Goal: Information Seeking & Learning: Learn about a topic

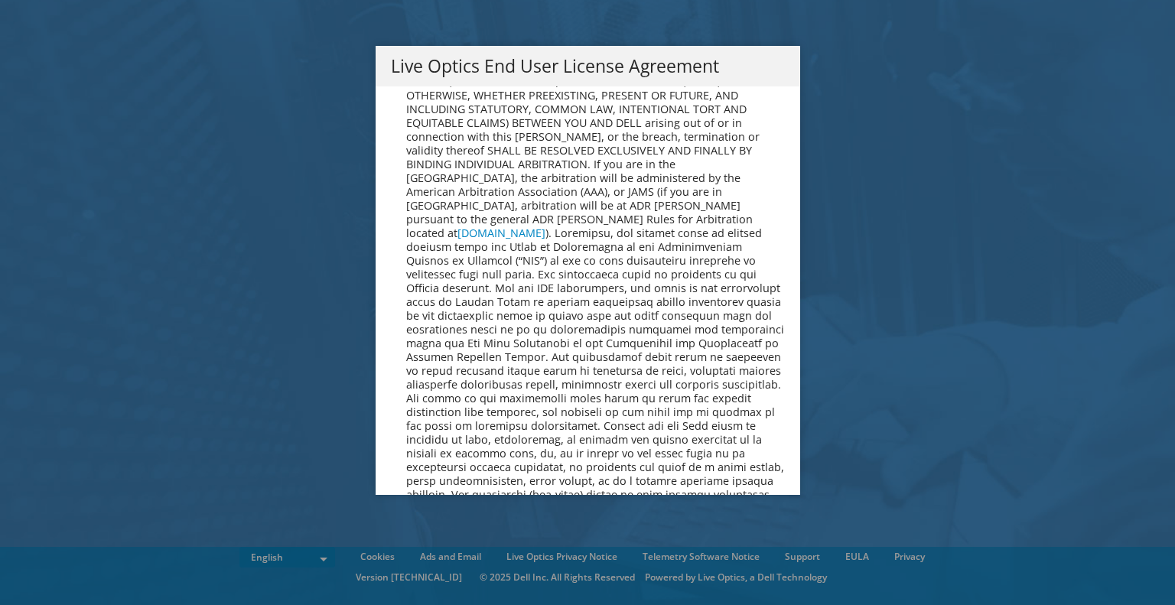
scroll to position [5088, 0]
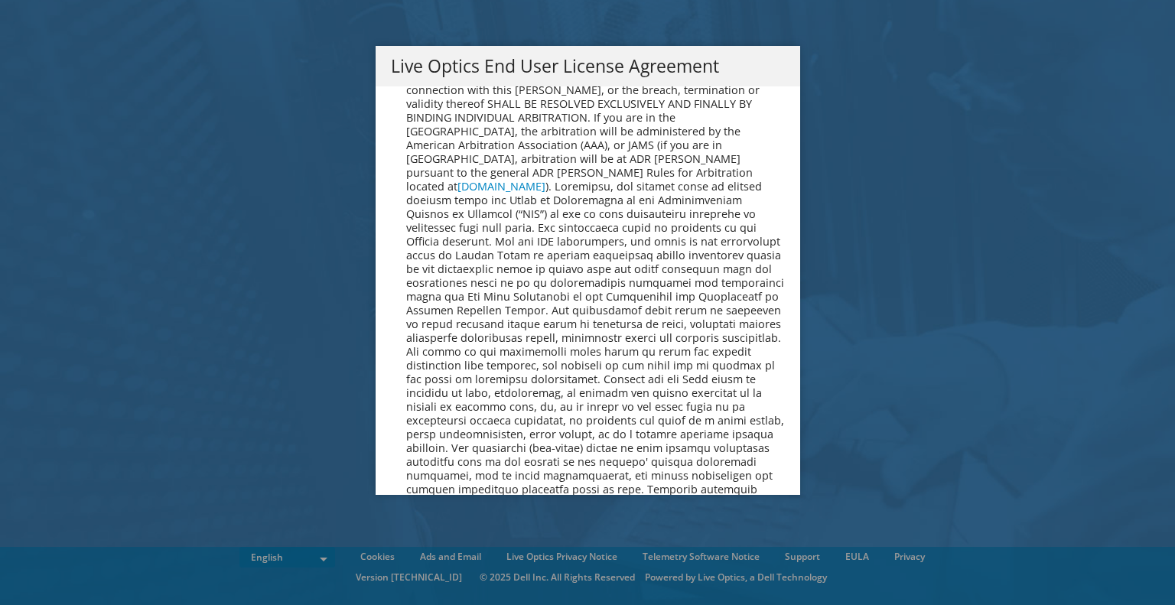
drag, startPoint x: 628, startPoint y: 232, endPoint x: 641, endPoint y: 575, distance: 343.1
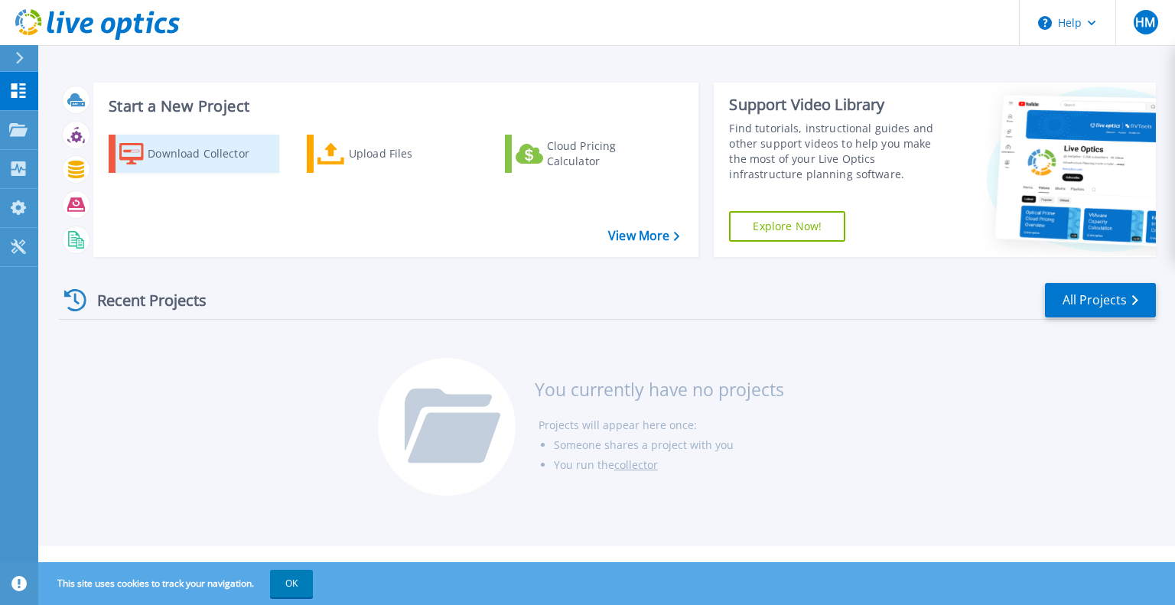
drag, startPoint x: 164, startPoint y: 142, endPoint x: 265, endPoint y: 161, distance: 102.7
click at [164, 141] on div "Download Collector" at bounding box center [209, 154] width 122 height 31
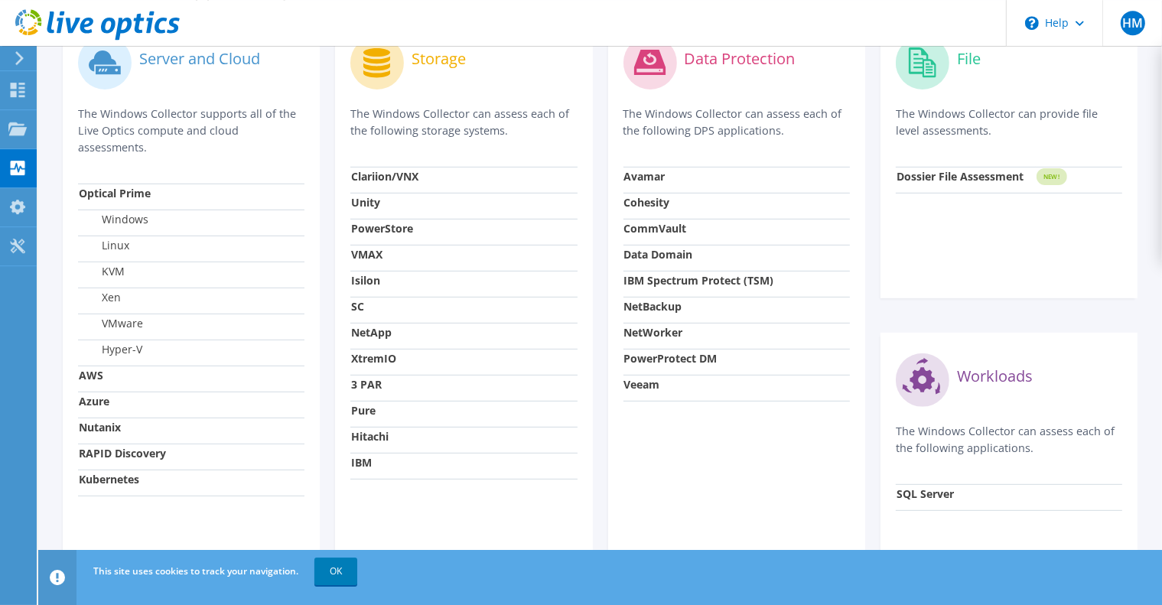
scroll to position [514, 0]
click at [328, 572] on link "OK" at bounding box center [336, 572] width 43 height 28
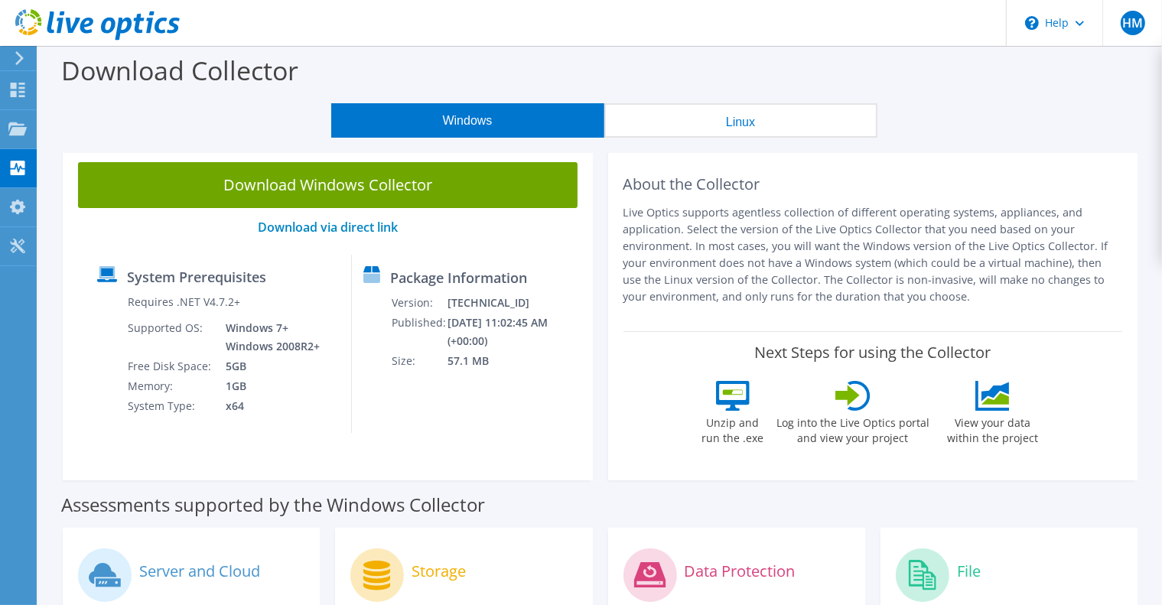
scroll to position [0, 0]
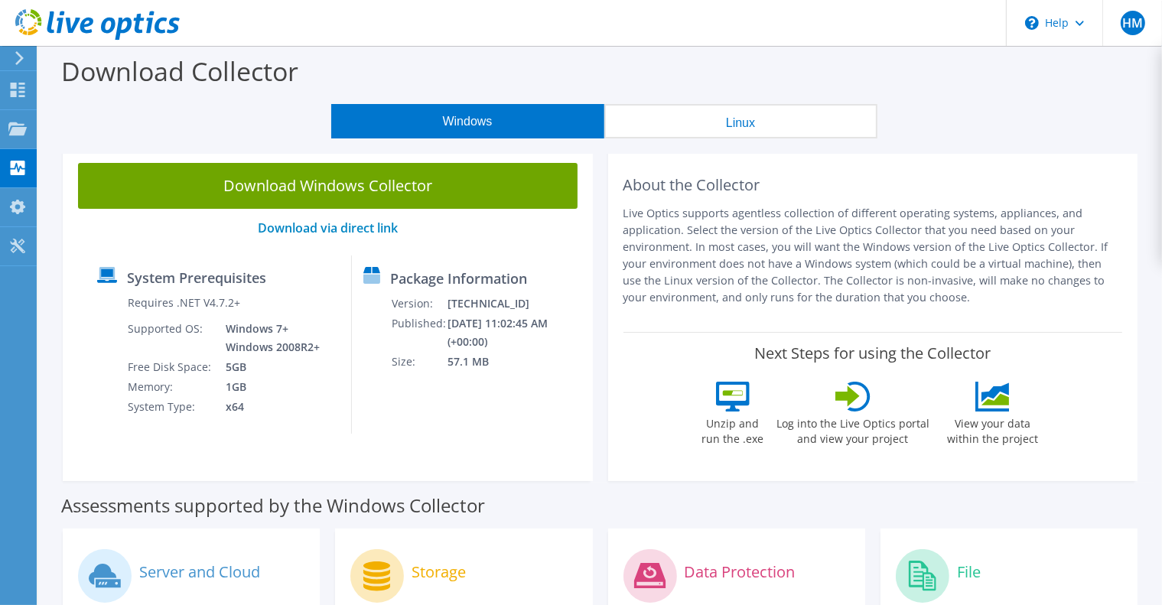
click at [21, 64] on icon at bounding box center [19, 58] width 11 height 14
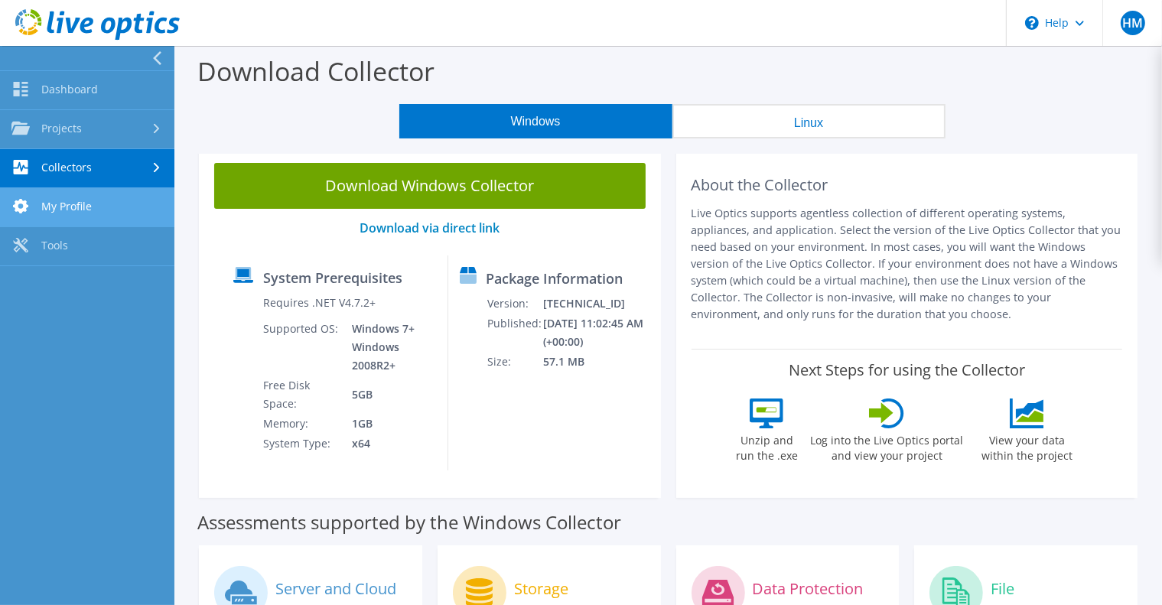
click at [115, 201] on link "My Profile" at bounding box center [87, 207] width 174 height 39
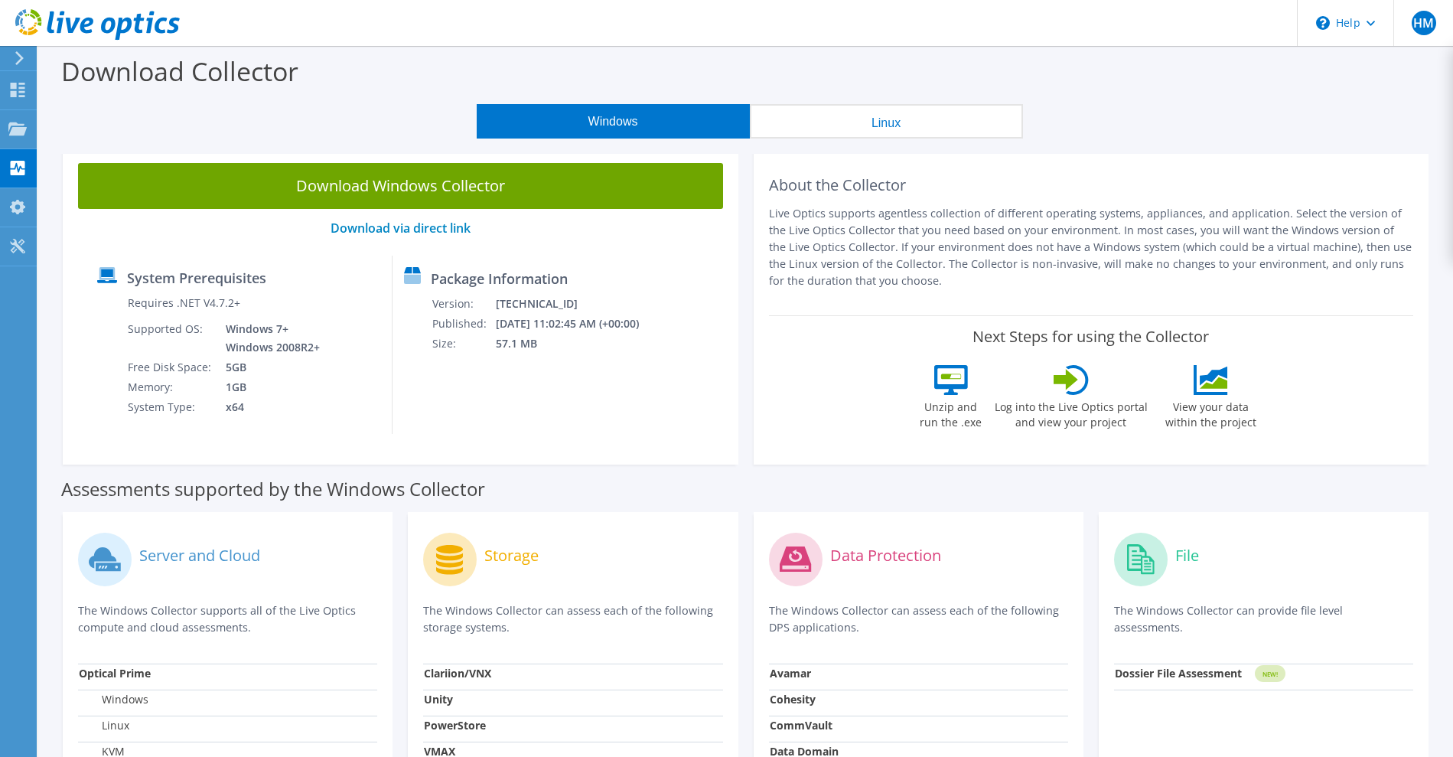
drag, startPoint x: 364, startPoint y: 607, endPoint x: 416, endPoint y: 255, distance: 355.9
click at [963, 127] on button "Linux" at bounding box center [886, 121] width 273 height 34
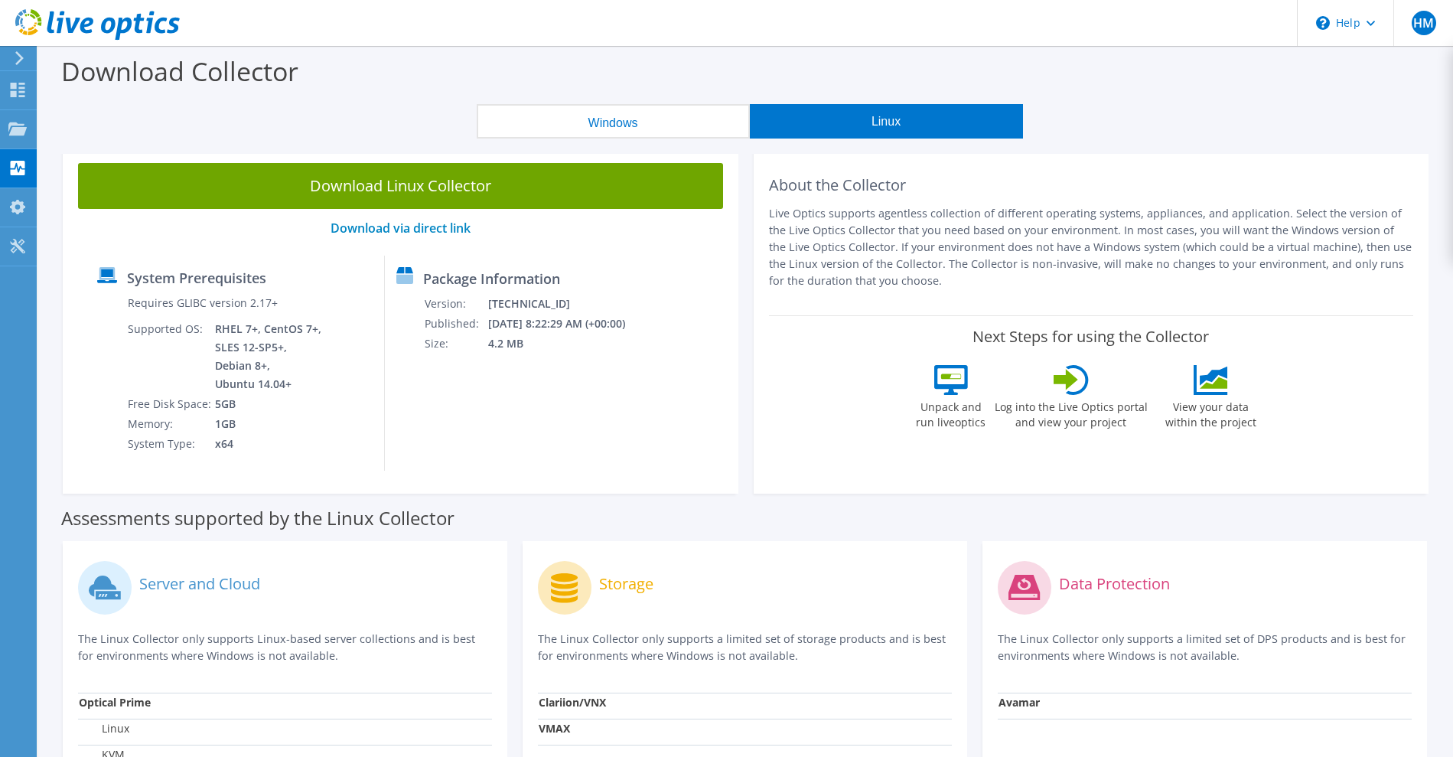
click at [677, 126] on button "Windows" at bounding box center [613, 121] width 273 height 34
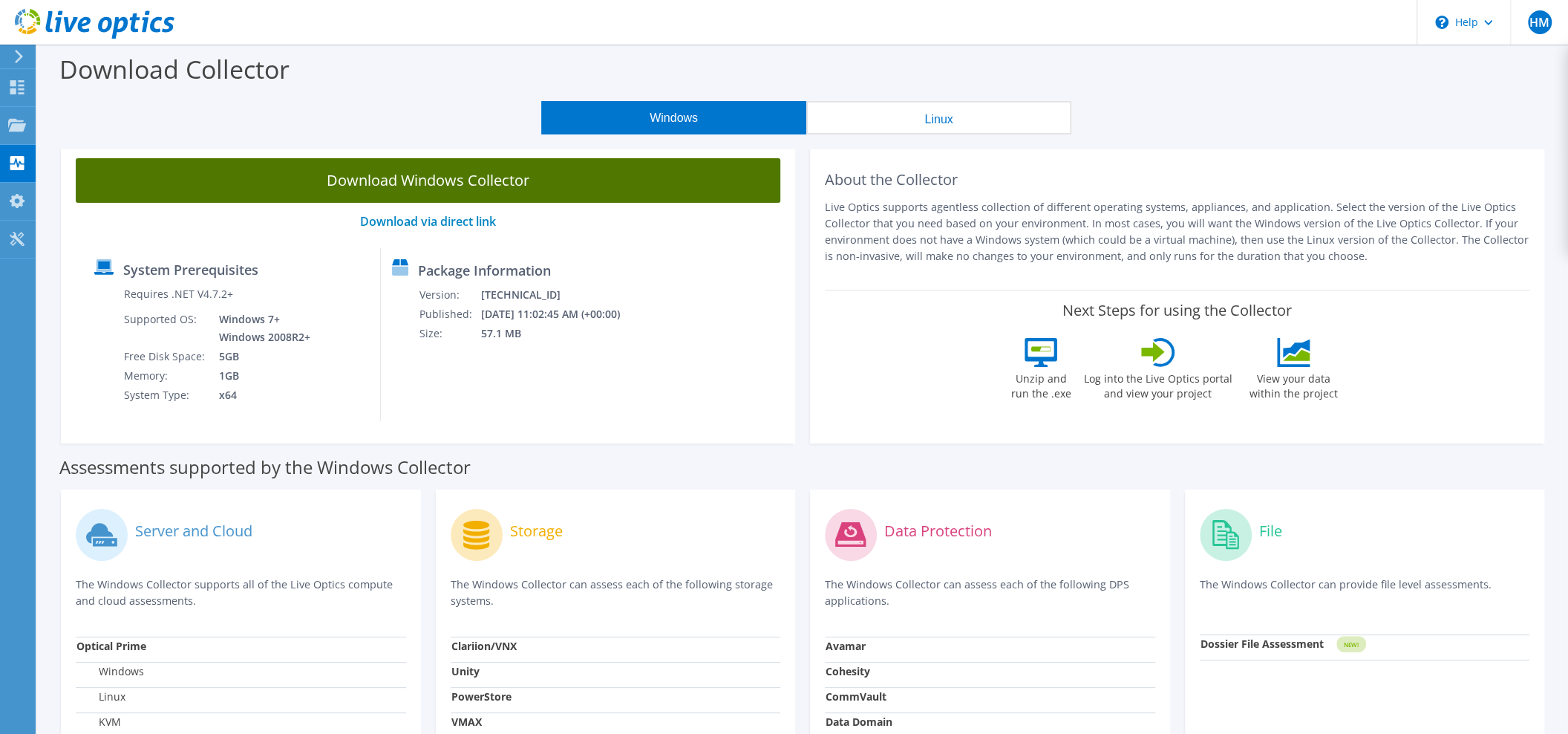
click at [543, 176] on link "Download Windows Collector" at bounding box center [428, 181] width 704 height 45
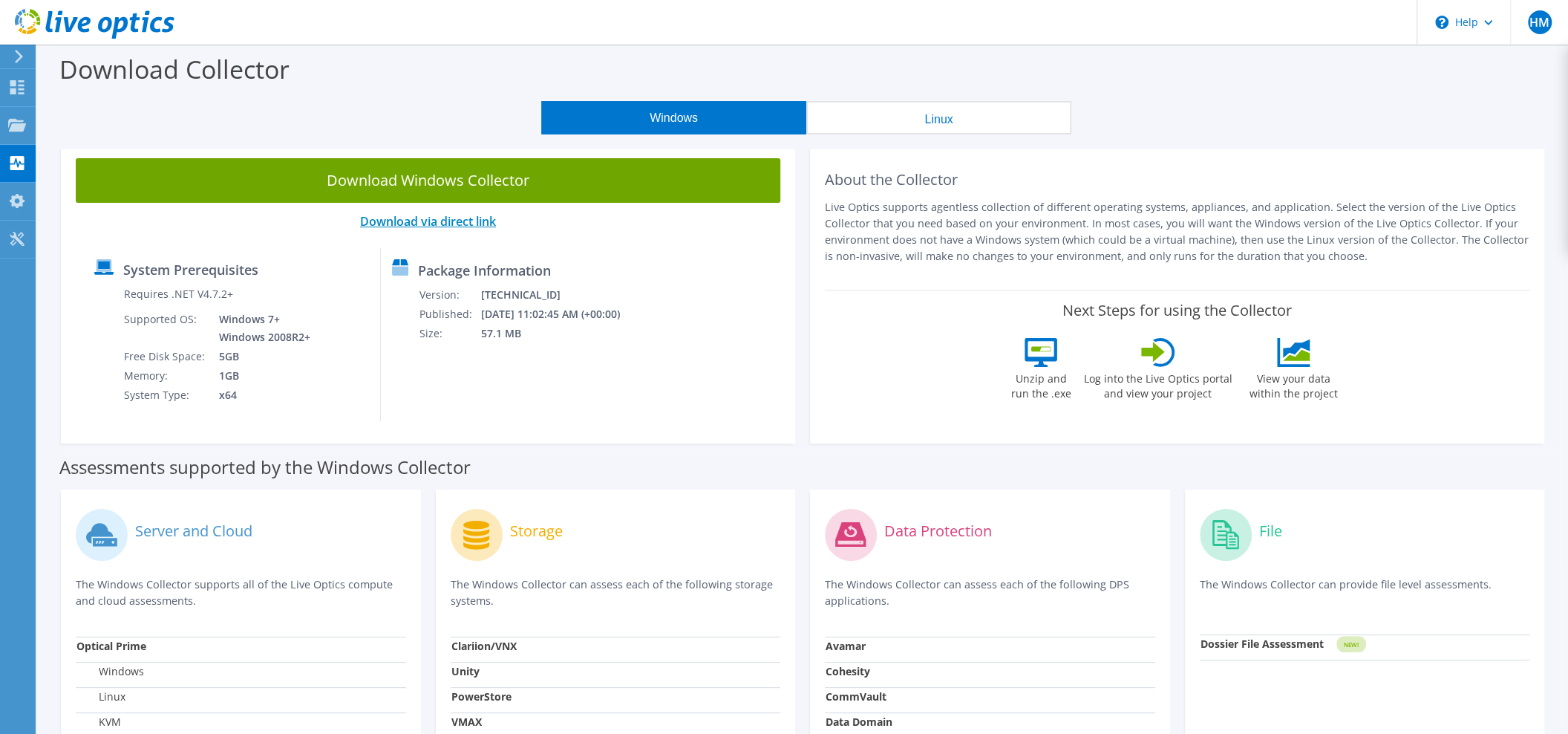
click at [433, 217] on link "Download via direct link" at bounding box center [428, 221] width 136 height 17
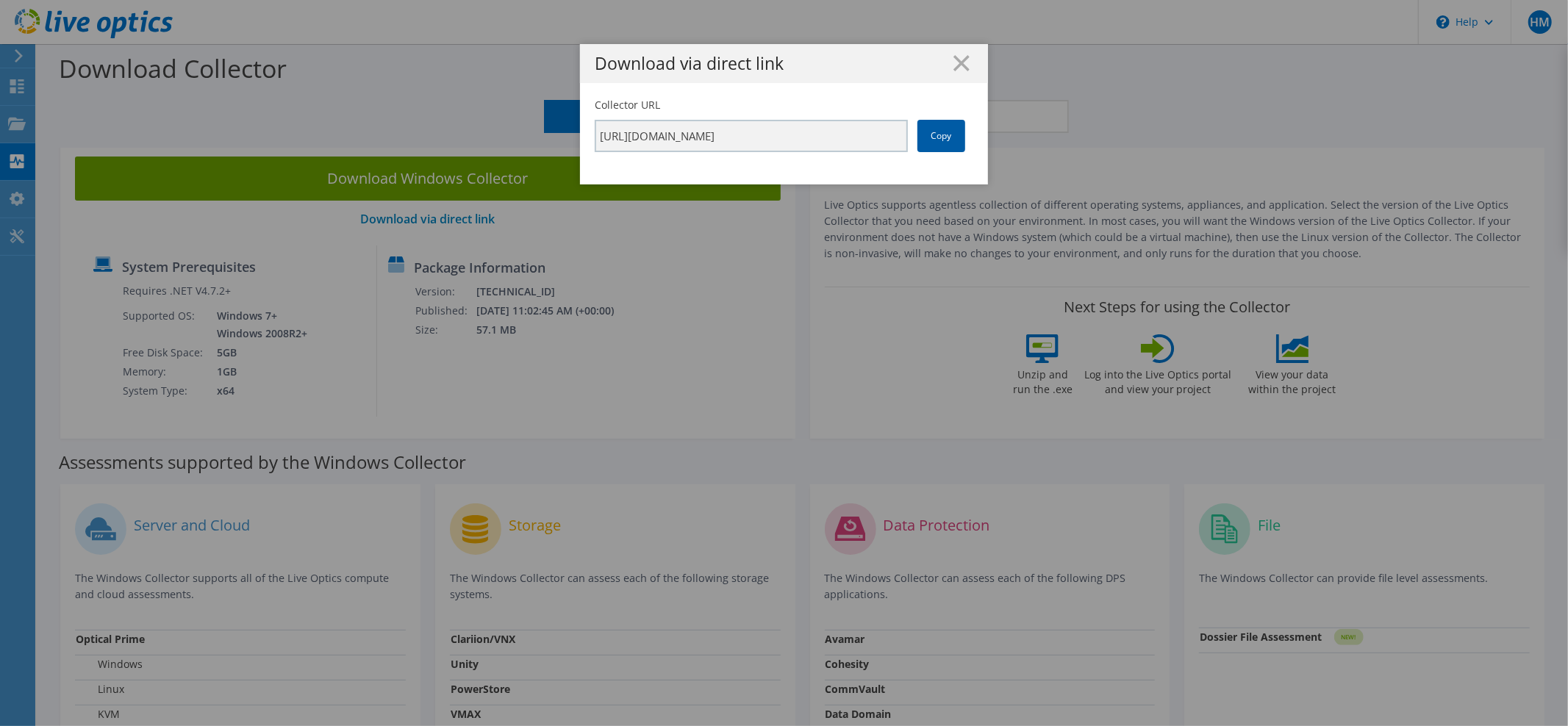
click at [939, 138] on link "Copy" at bounding box center [942, 136] width 48 height 33
drag, startPoint x: 963, startPoint y: 61, endPoint x: 947, endPoint y: 71, distance: 18.9
click at [962, 61] on h1 "Download via direct link" at bounding box center [784, 63] width 379 height 17
click at [958, 66] on line at bounding box center [961, 62] width 14 height 14
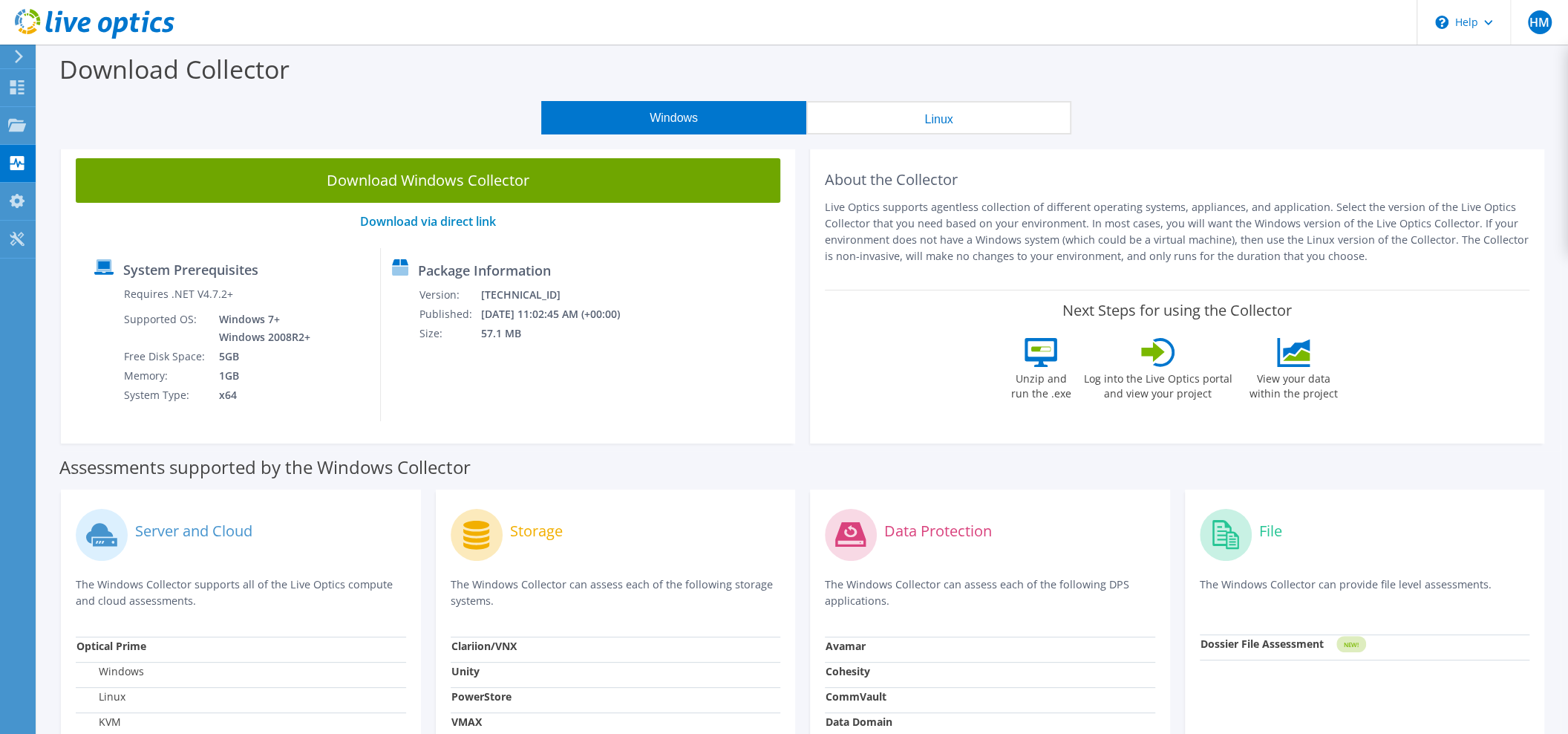
click at [24, 53] on icon at bounding box center [18, 56] width 11 height 14
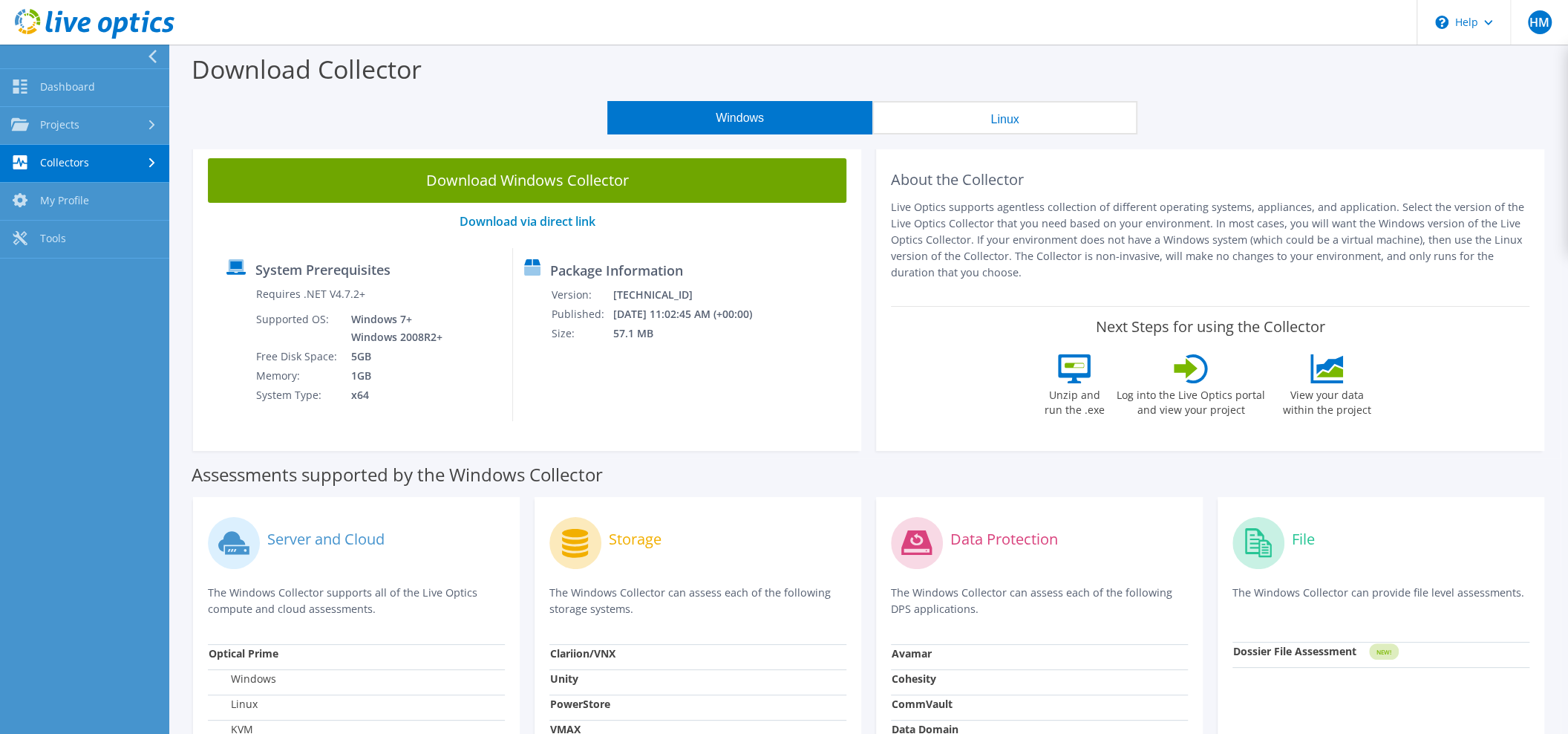
click at [98, 62] on div at bounding box center [81, 56] width 169 height 23
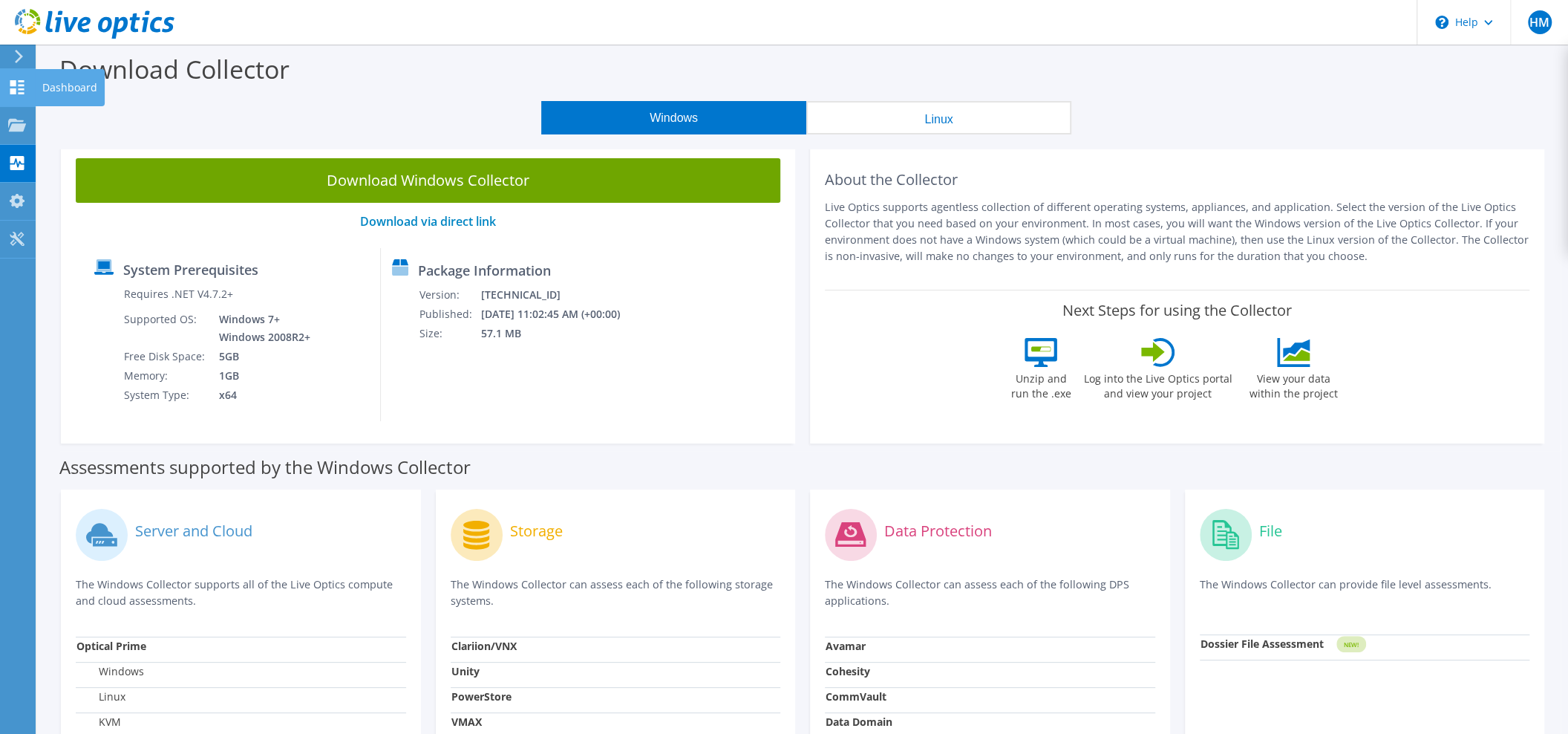
click at [98, 81] on div "Dashboard" at bounding box center [70, 87] width 70 height 37
click at [23, 62] on icon at bounding box center [18, 56] width 11 height 14
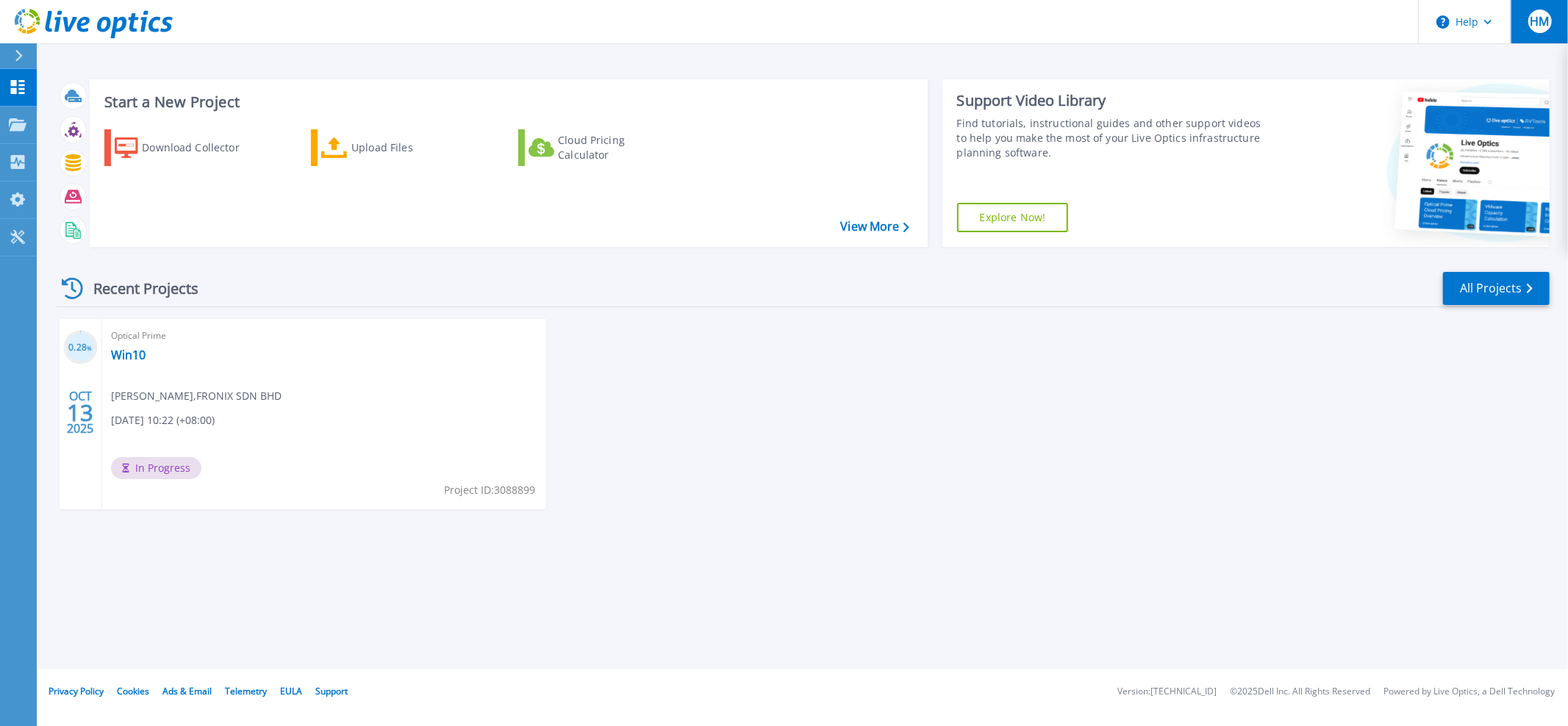
click at [1545, 27] on span "HM" at bounding box center [1540, 21] width 19 height 12
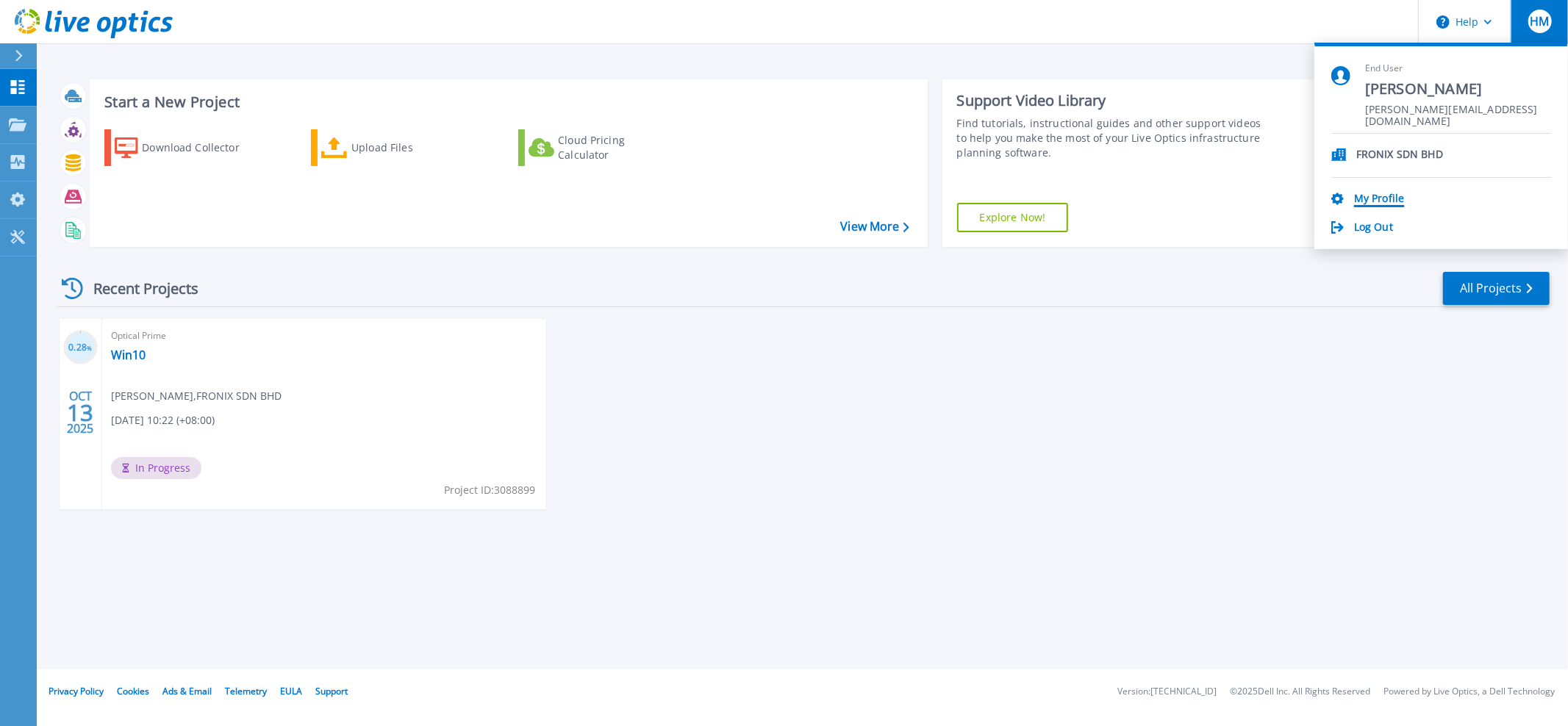
click at [1392, 201] on link "My Profile" at bounding box center [1380, 200] width 50 height 14
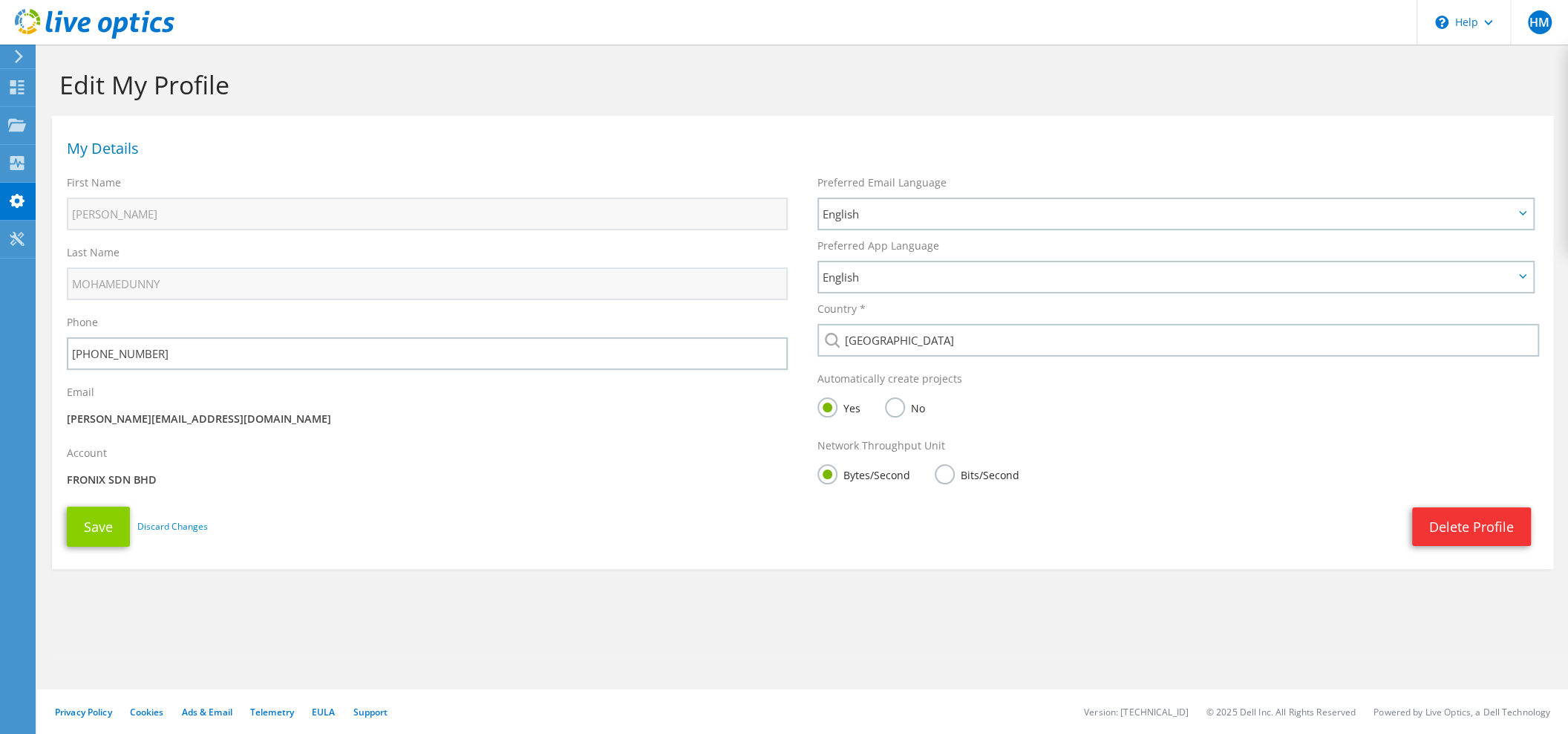
type input "[PHONE_NUMBER]"
click at [111, 509] on button "Save" at bounding box center [98, 526] width 63 height 40
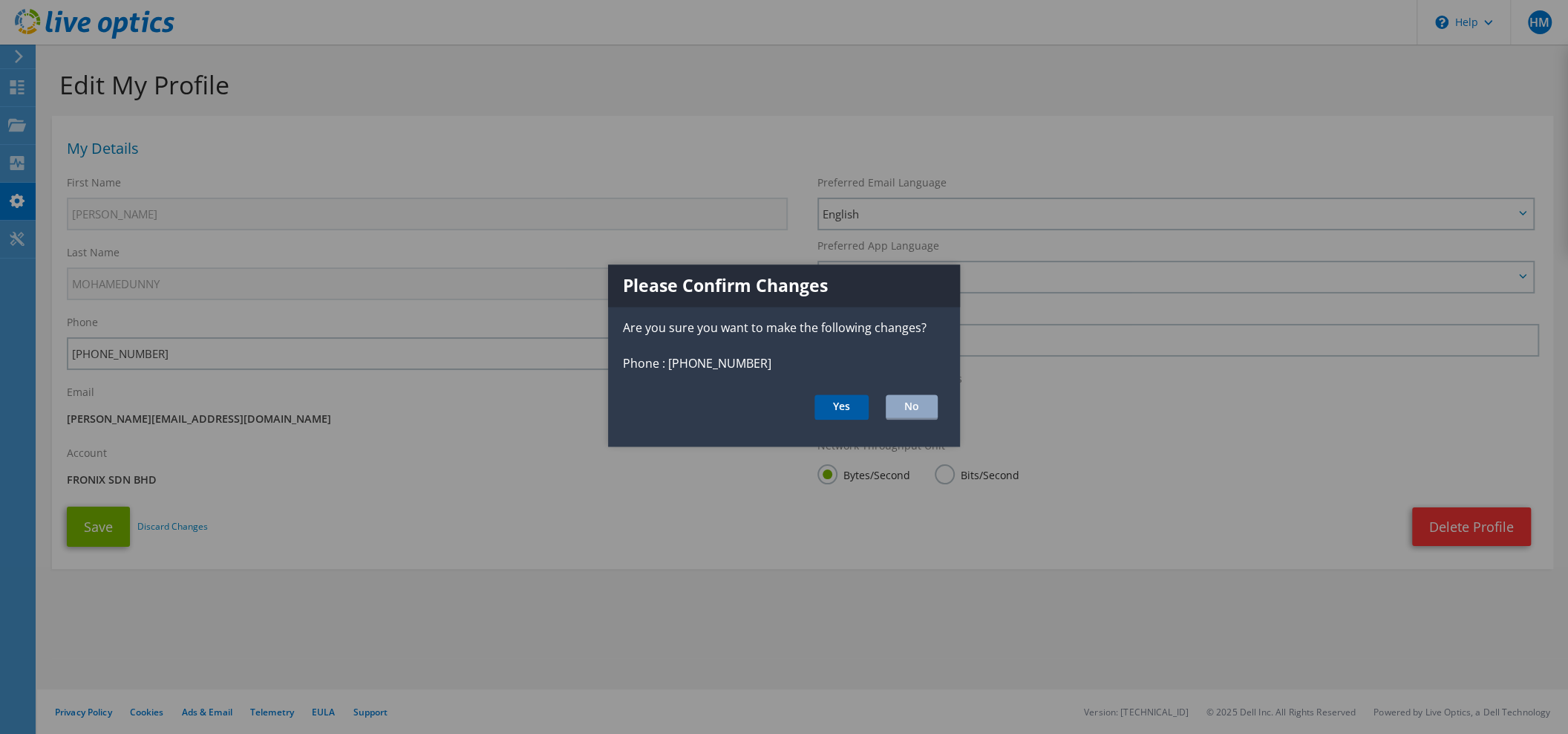
click at [831, 398] on button "Yes" at bounding box center [842, 408] width 54 height 25
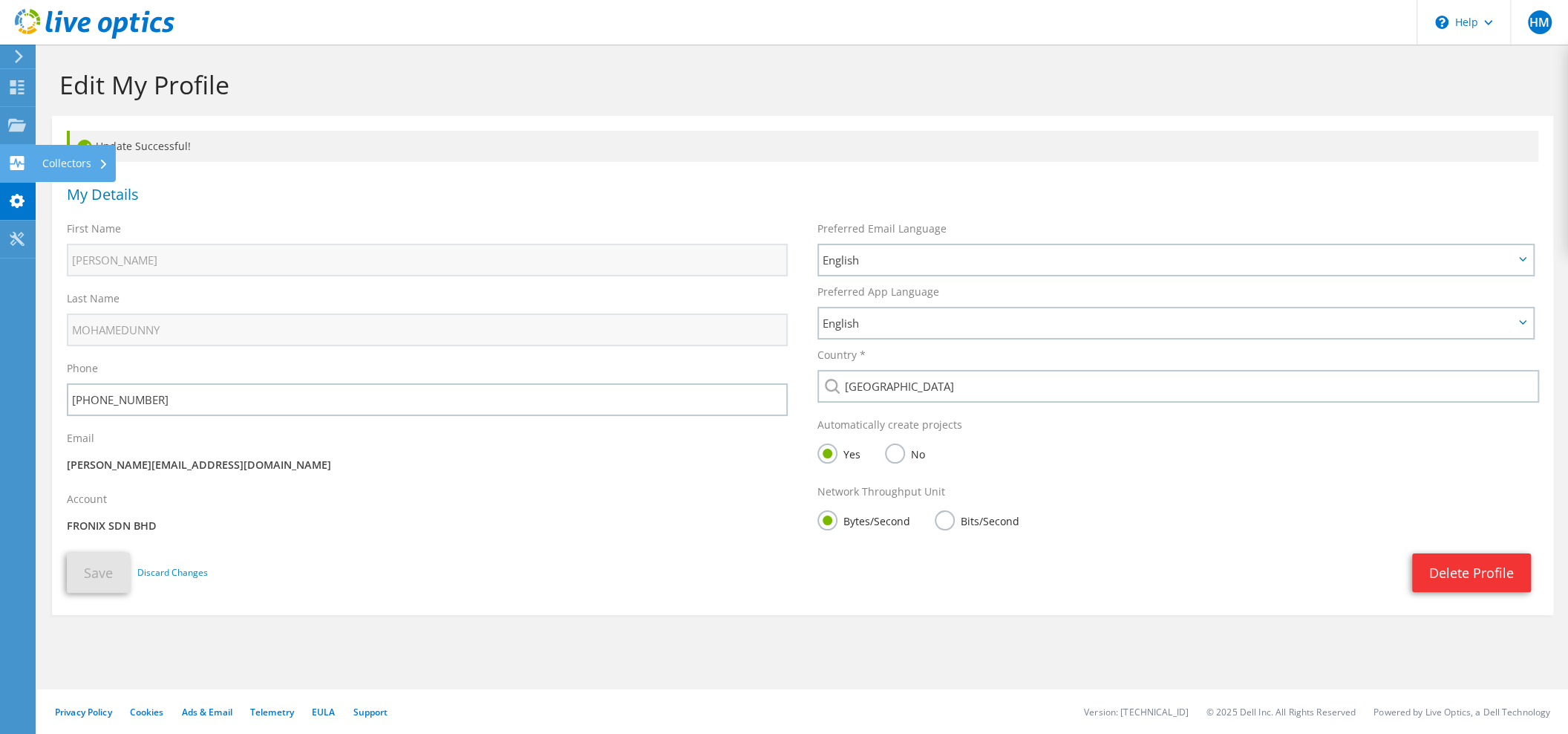
click at [87, 154] on div "Collectors" at bounding box center [75, 163] width 81 height 37
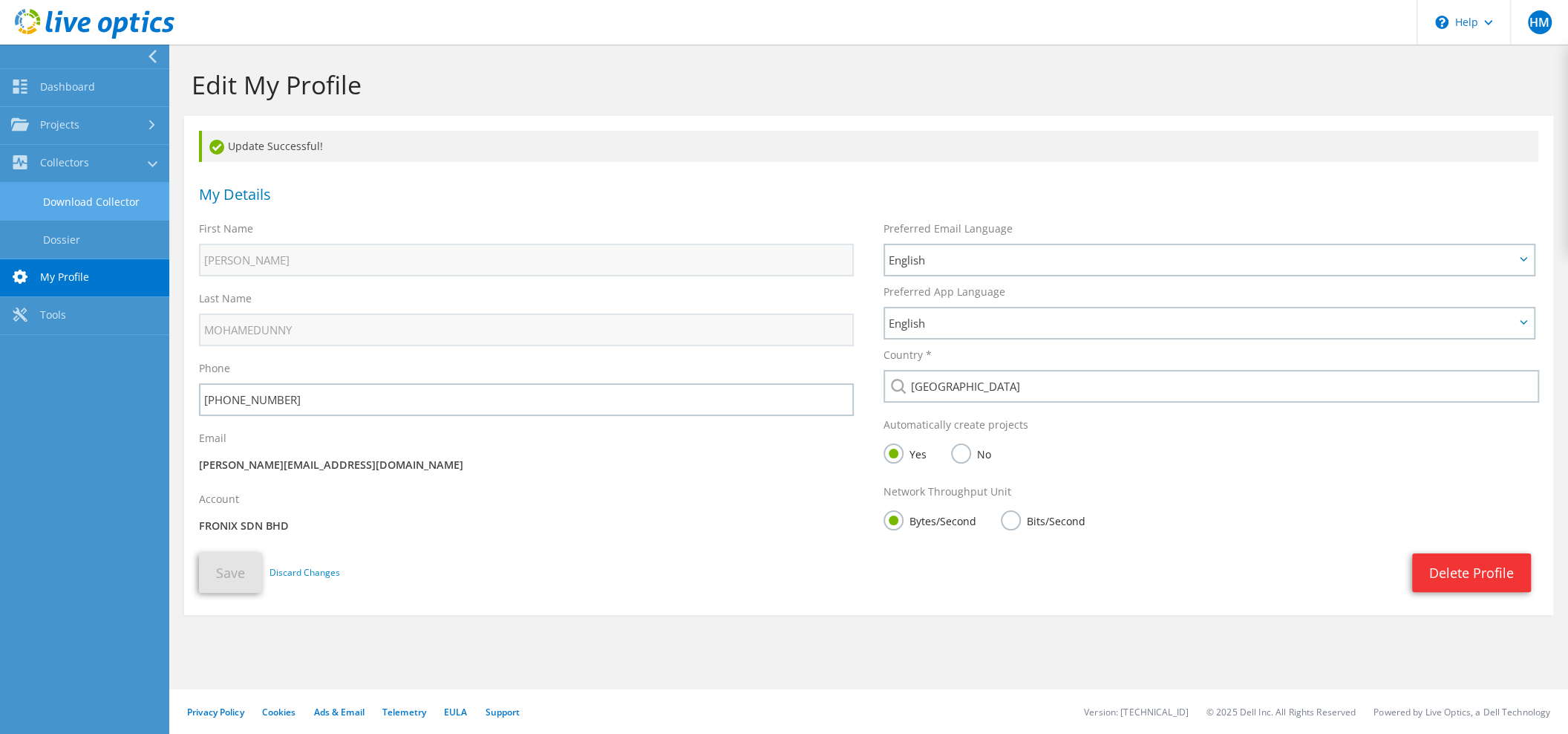
click at [110, 198] on link "Download Collector" at bounding box center [84, 201] width 169 height 38
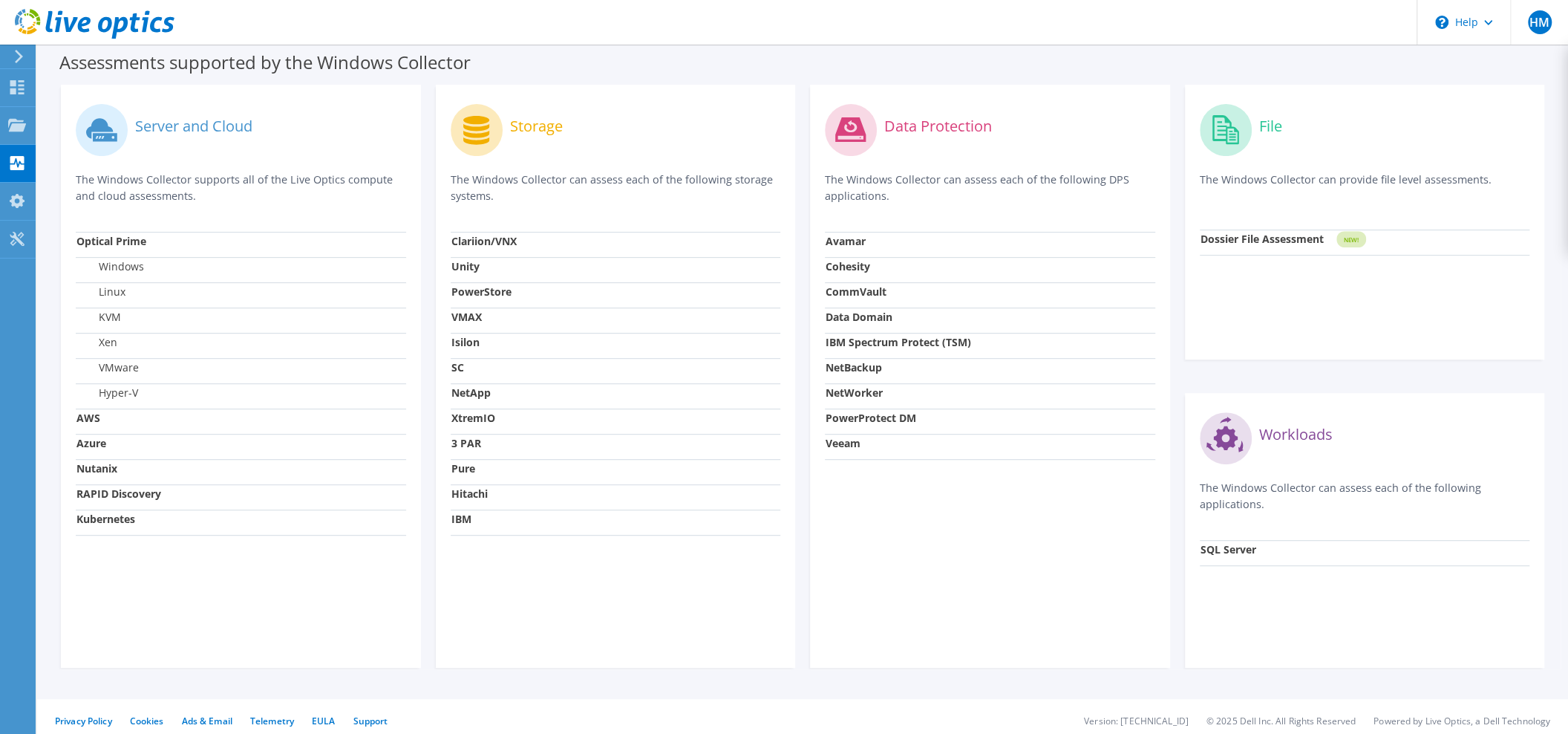
drag, startPoint x: 812, startPoint y: 251, endPoint x: 745, endPoint y: 640, distance: 394.7
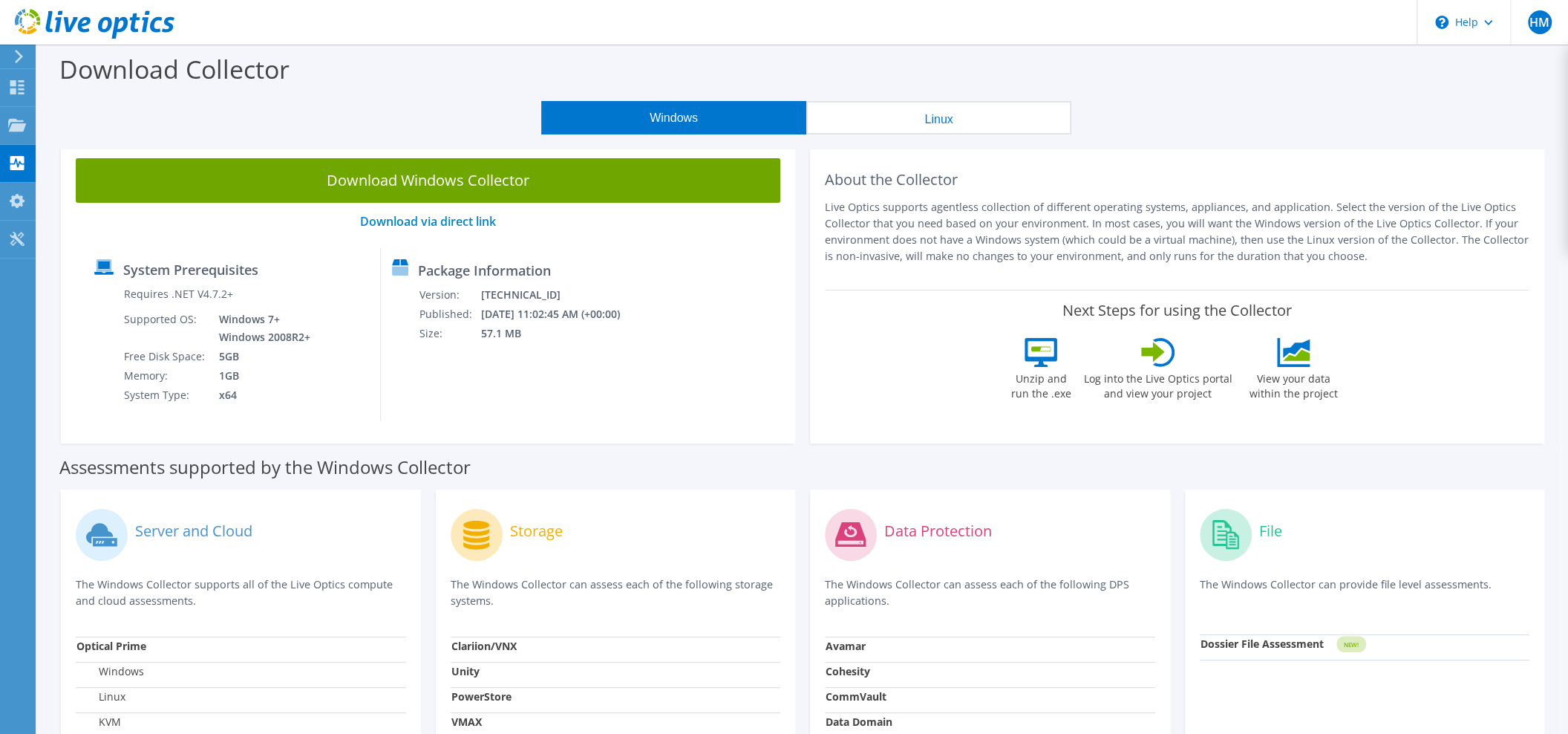
drag, startPoint x: 747, startPoint y: 470, endPoint x: 745, endPoint y: 379, distance: 91.0
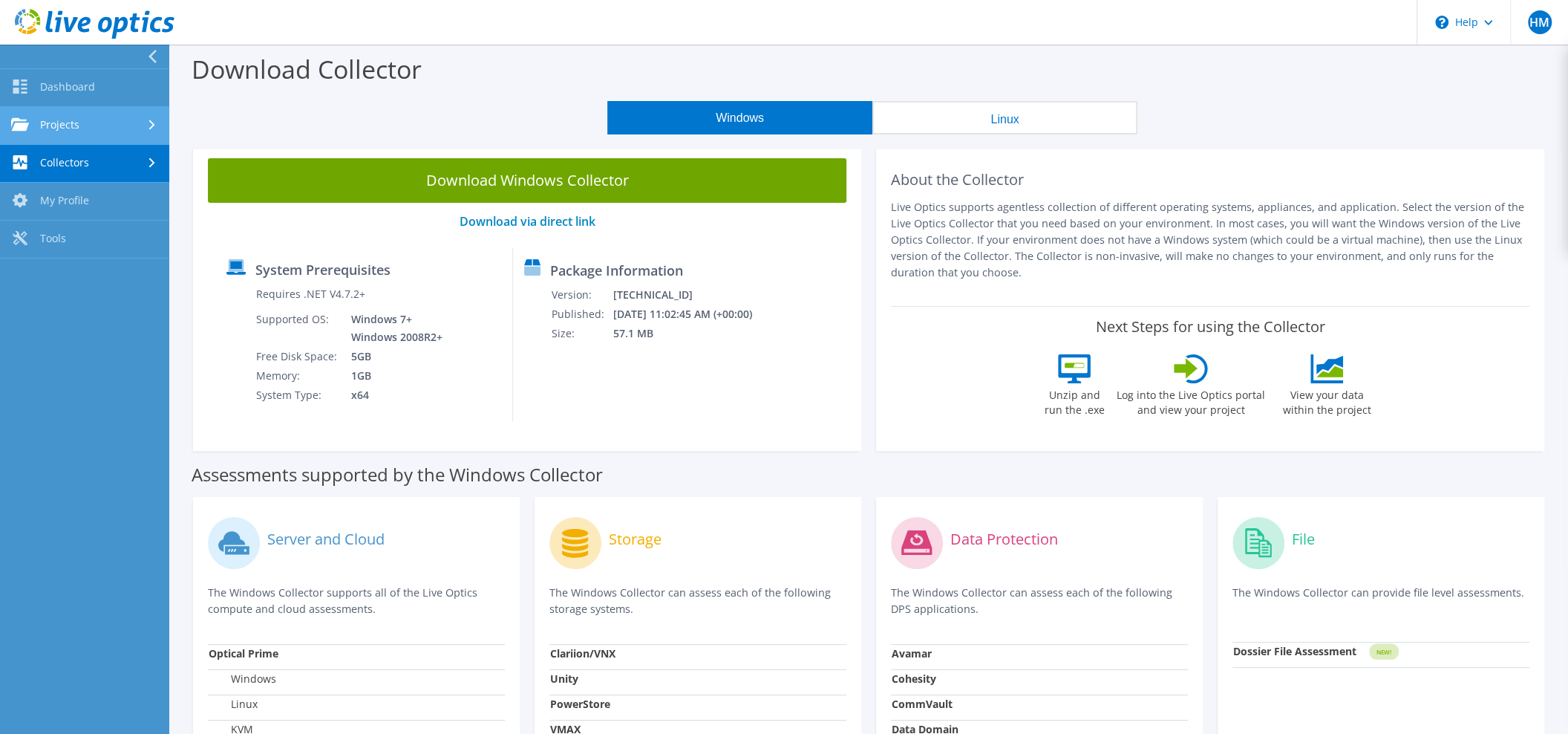
click at [141, 124] on link "Projects" at bounding box center [84, 125] width 169 height 38
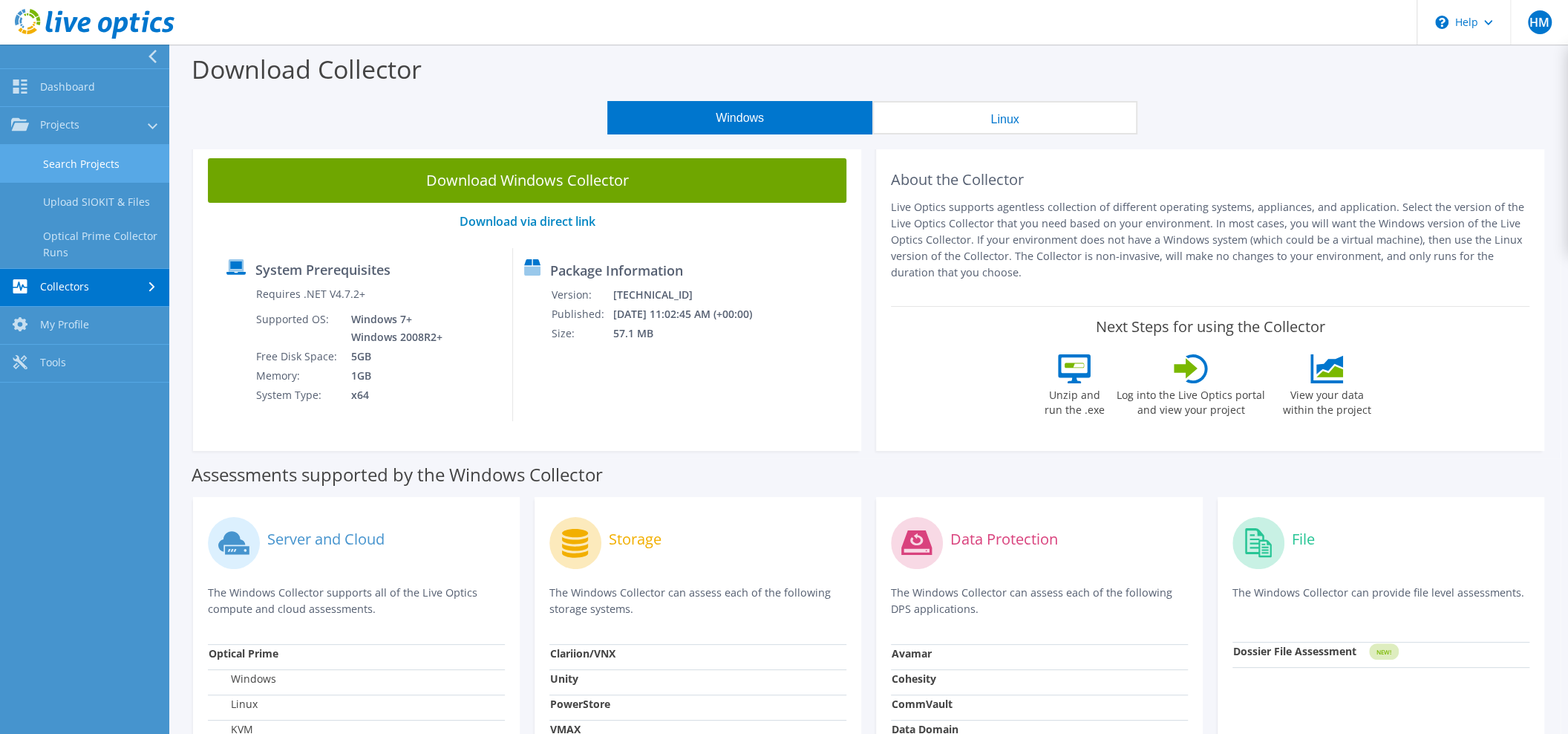
click at [133, 160] on link "Search Projects" at bounding box center [84, 163] width 169 height 38
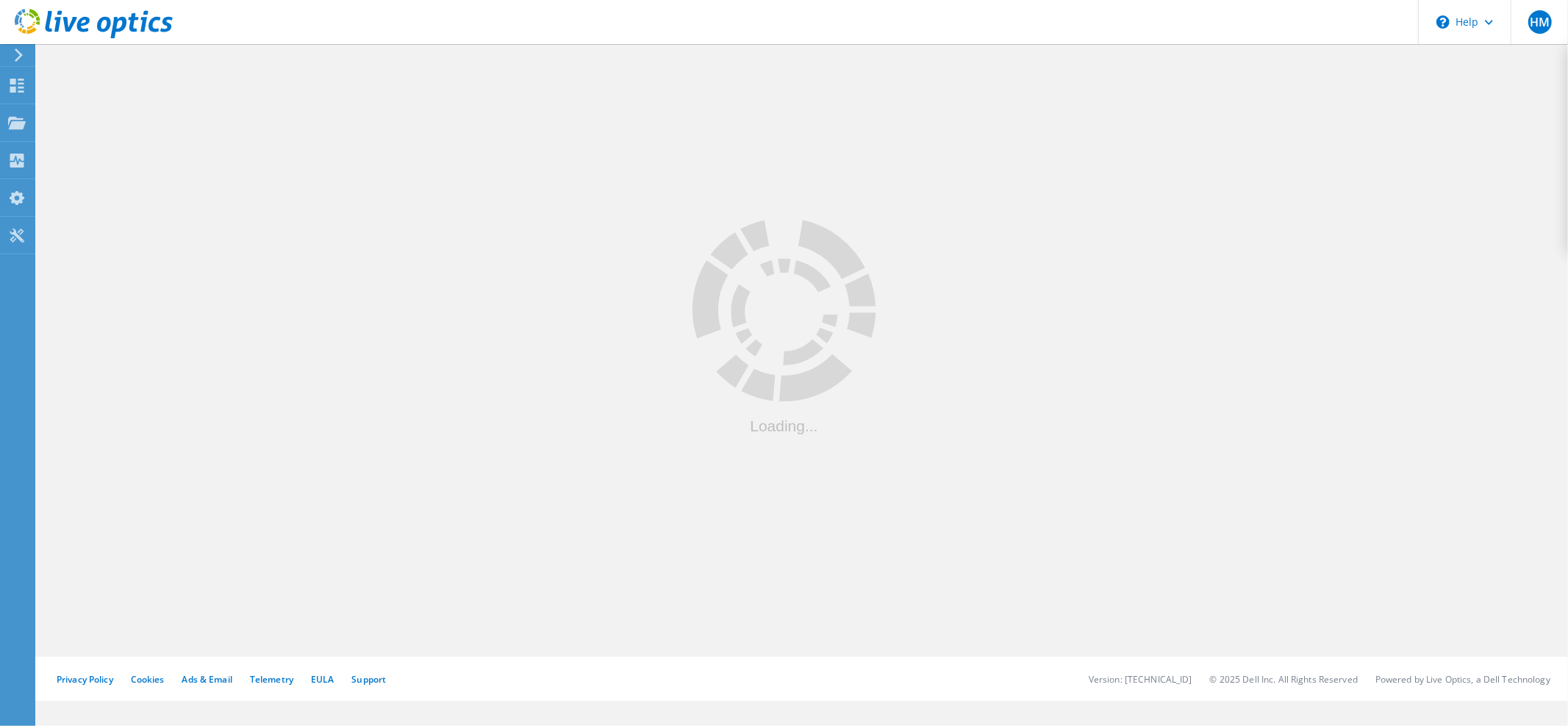
click at [27, 51] on div at bounding box center [15, 56] width 22 height 13
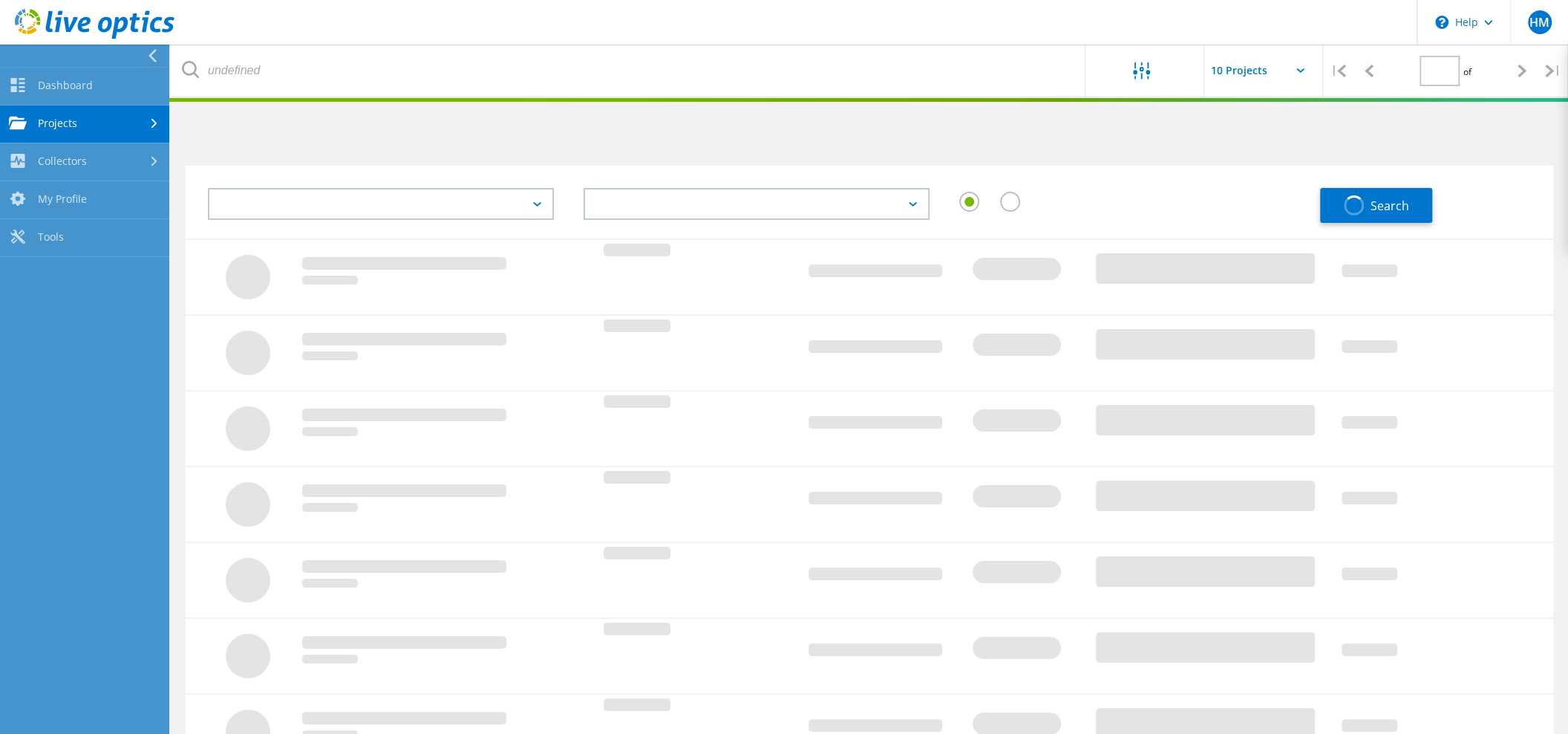
type input "1"
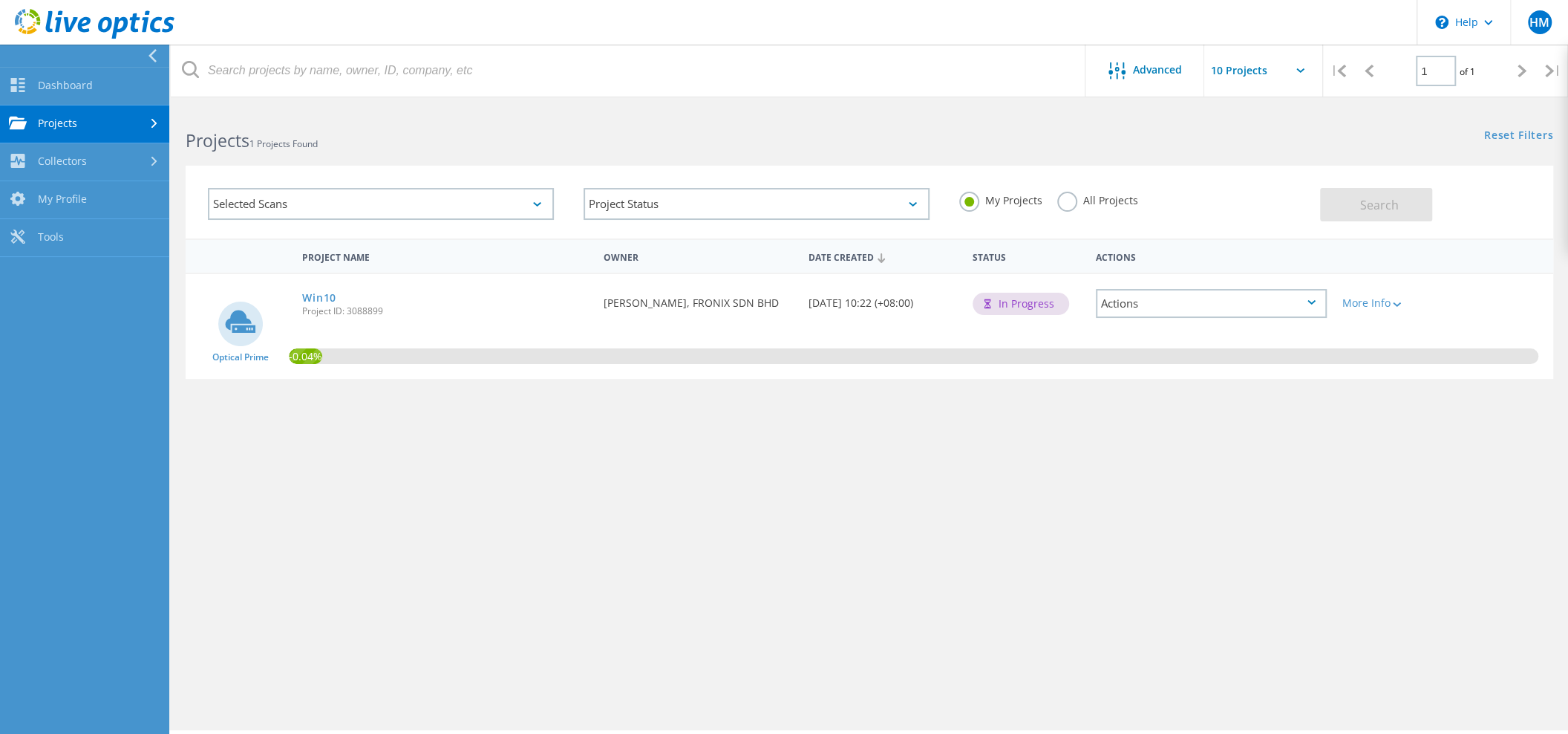
click at [1064, 206] on label "All Projects" at bounding box center [1097, 198] width 81 height 15
click at [0, 0] on input "All Projects" at bounding box center [0, 0] width 0 height 0
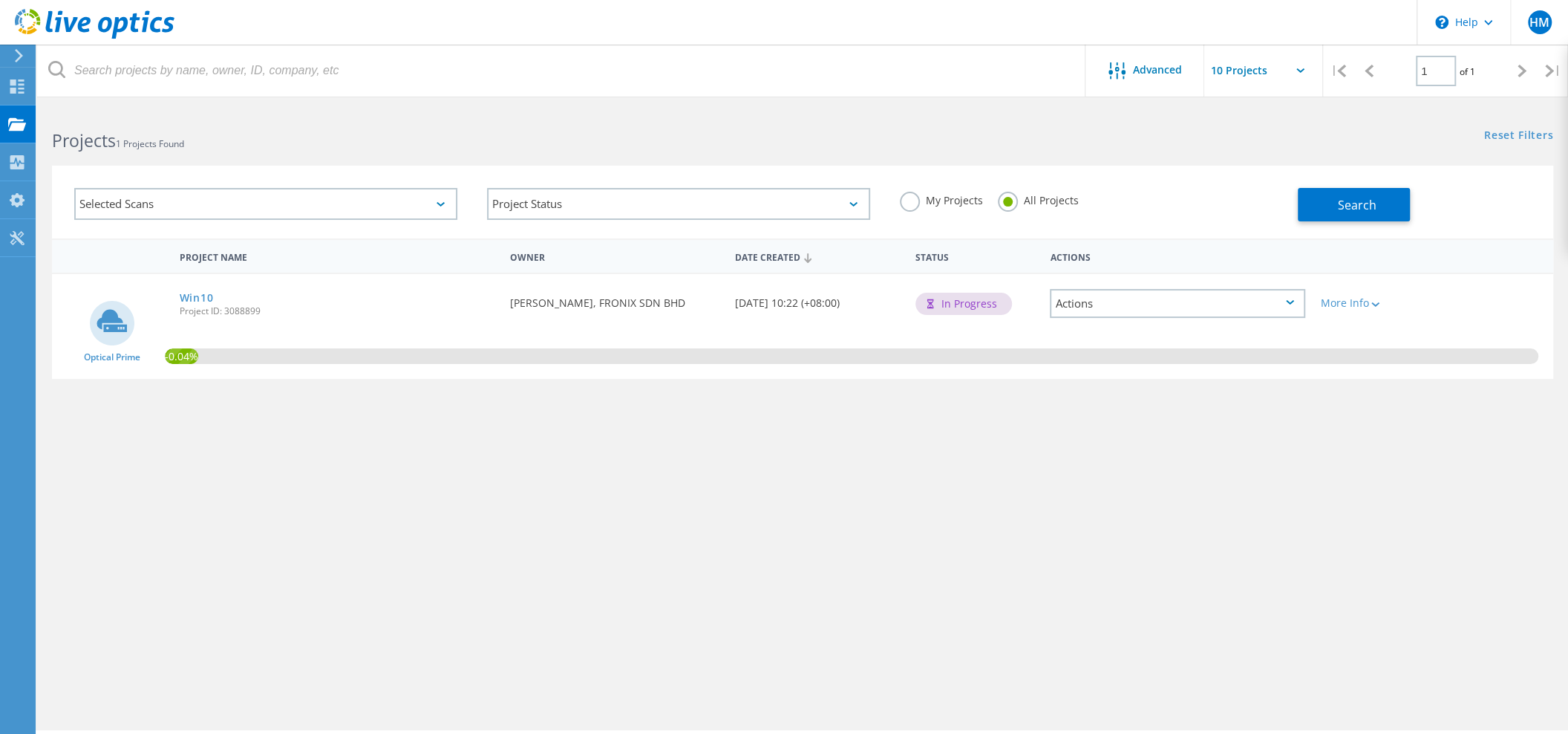
click at [916, 197] on label "My Projects" at bounding box center [942, 198] width 83 height 15
click at [0, 0] on input "My Projects" at bounding box center [0, 0] width 0 height 0
click at [20, 55] on icon at bounding box center [18, 56] width 11 height 14
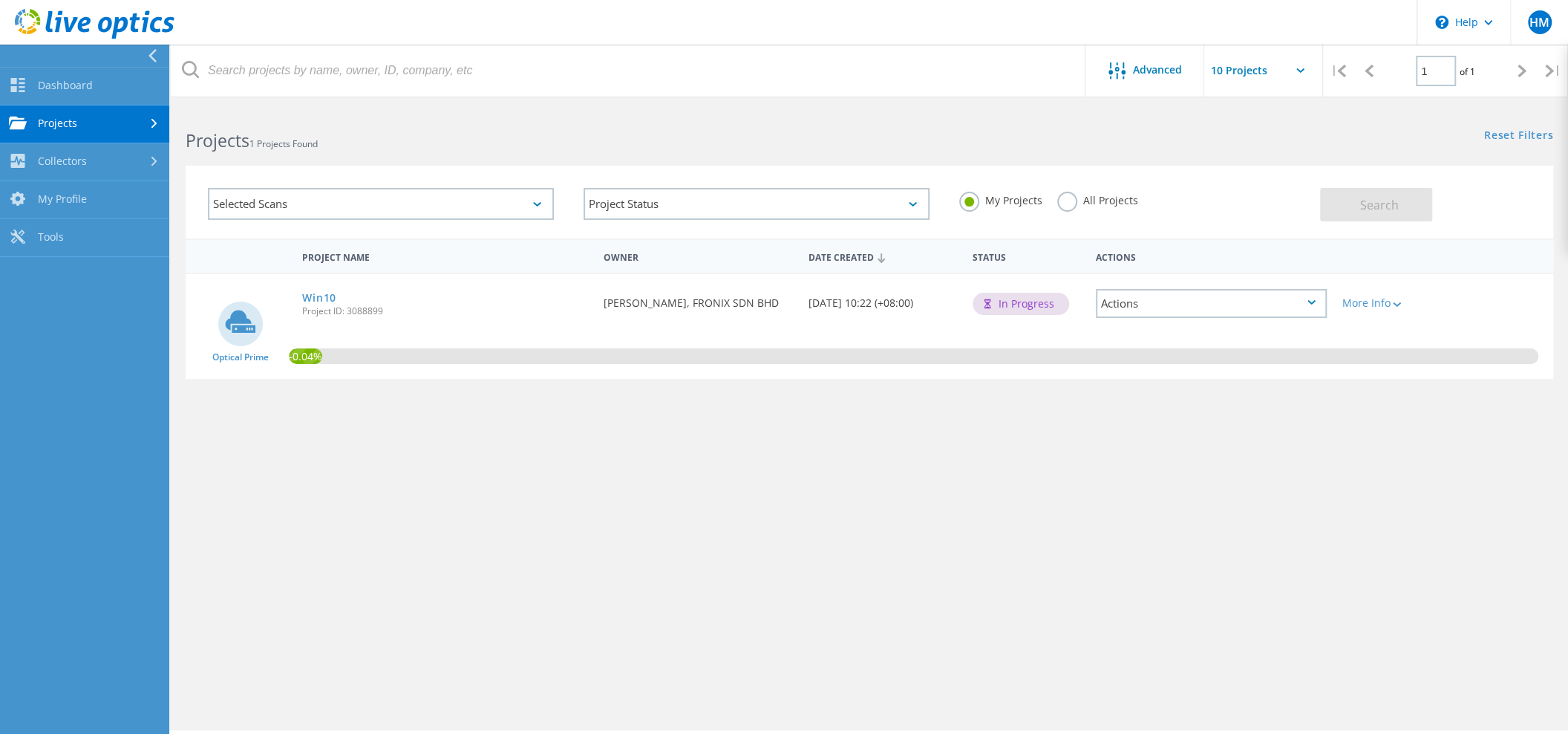
click at [455, 205] on div "Selected Scans" at bounding box center [380, 204] width 346 height 32
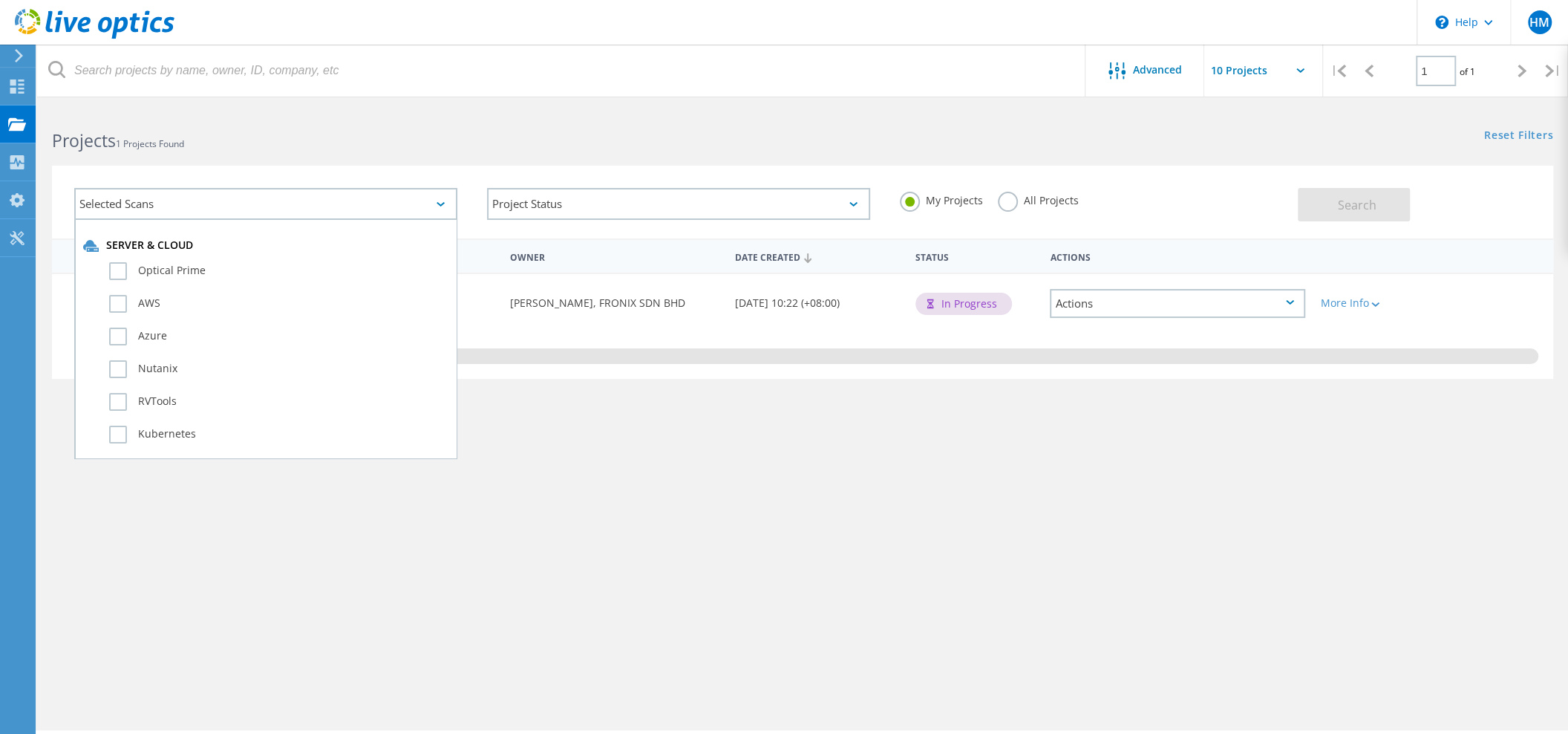
click at [455, 205] on div "Selected Scans" at bounding box center [266, 204] width 383 height 32
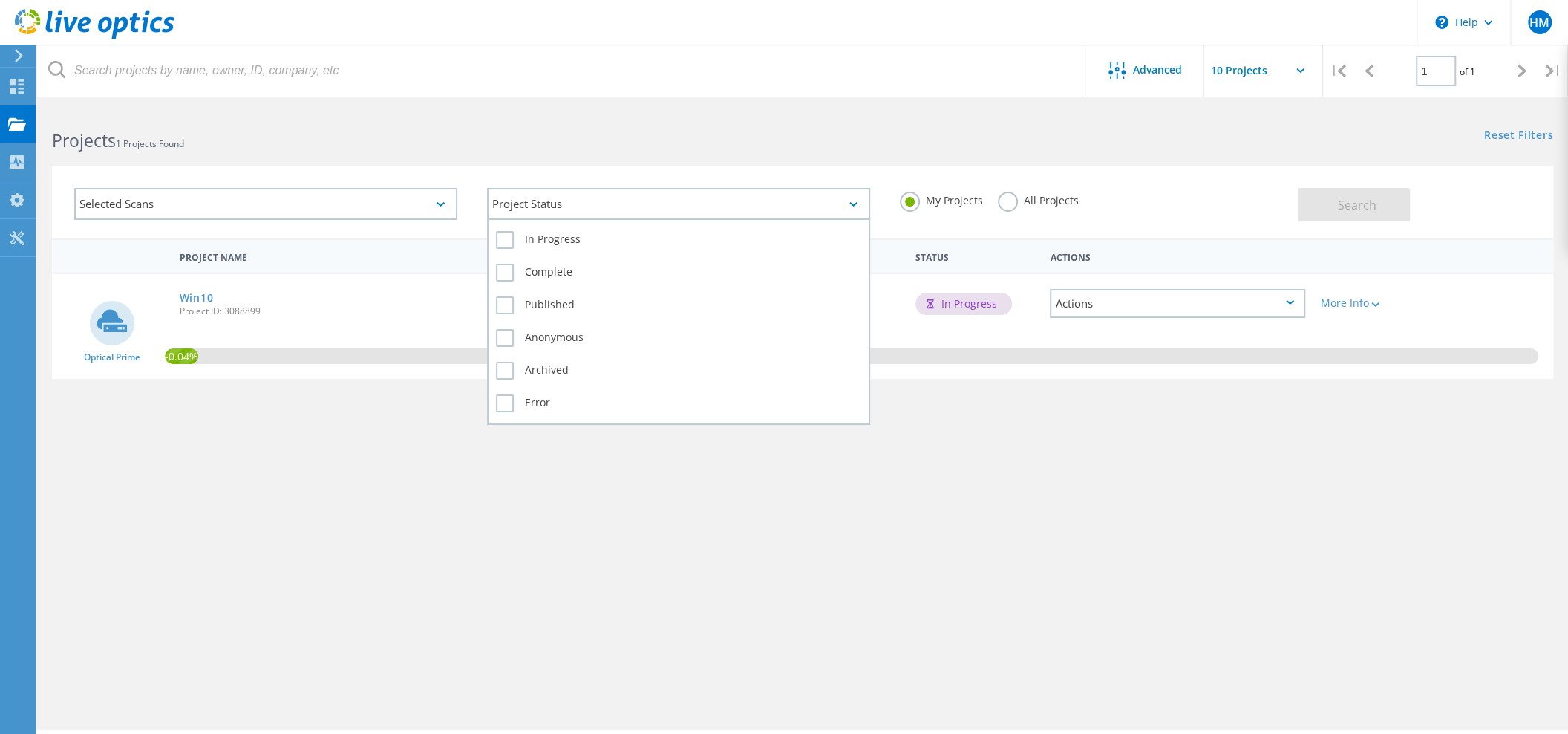
click at [690, 190] on div "Project Status" at bounding box center [678, 204] width 383 height 32
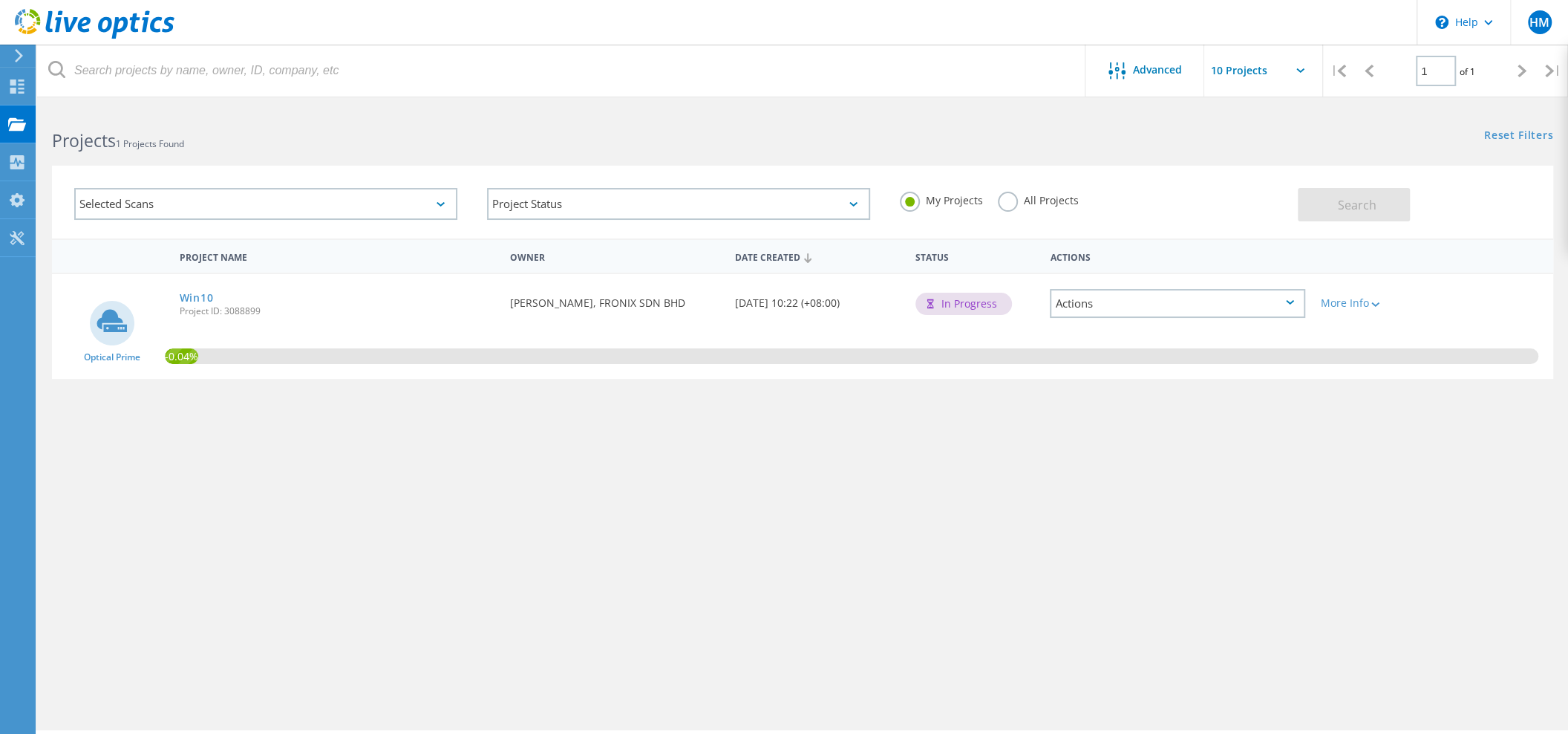
click at [574, 149] on h2 "Projects 1 Projects Found" at bounding box center [420, 140] width 735 height 24
click at [20, 52] on icon at bounding box center [18, 56] width 11 height 14
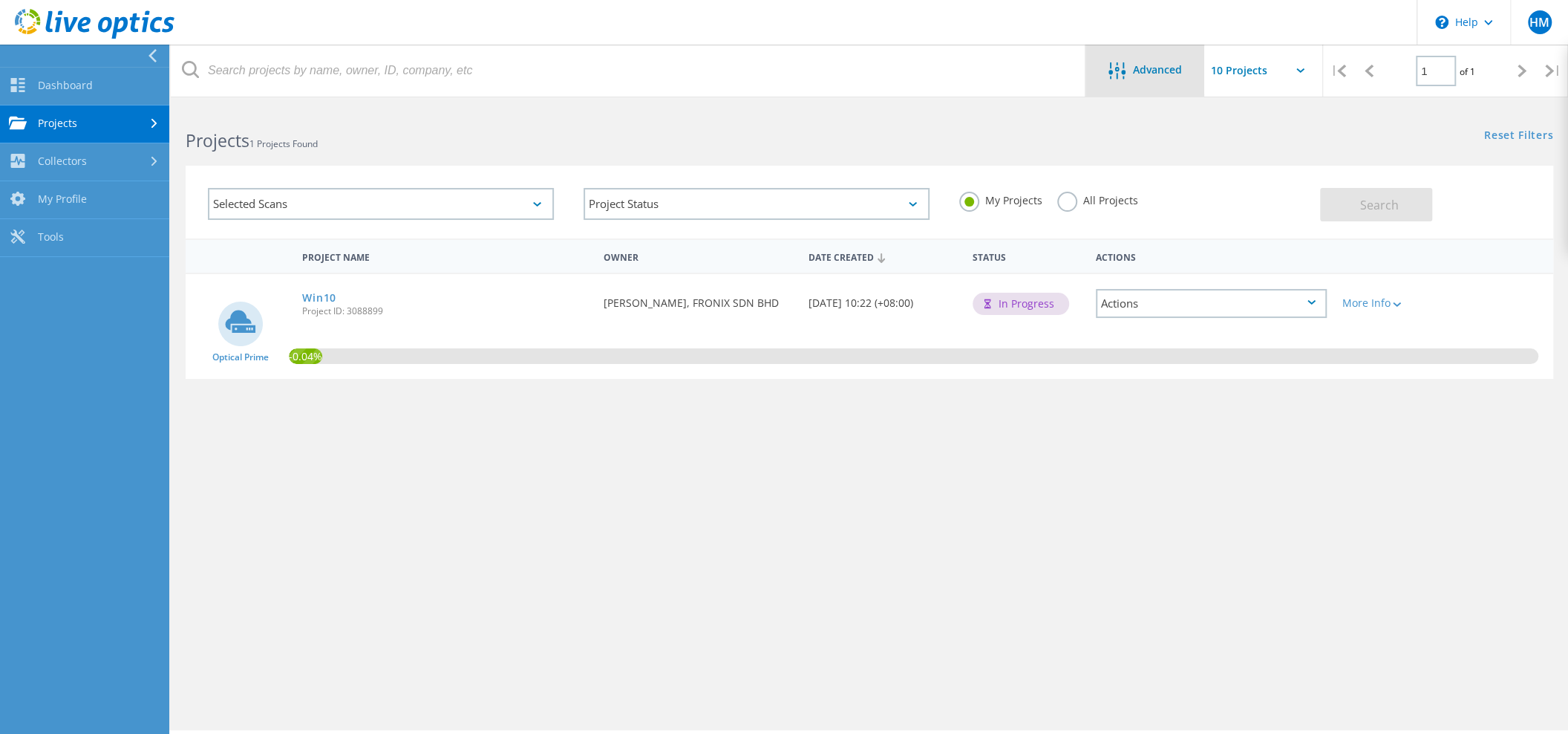
click at [1152, 68] on span "Advanced" at bounding box center [1158, 70] width 49 height 11
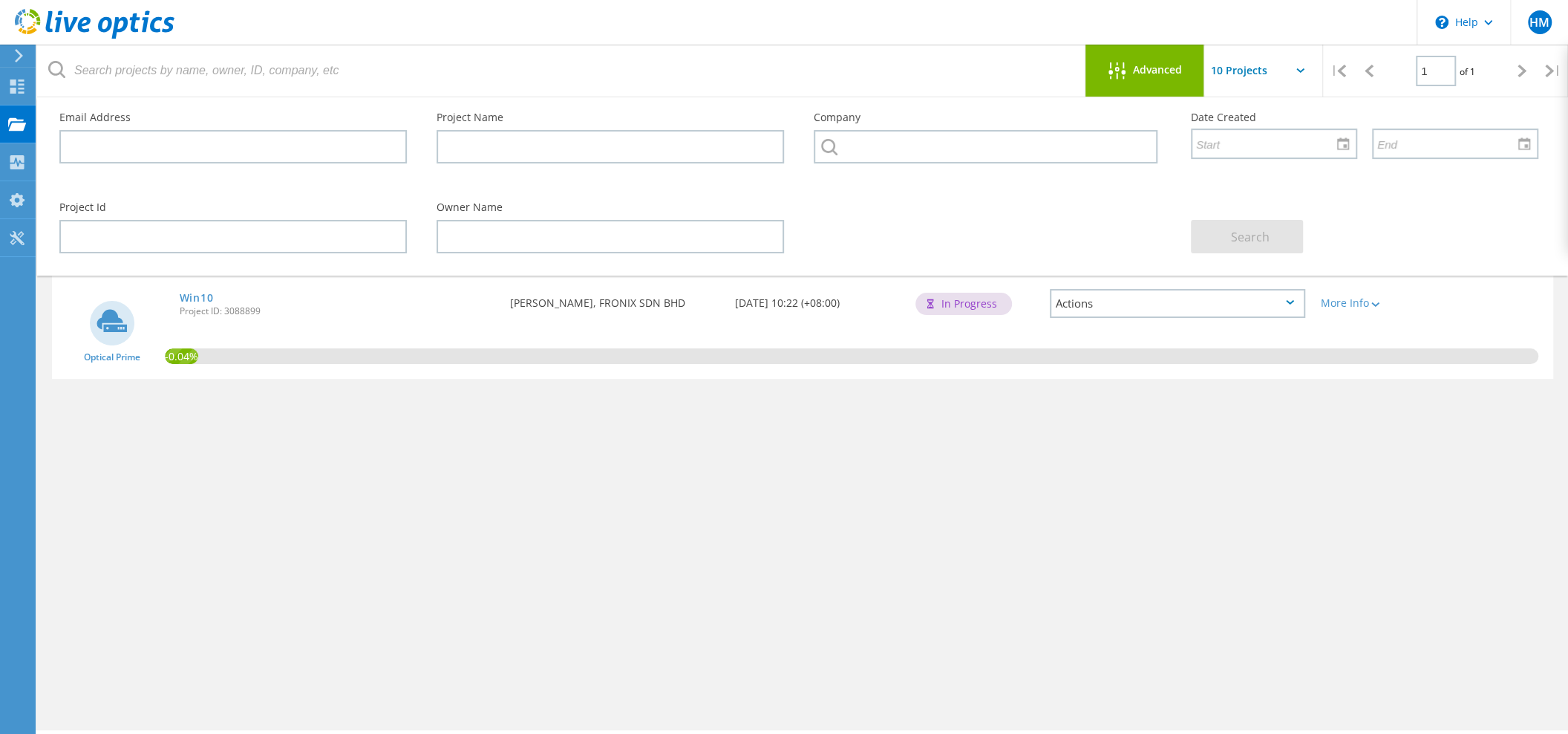
click at [1152, 68] on span "Advanced" at bounding box center [1158, 70] width 49 height 11
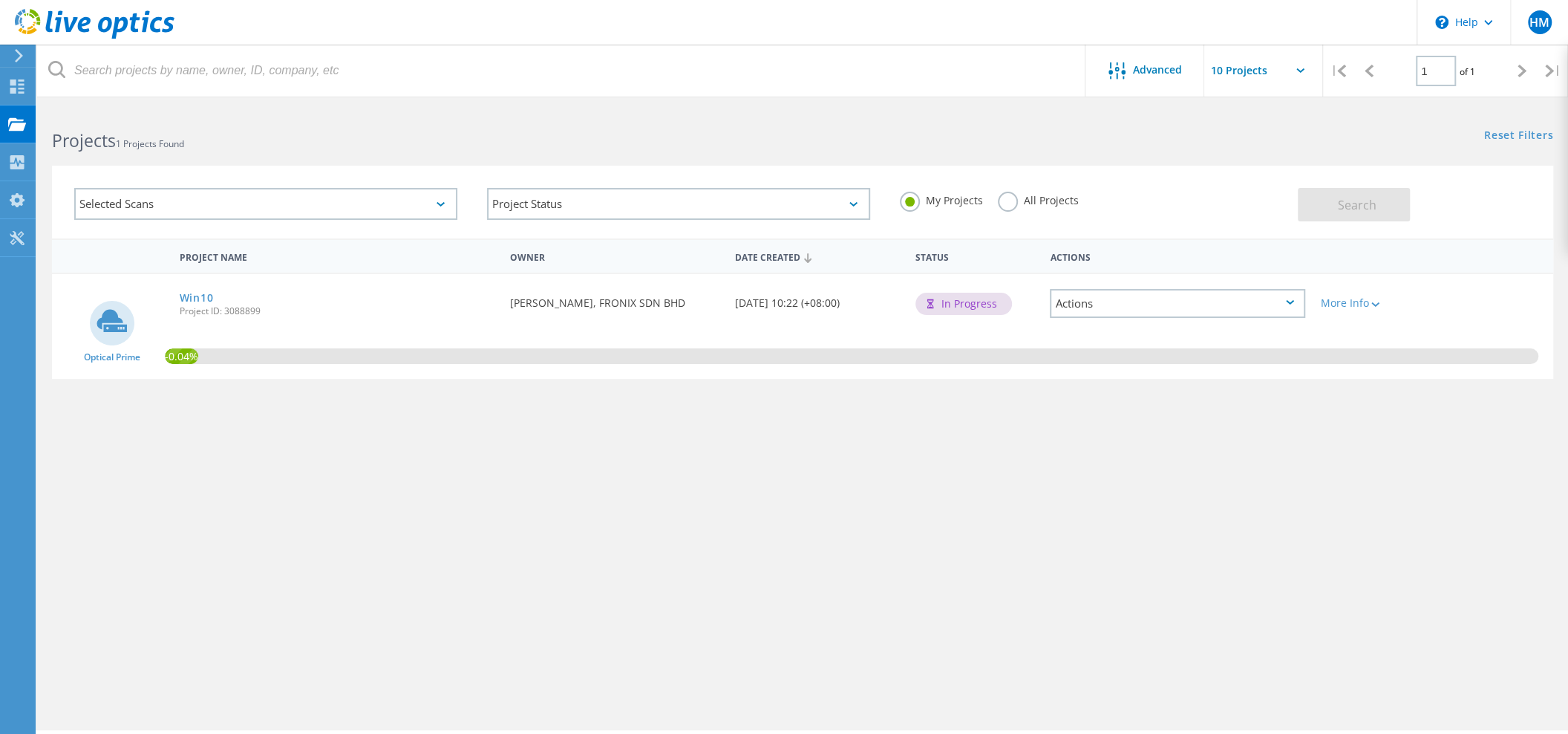
click at [1298, 73] on icon at bounding box center [1300, 70] width 8 height 5
click at [17, 54] on icon at bounding box center [18, 56] width 11 height 14
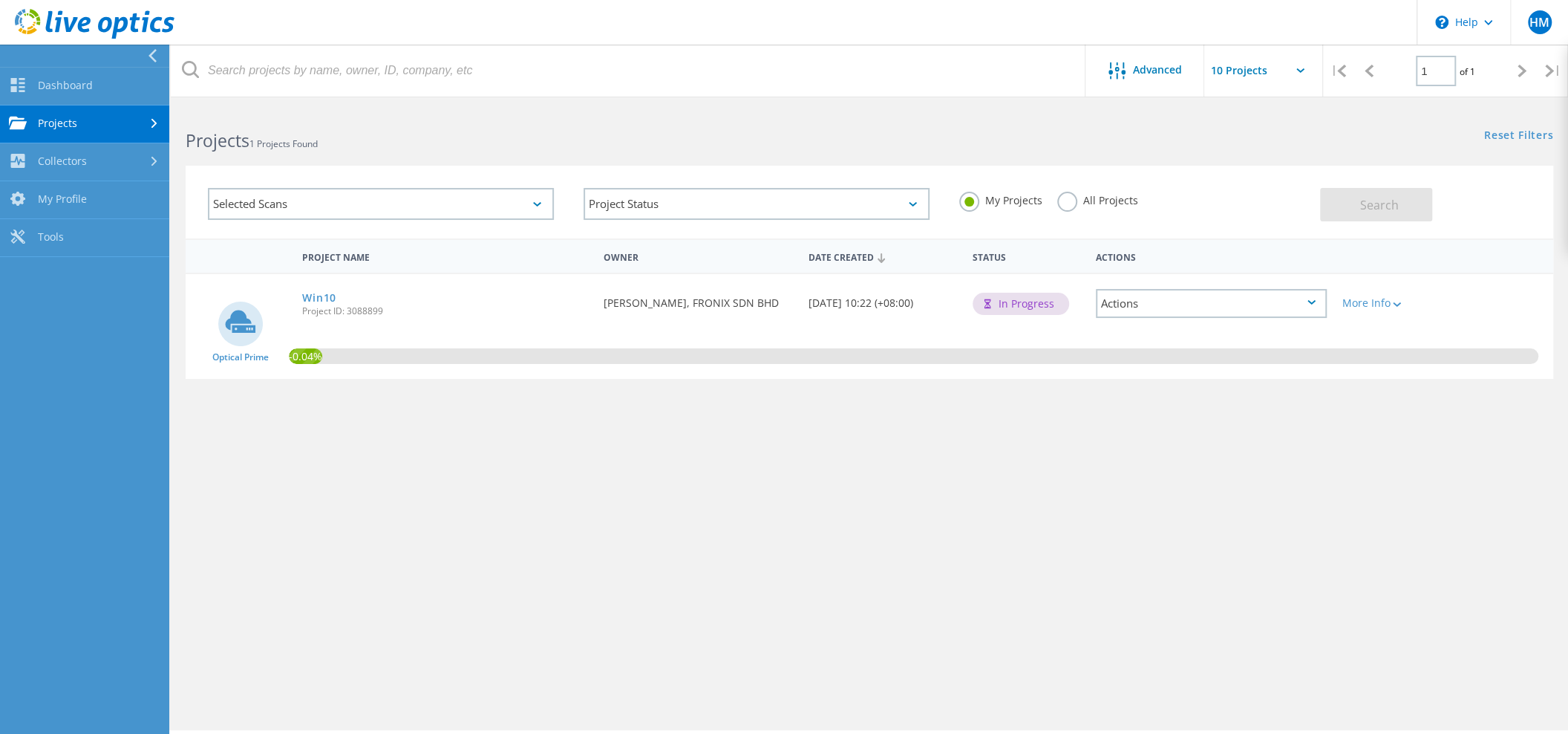
click at [457, 205] on div "Selected Scans" at bounding box center [380, 204] width 346 height 32
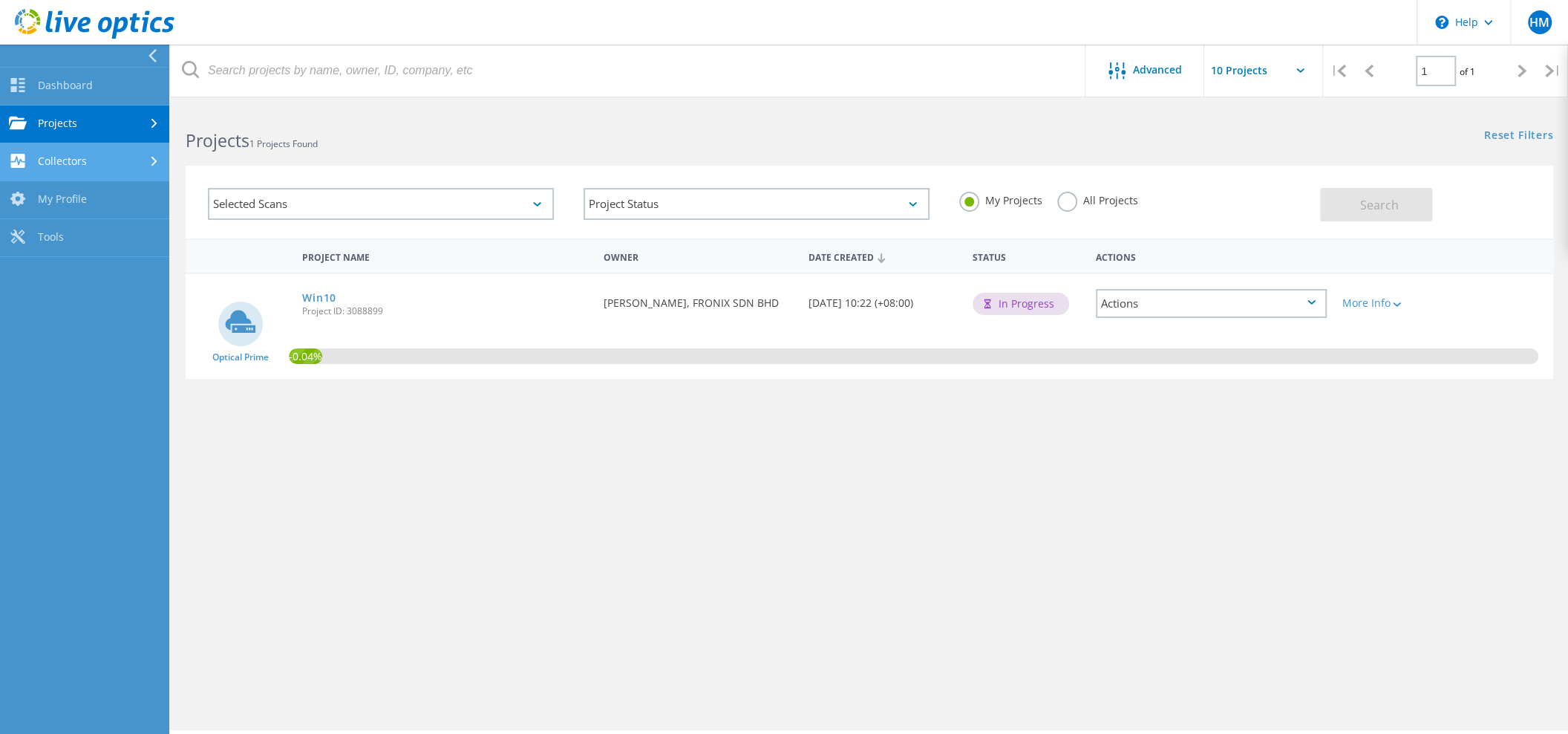
click at [132, 158] on link "Collectors" at bounding box center [84, 162] width 169 height 38
click at [117, 202] on link "Download Collector" at bounding box center [84, 200] width 169 height 38
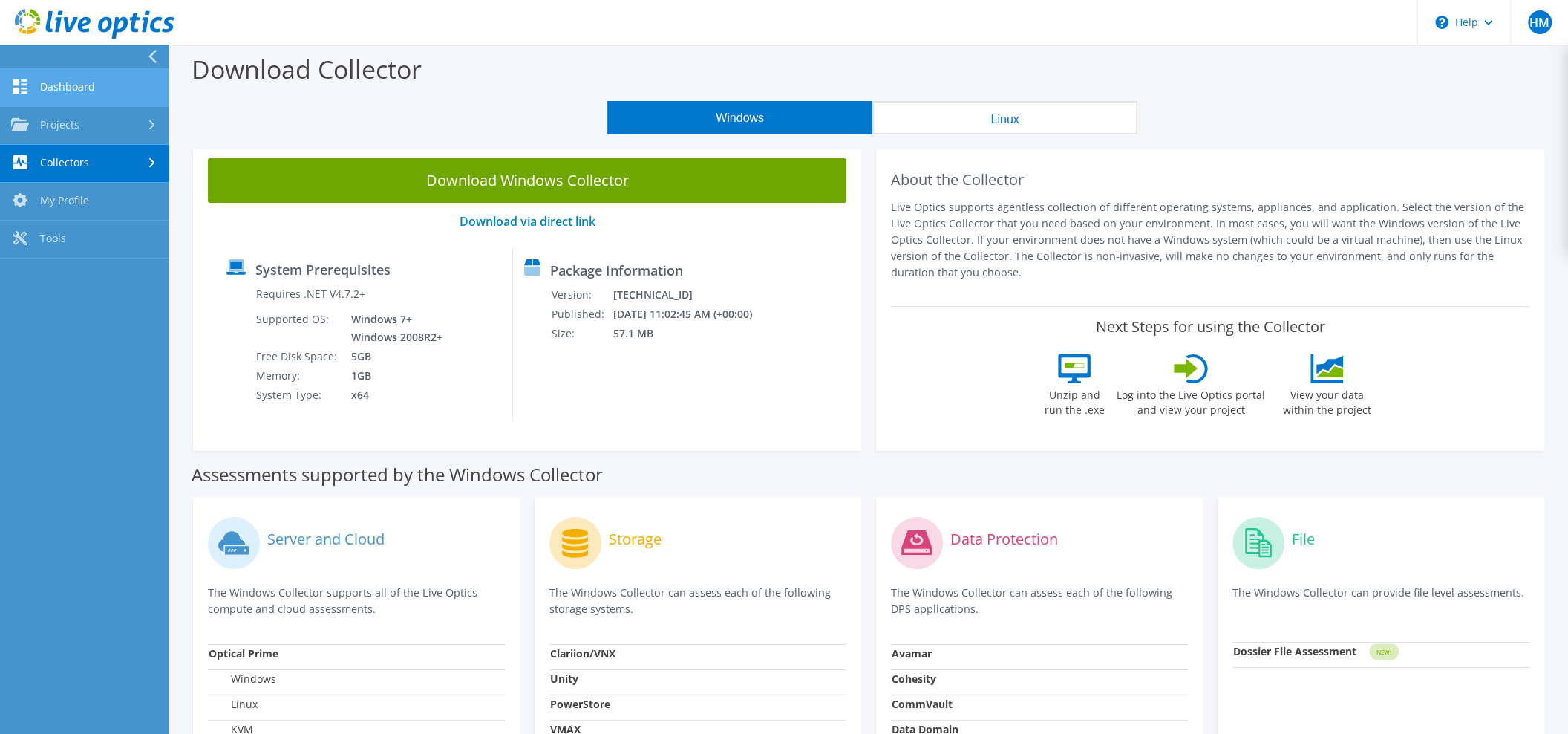
click at [103, 89] on link "Dashboard" at bounding box center [84, 87] width 169 height 38
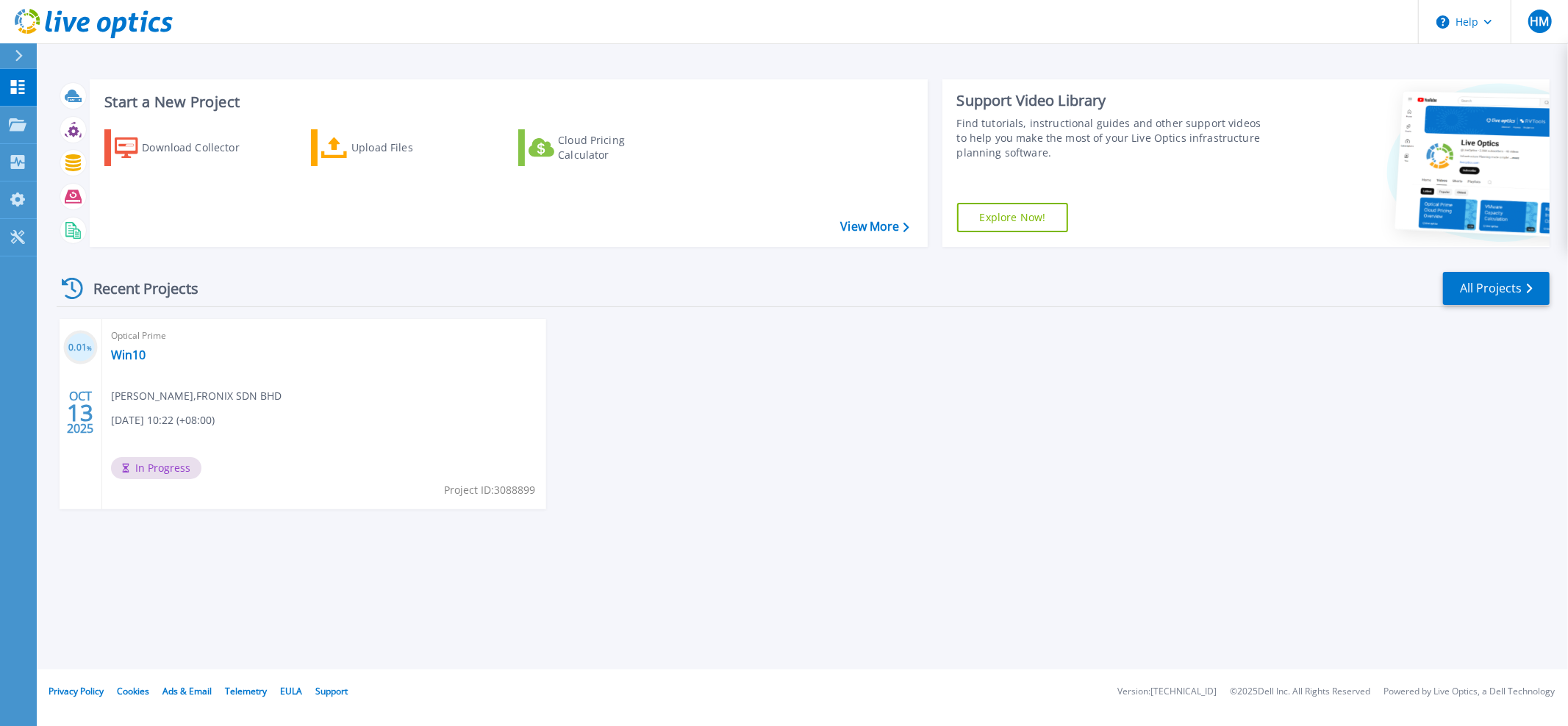
click at [24, 53] on div at bounding box center [25, 56] width 23 height 25
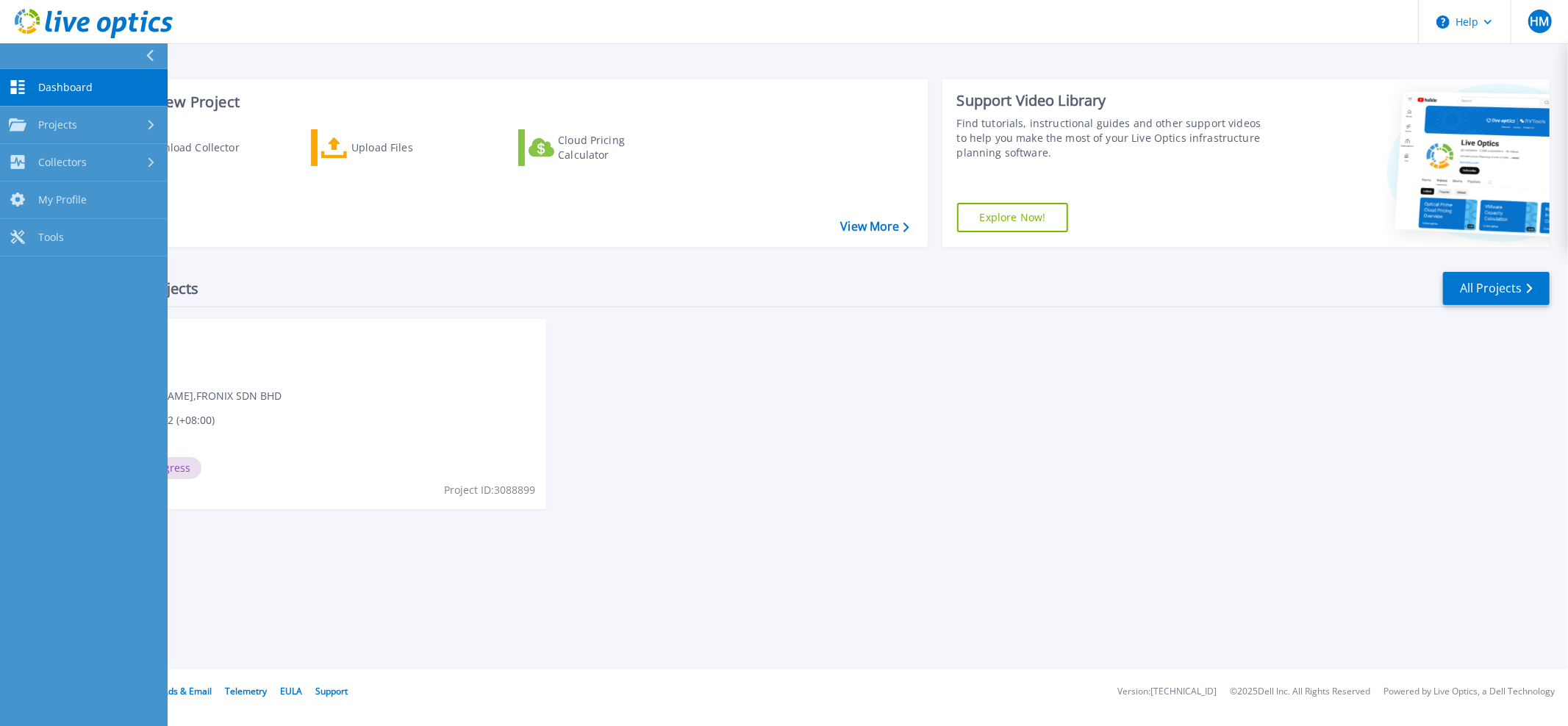
drag, startPoint x: 946, startPoint y: 533, endPoint x: 960, endPoint y: 442, distance: 92.1
click at [946, 531] on div "0.01 % [DATE] Optical Prime Win10 [PERSON_NAME] , FRONIX SDN BHD [DATE] 10:22 (…" at bounding box center [797, 428] width 1506 height 220
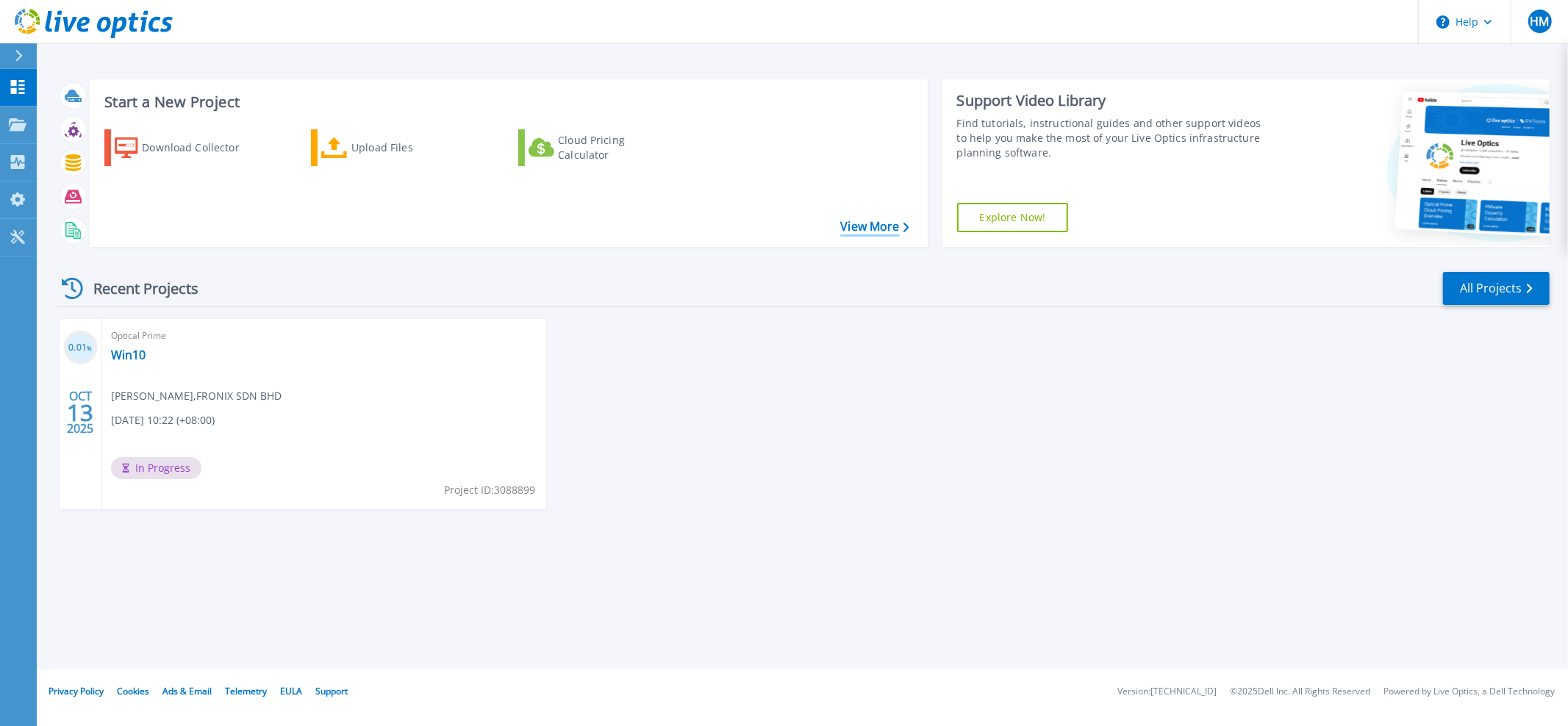
click at [889, 222] on link "View More" at bounding box center [874, 227] width 68 height 14
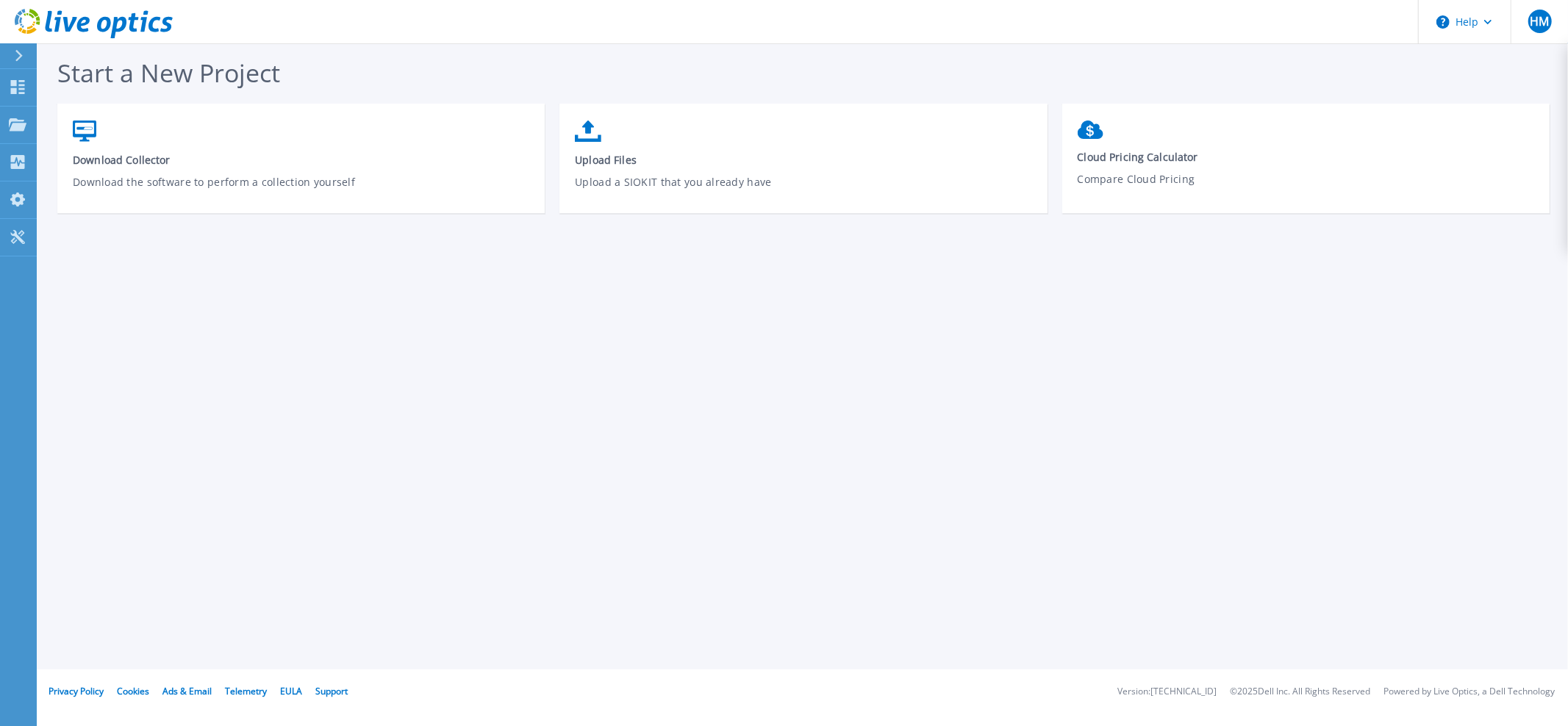
click at [17, 54] on icon at bounding box center [18, 56] width 8 height 12
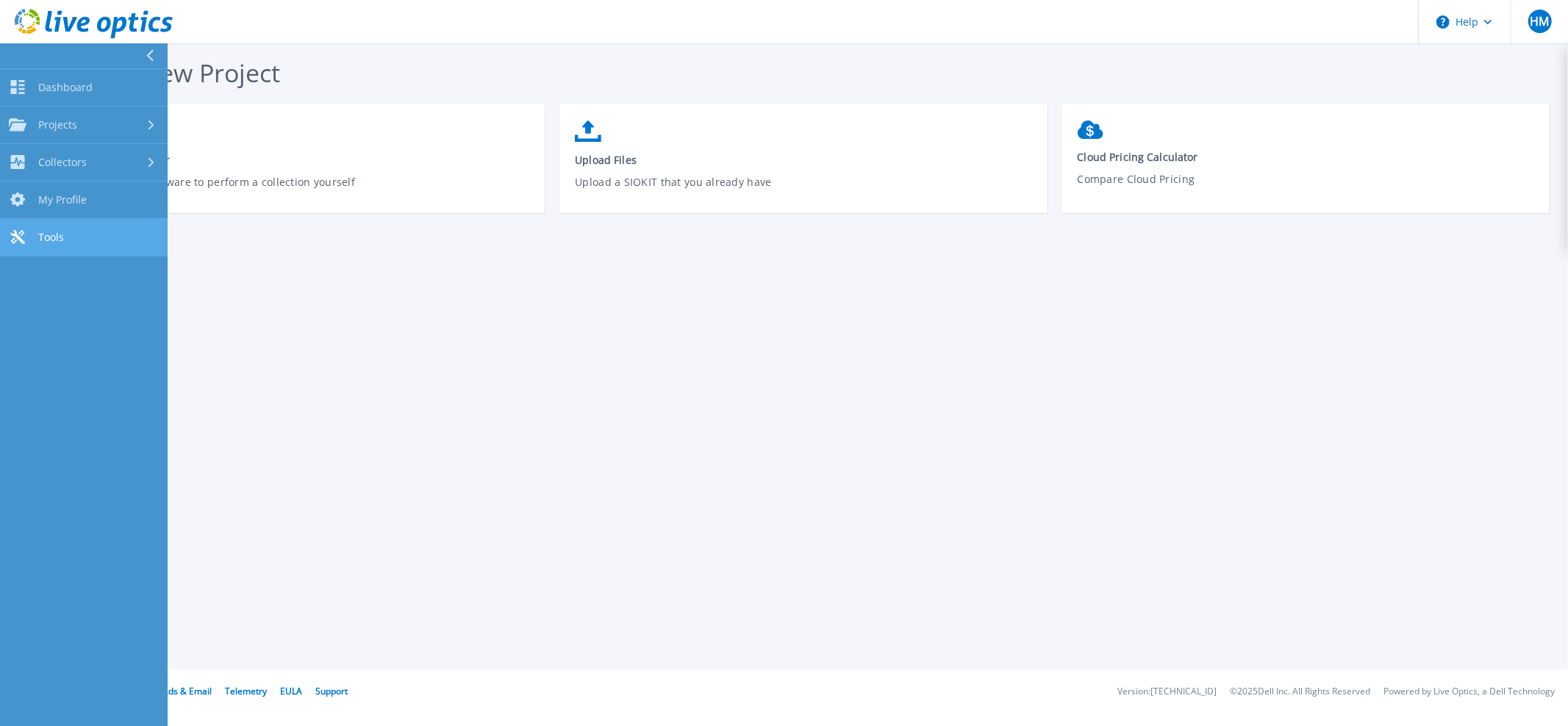
click at [94, 225] on link "Tools Tools" at bounding box center [84, 237] width 167 height 37
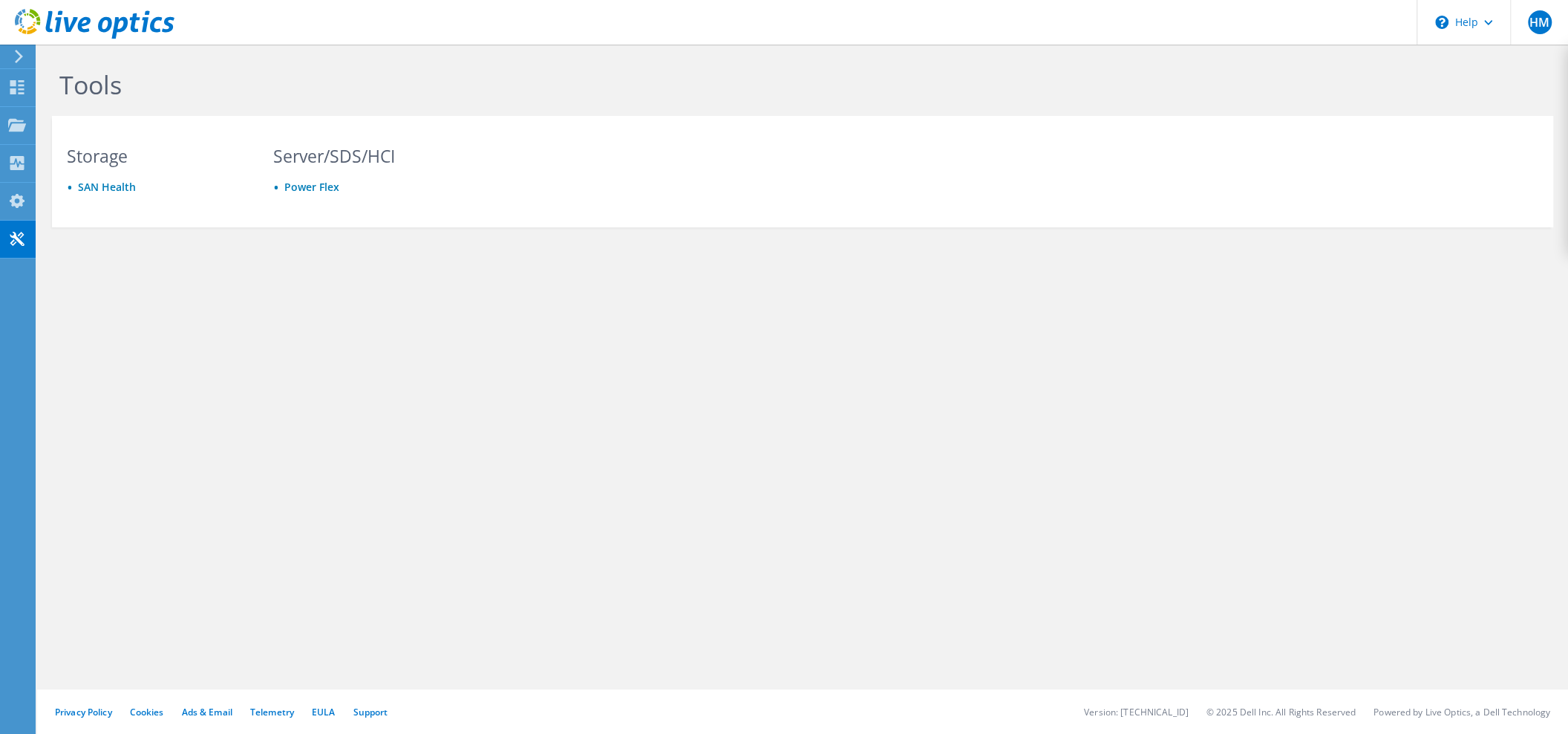
click at [20, 57] on use at bounding box center [18, 56] width 8 height 14
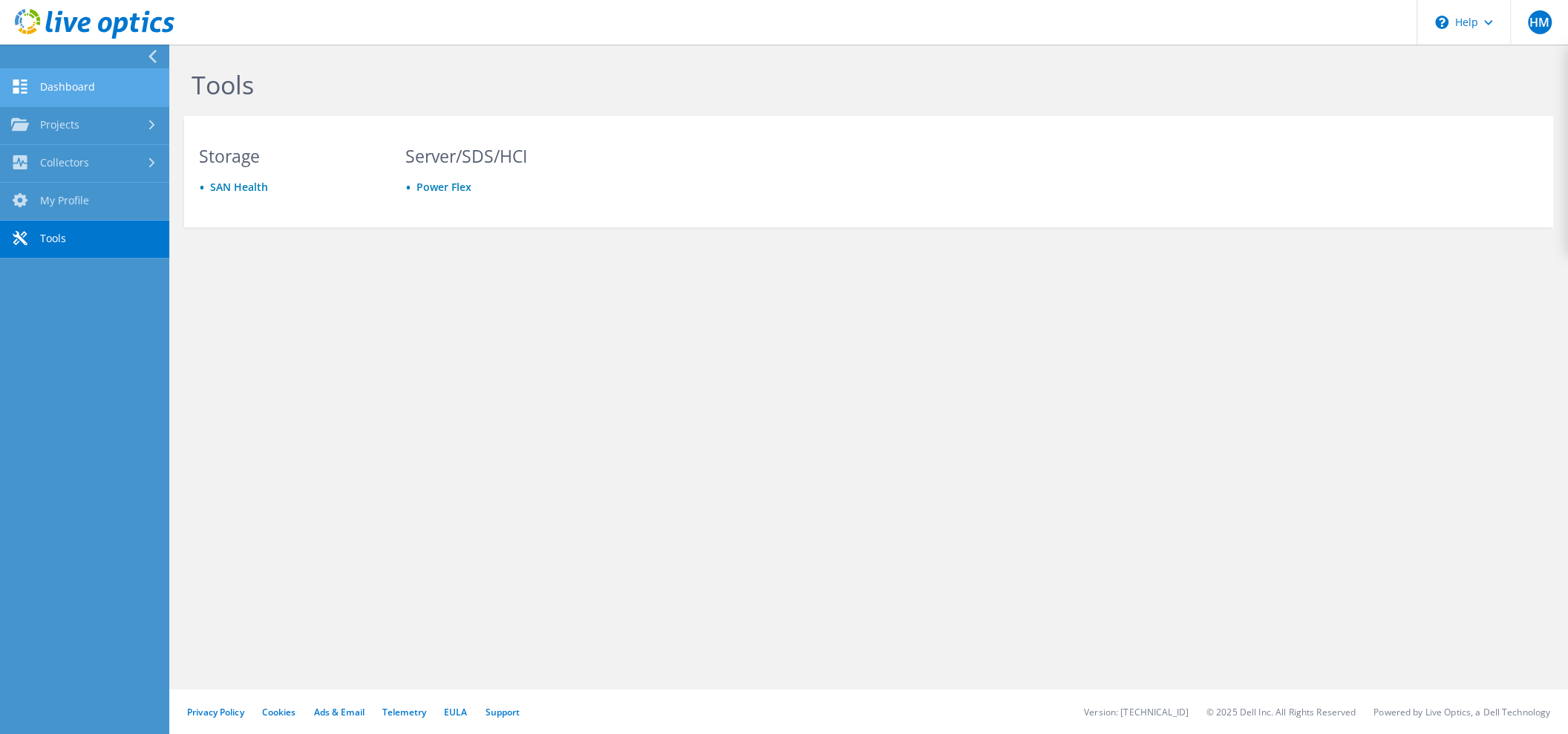
click at [109, 81] on link "Dashboard" at bounding box center [84, 87] width 169 height 38
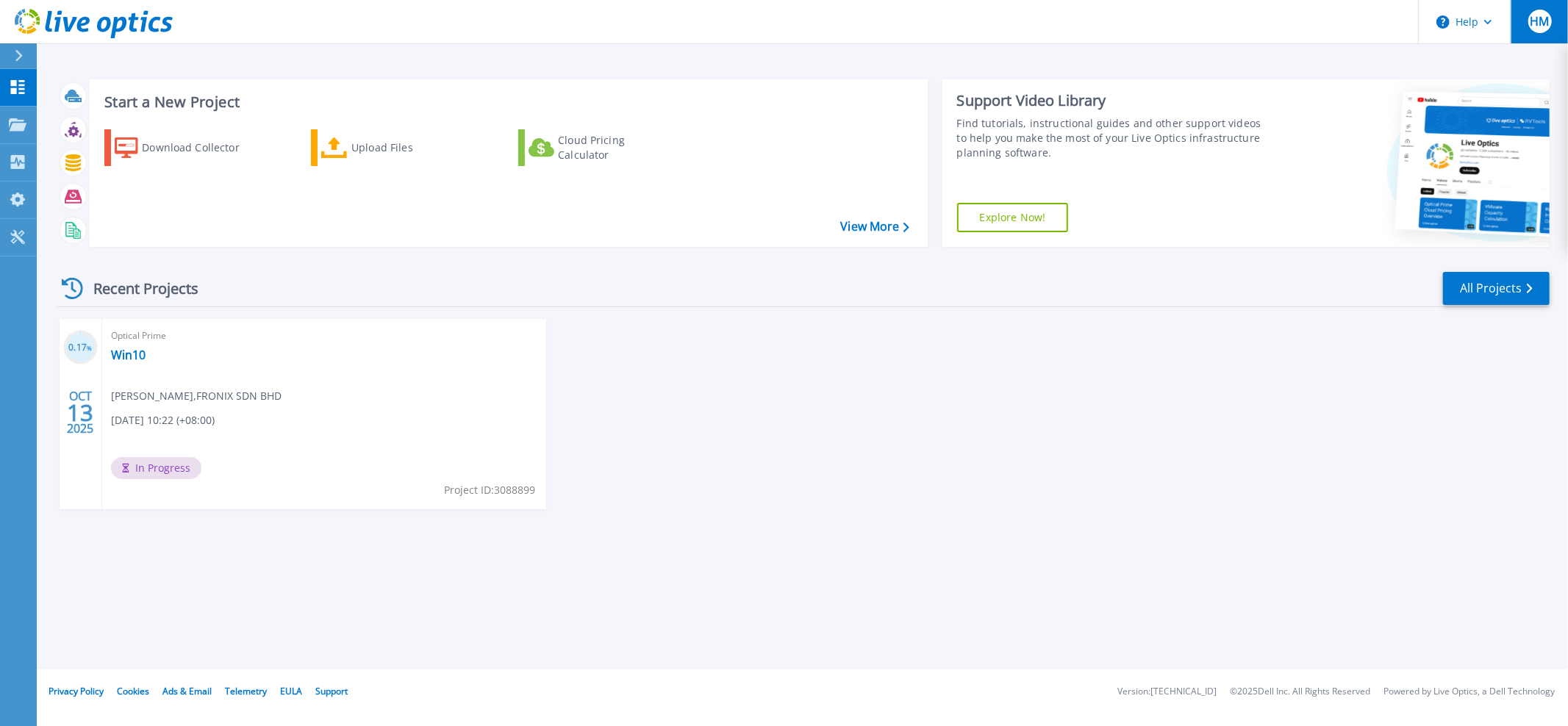
click at [1541, 27] on span "HM" at bounding box center [1540, 21] width 19 height 12
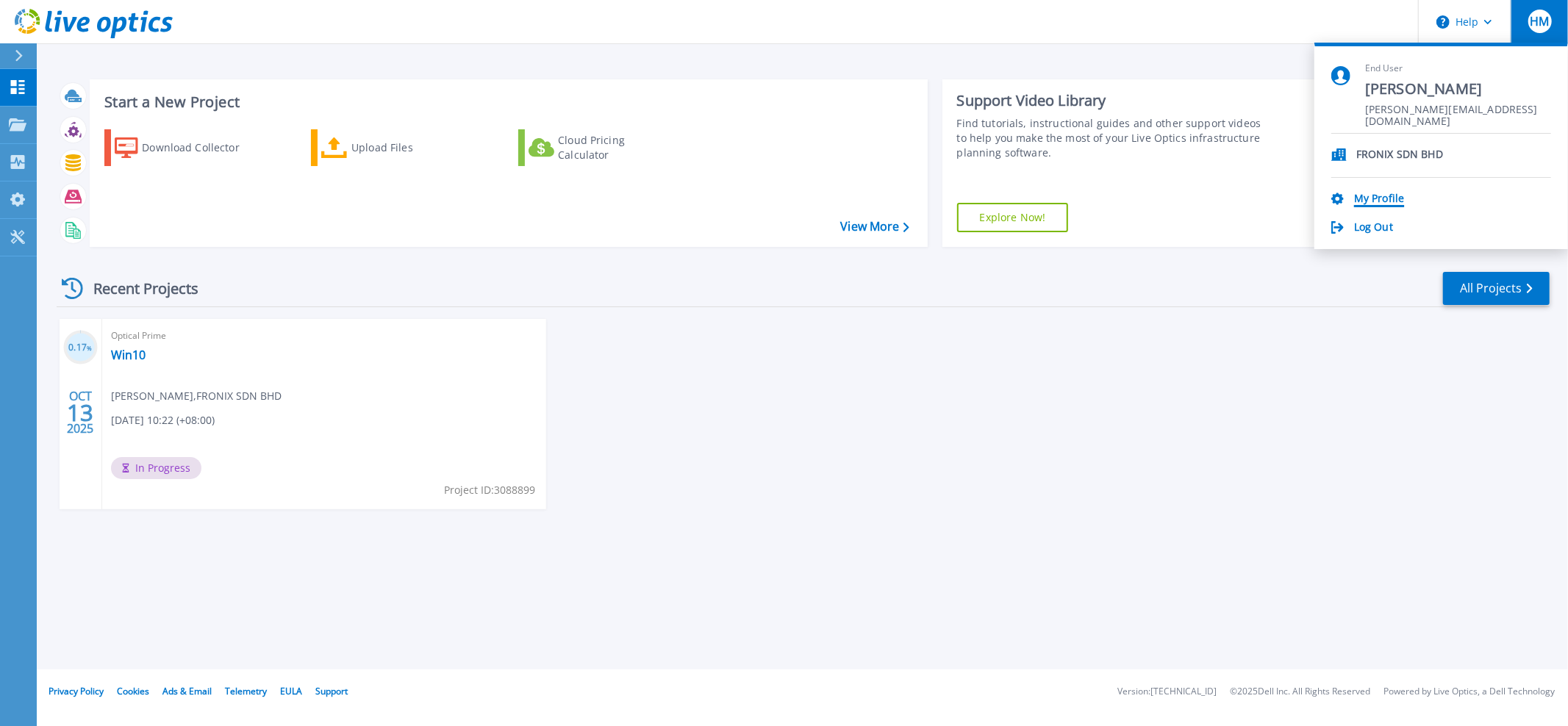
click at [1381, 193] on link "My Profile" at bounding box center [1380, 200] width 50 height 14
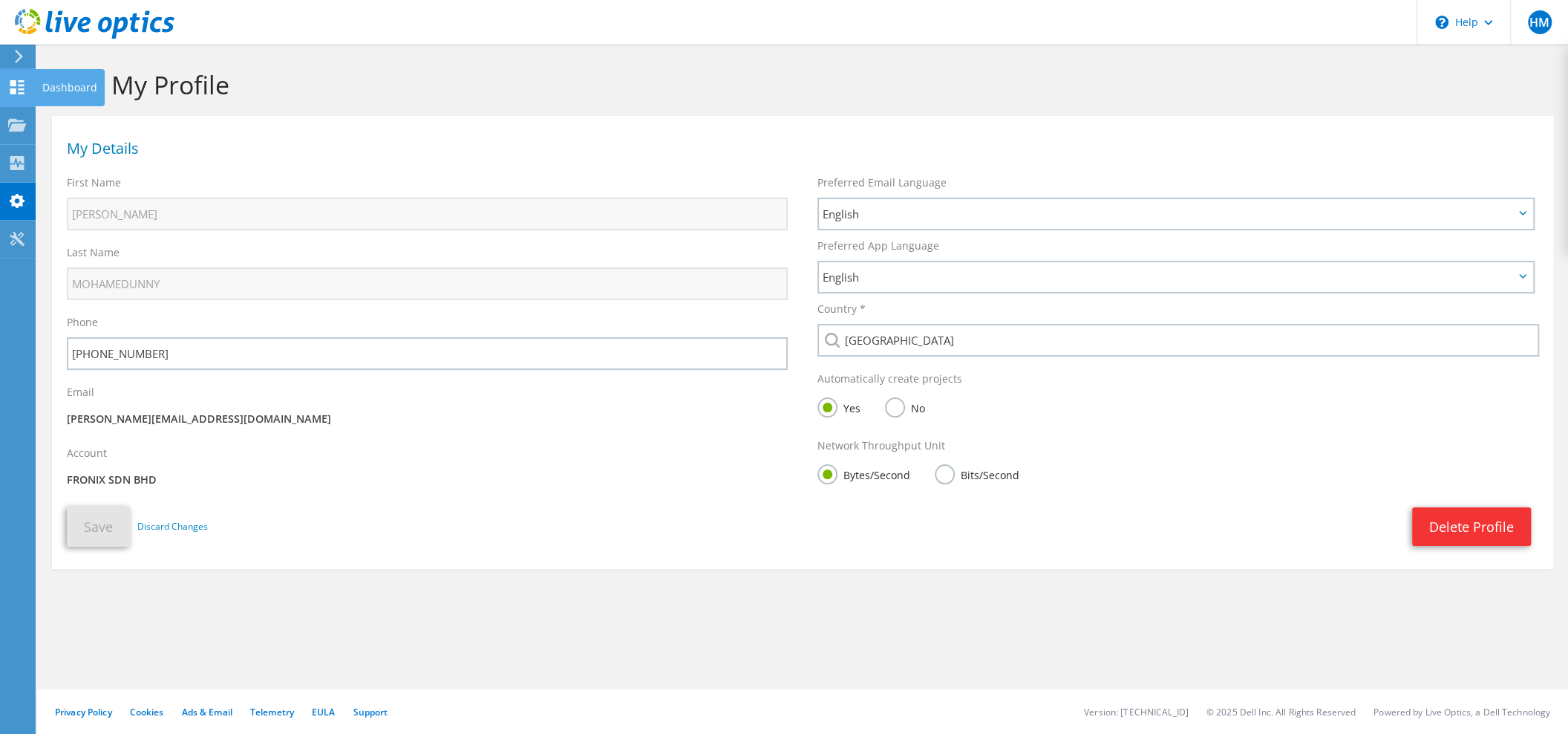
click at [25, 82] on icon at bounding box center [16, 87] width 17 height 15
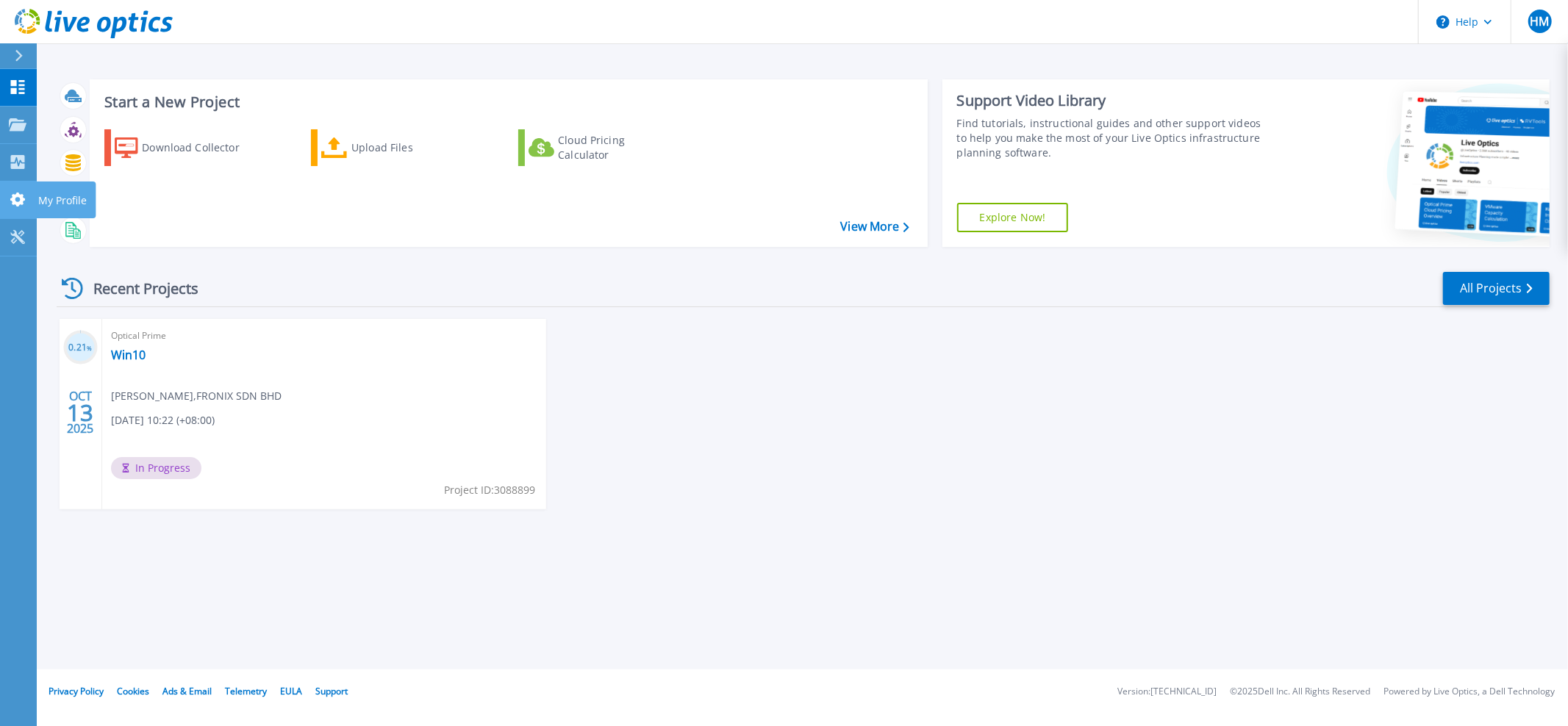
click at [20, 202] on icon at bounding box center [17, 200] width 14 height 14
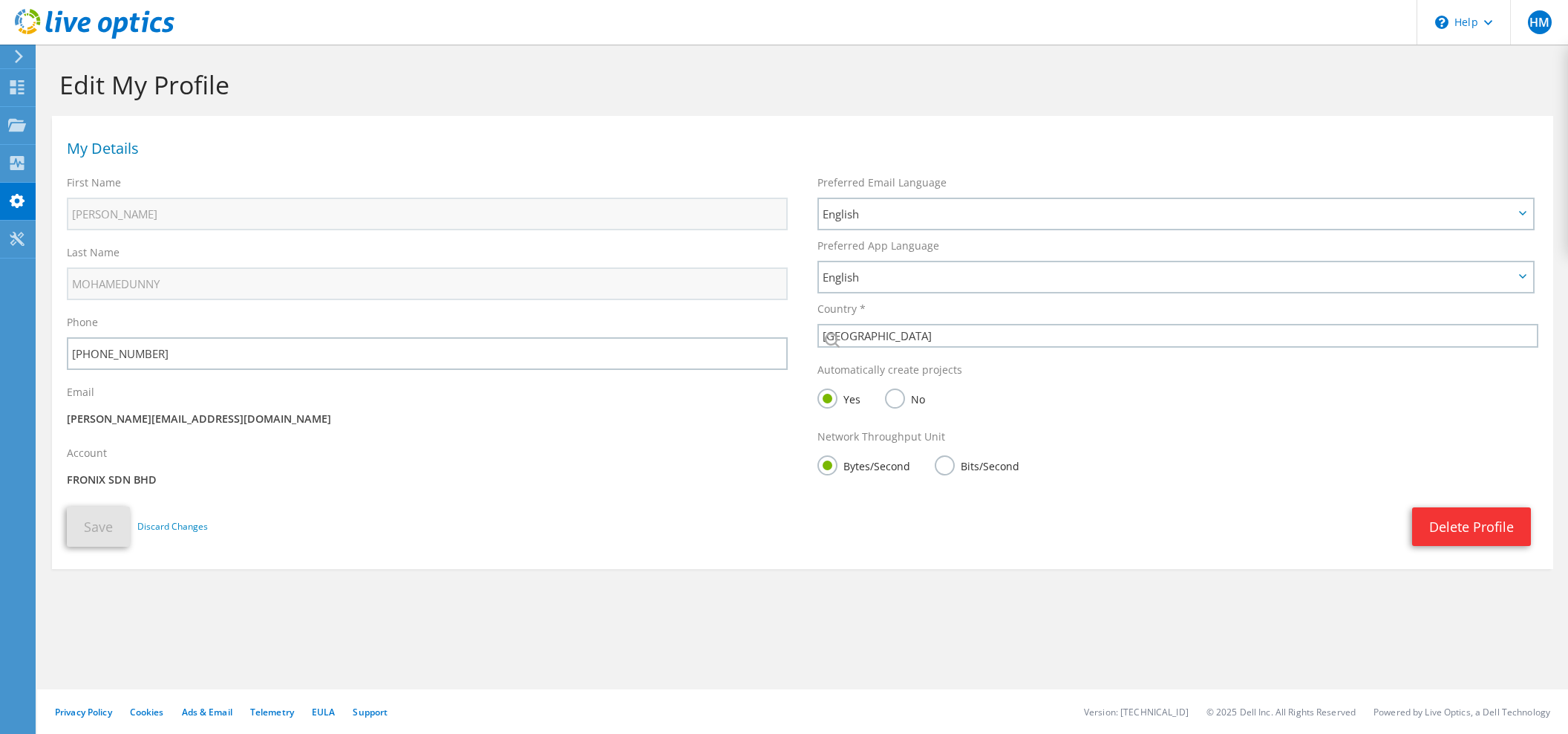
select select "152"
click at [24, 55] on icon at bounding box center [18, 56] width 11 height 14
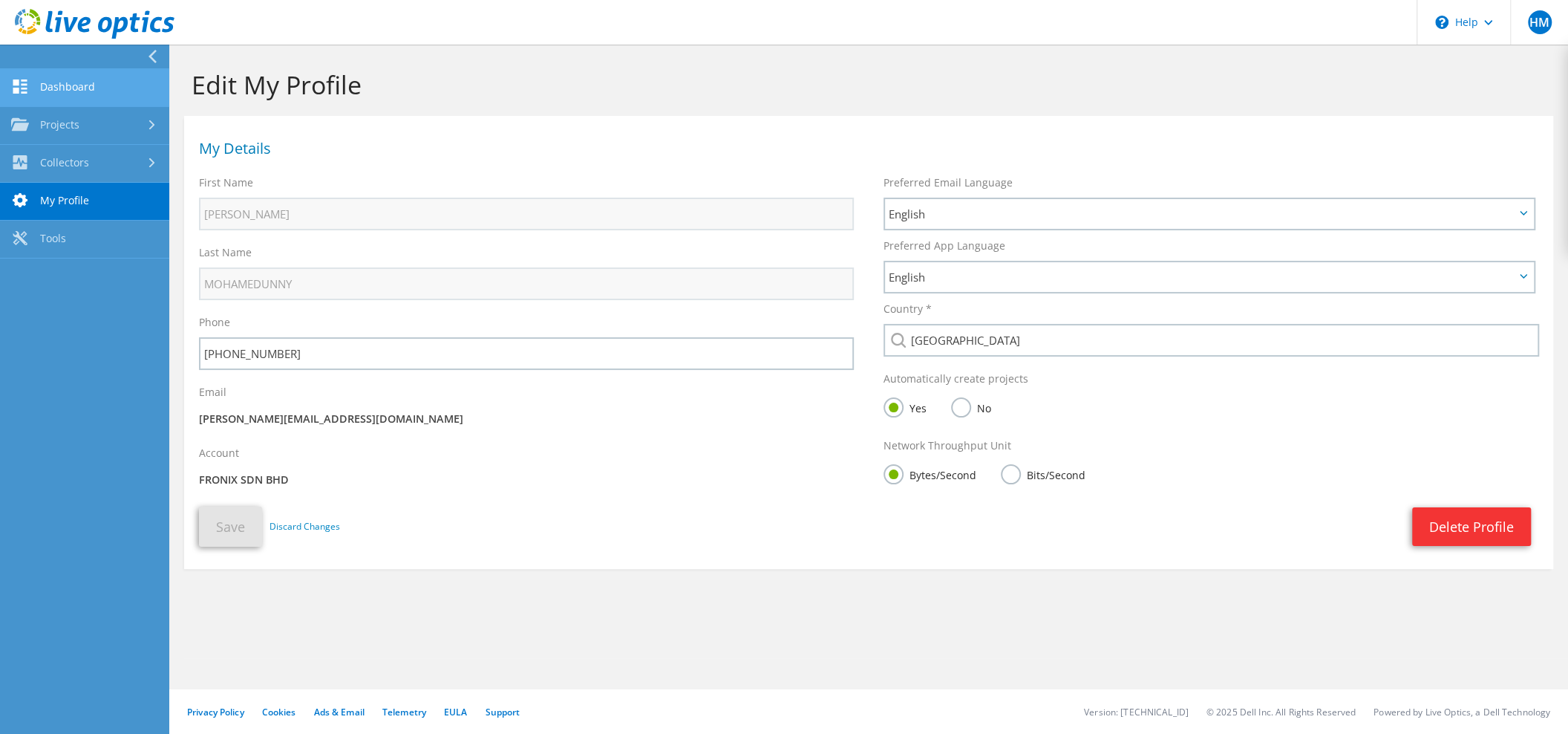
click at [100, 92] on link "Dashboard" at bounding box center [84, 87] width 169 height 38
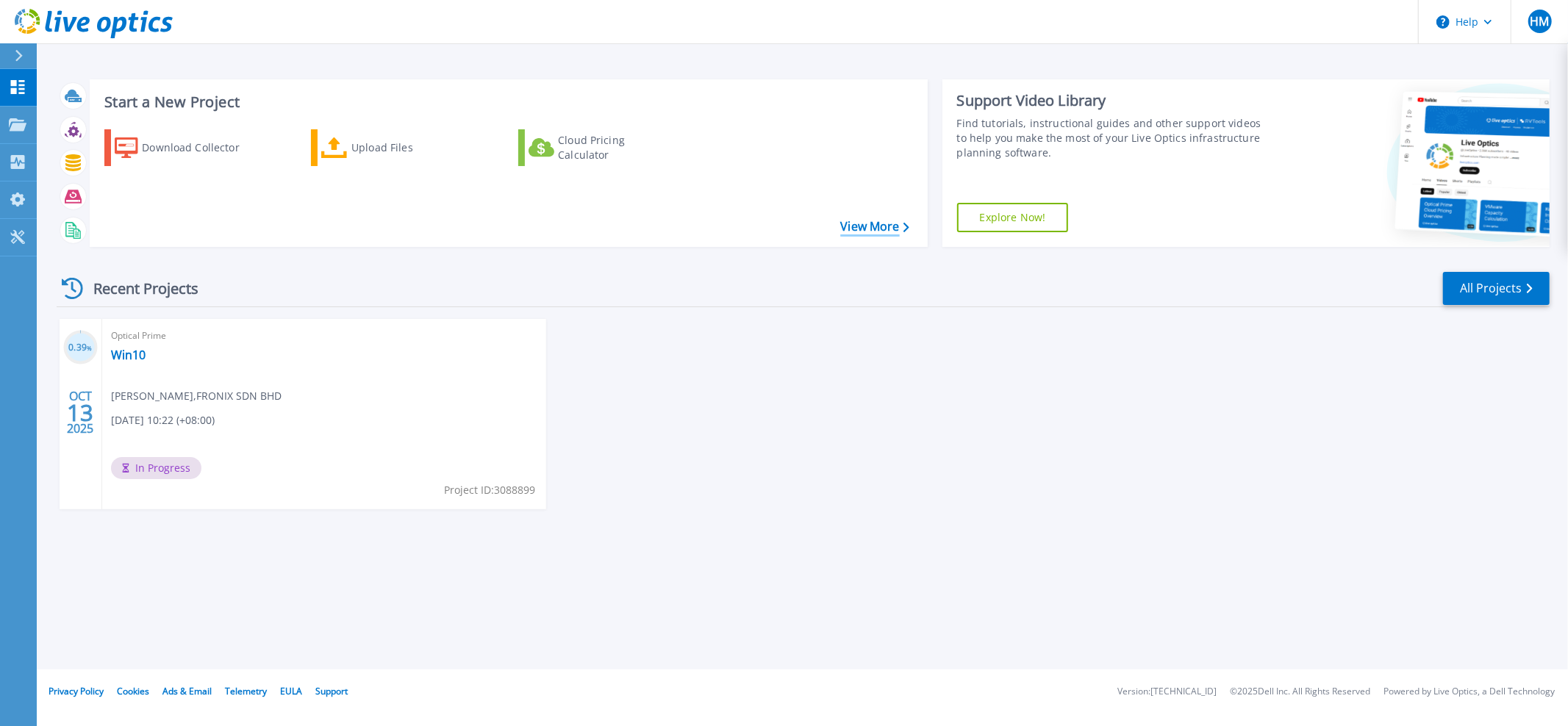
click at [904, 225] on icon at bounding box center [907, 228] width 6 height 10
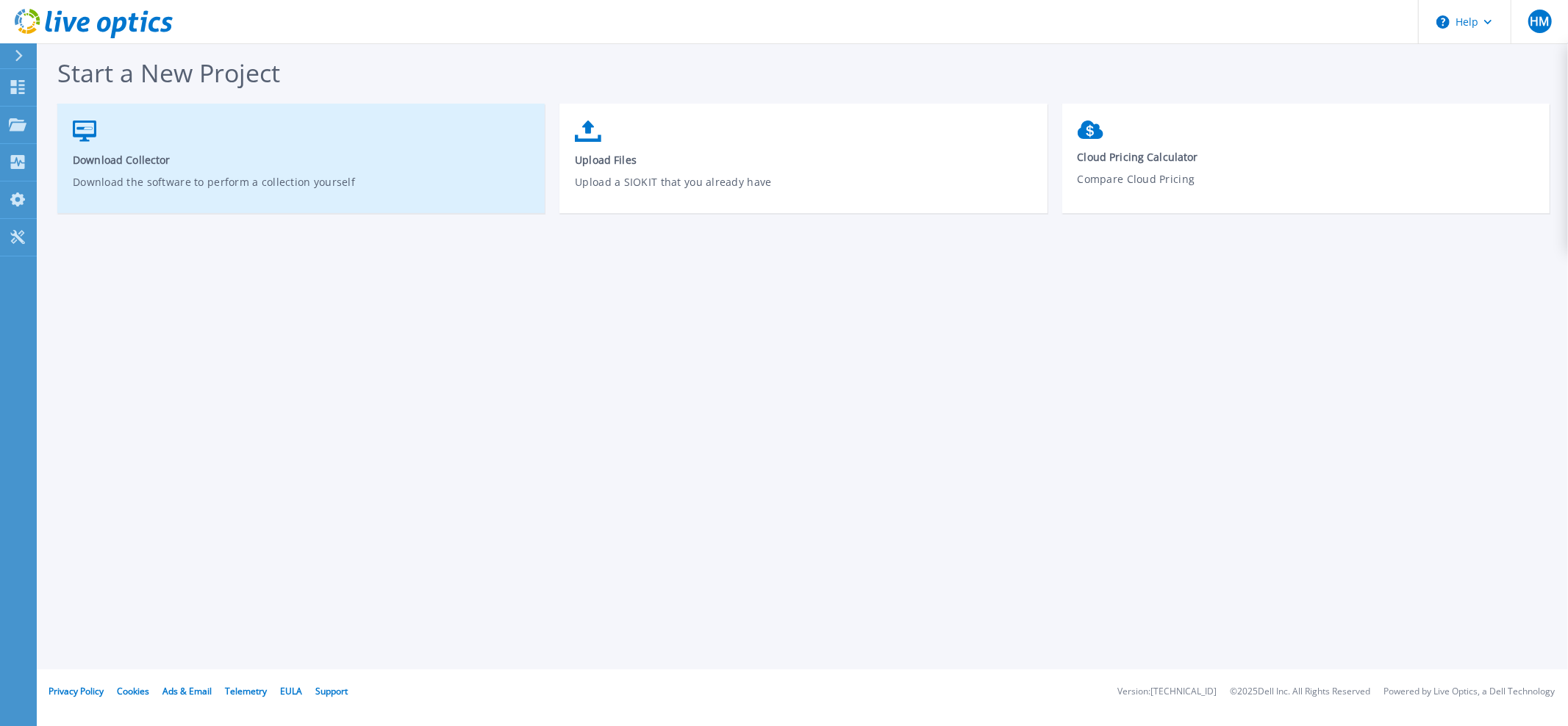
click at [146, 133] on link "Download Collector Download the software to perform a collection yourself" at bounding box center [301, 165] width 487 height 105
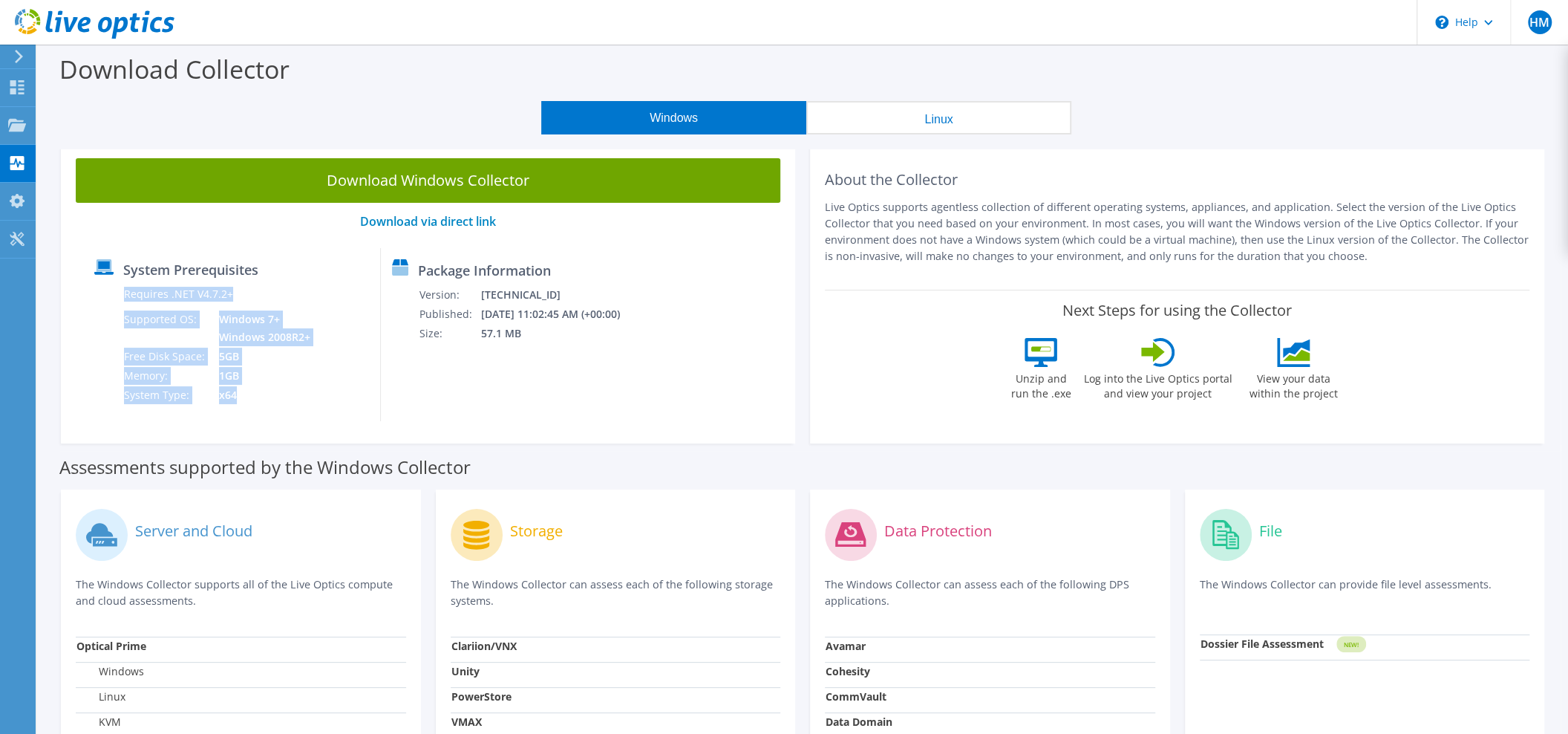
drag, startPoint x: 233, startPoint y: 389, endPoint x: 121, endPoint y: 303, distance: 141.2
click at [121, 303] on div "Requires .NET V4.7.2+ Supported OS: Windows 7+ Windows 2008R2+ Free Disk Space:…" at bounding box center [204, 345] width 219 height 120
copy div "Requires .NET V4.7.2+ Supported OS: Windows 7+ Windows 2008R2+ Free Disk Space:…"
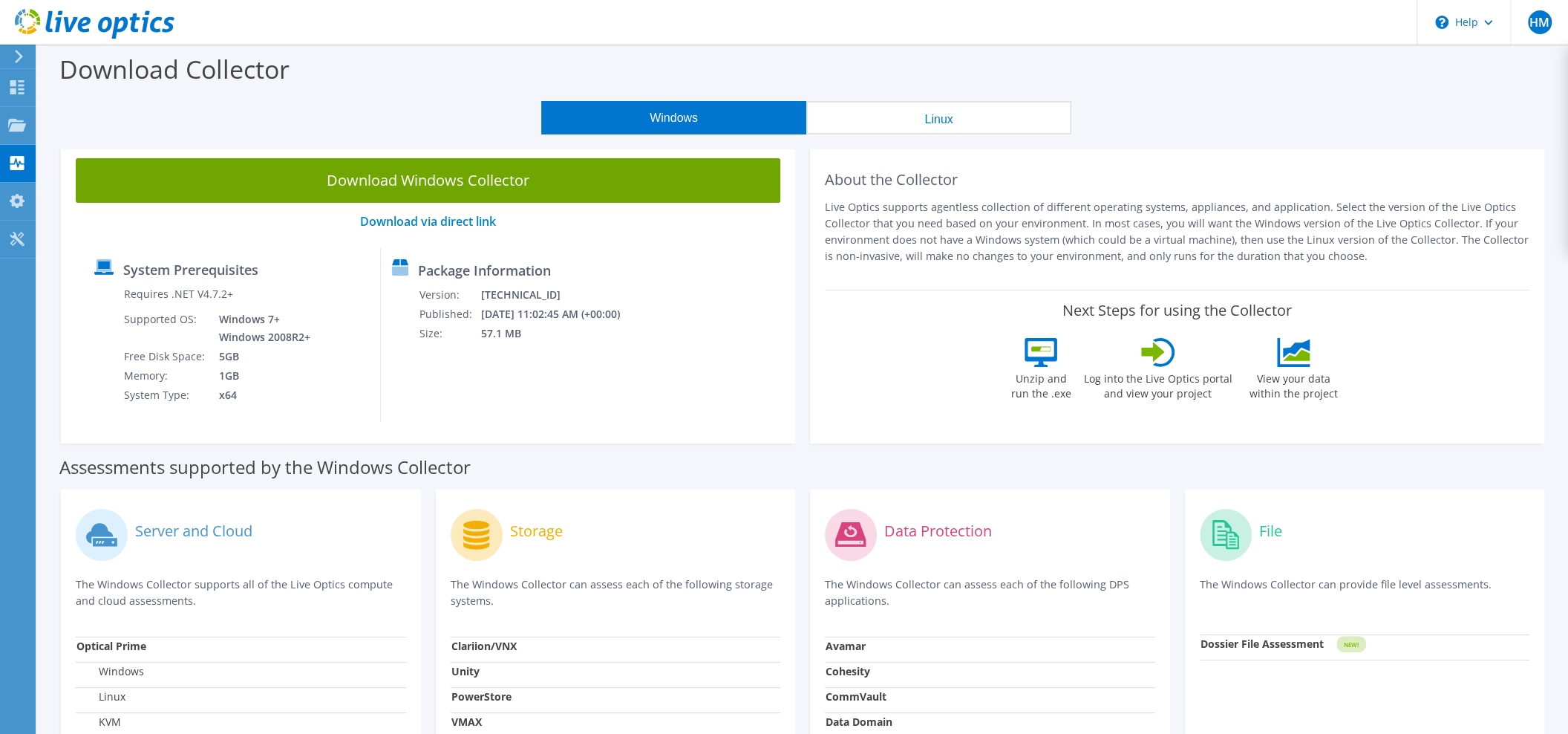
click at [598, 426] on div "Download Windows Collector Download via direct link System Prerequisites Requir…" at bounding box center [428, 293] width 735 height 300
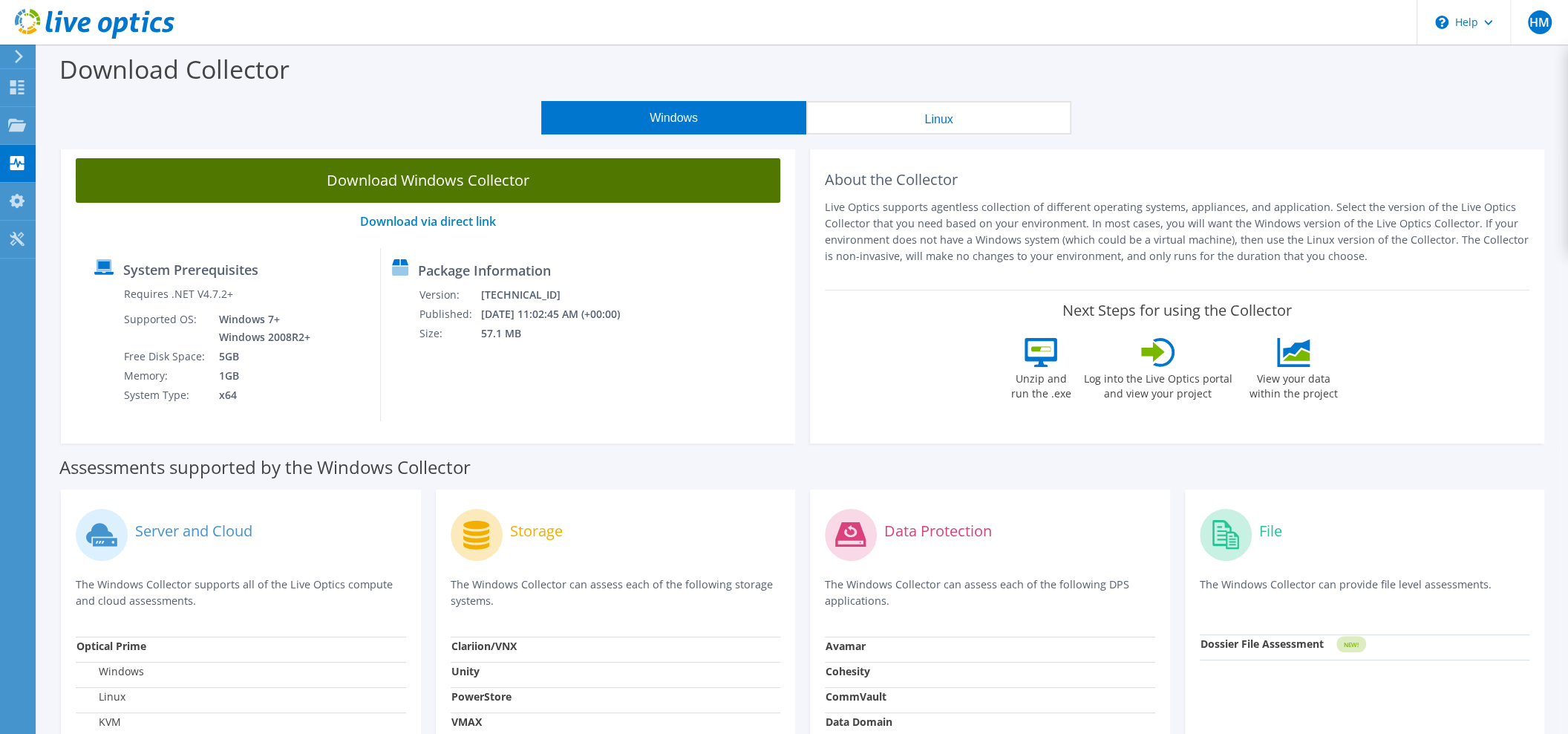
drag, startPoint x: 459, startPoint y: 587, endPoint x: 462, endPoint y: 202, distance: 385.0
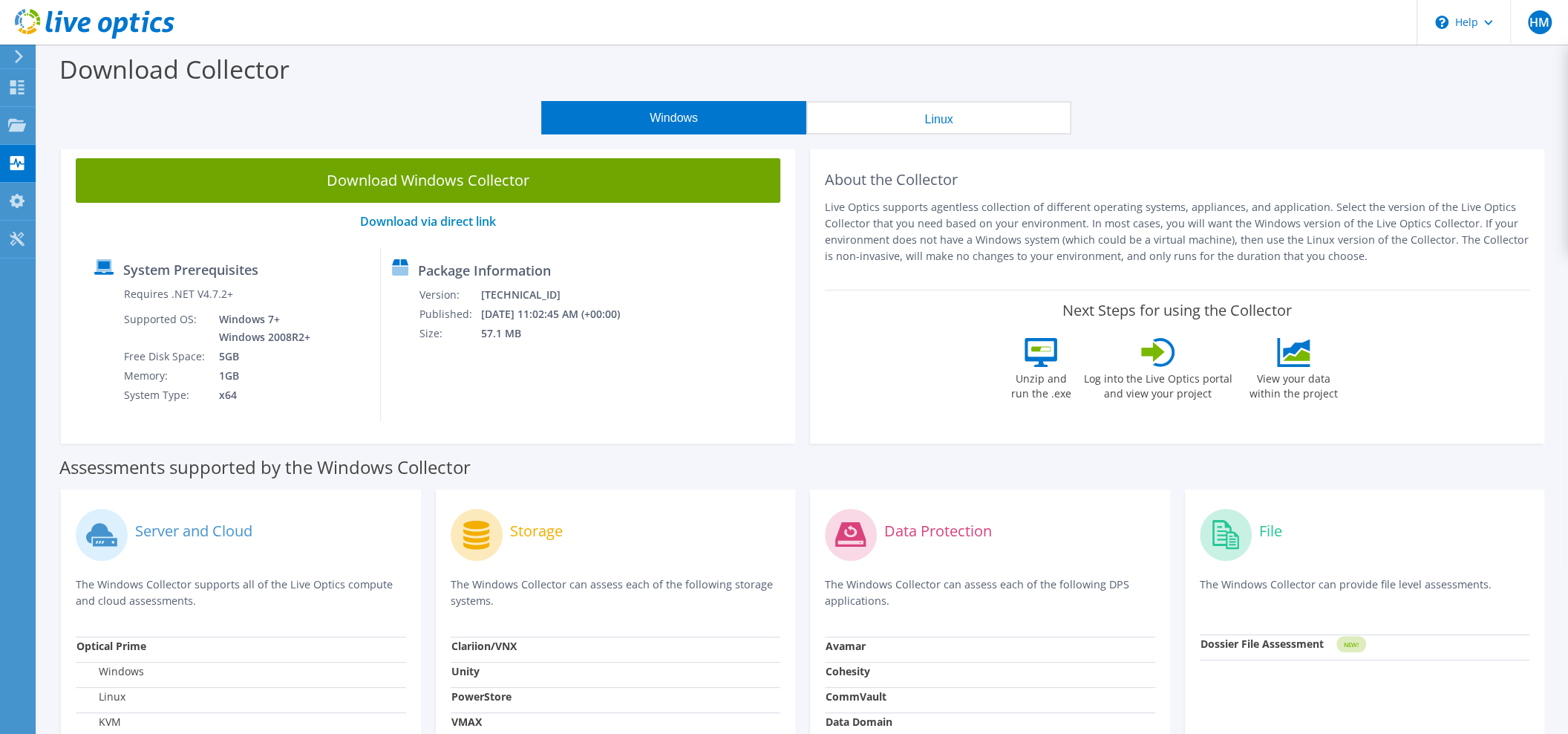
click at [734, 244] on div "Download Windows Collector Download via direct link System Prerequisites Requir…" at bounding box center [428, 293] width 735 height 300
drag, startPoint x: 563, startPoint y: 112, endPoint x: 559, endPoint y: -40, distance: 152.1
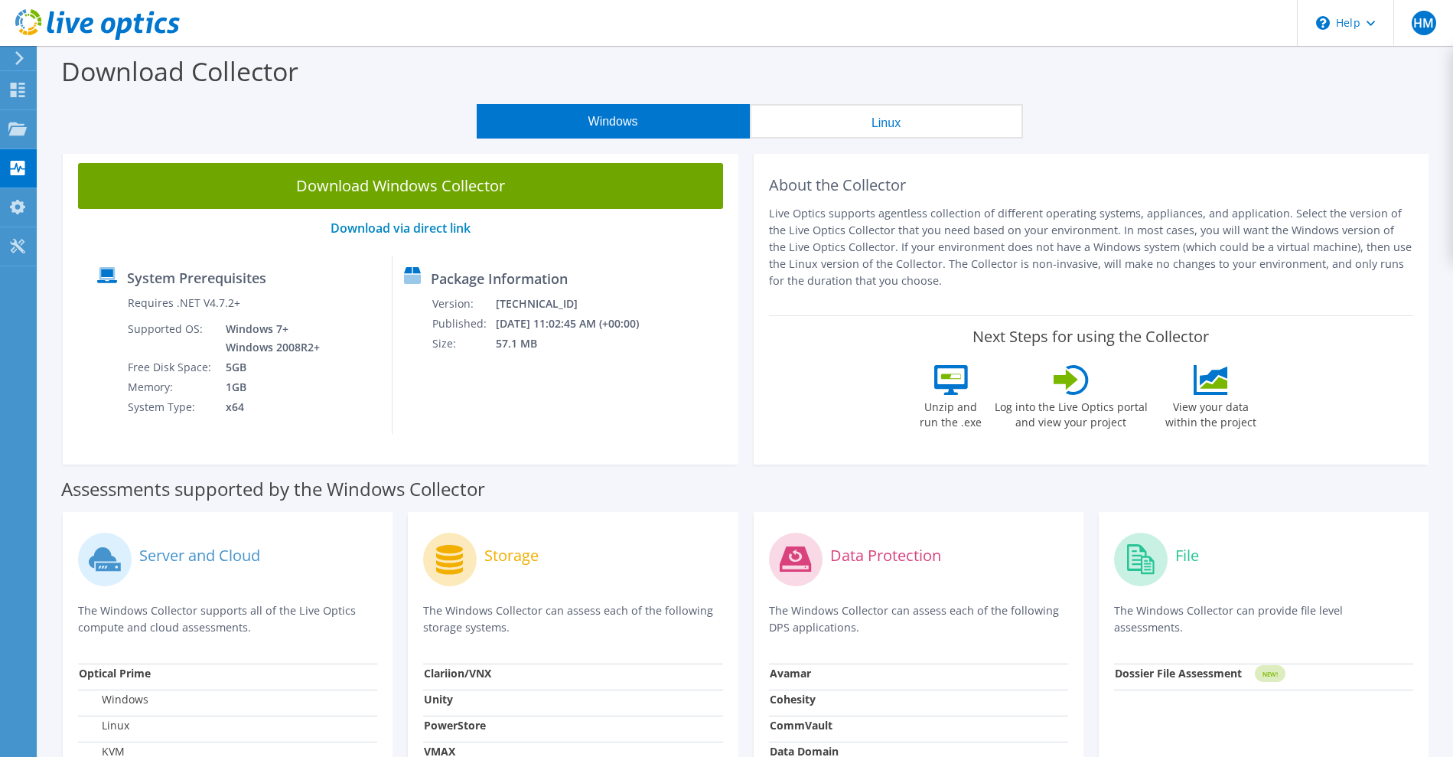
click at [19, 54] on use at bounding box center [19, 58] width 8 height 14
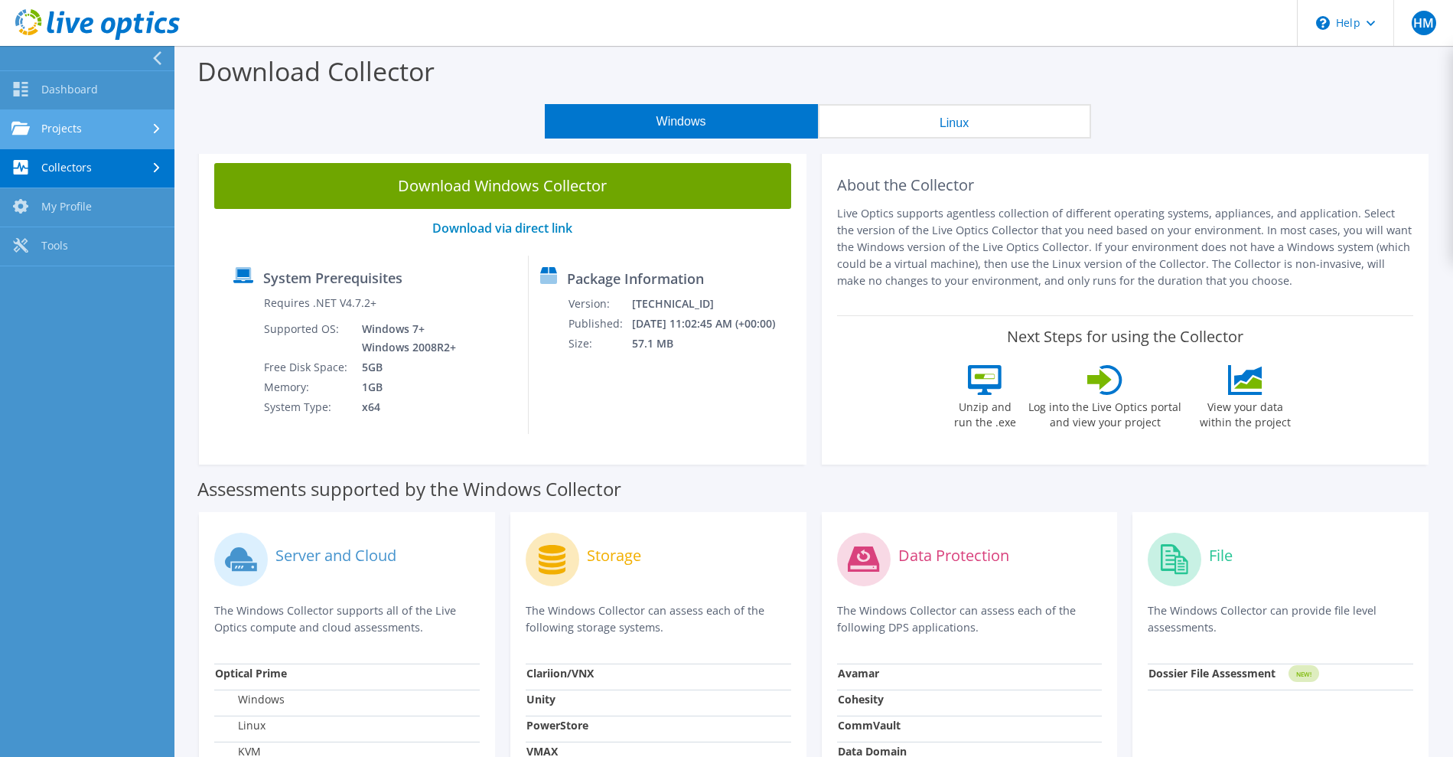
click at [85, 121] on link "Projects" at bounding box center [87, 129] width 174 height 39
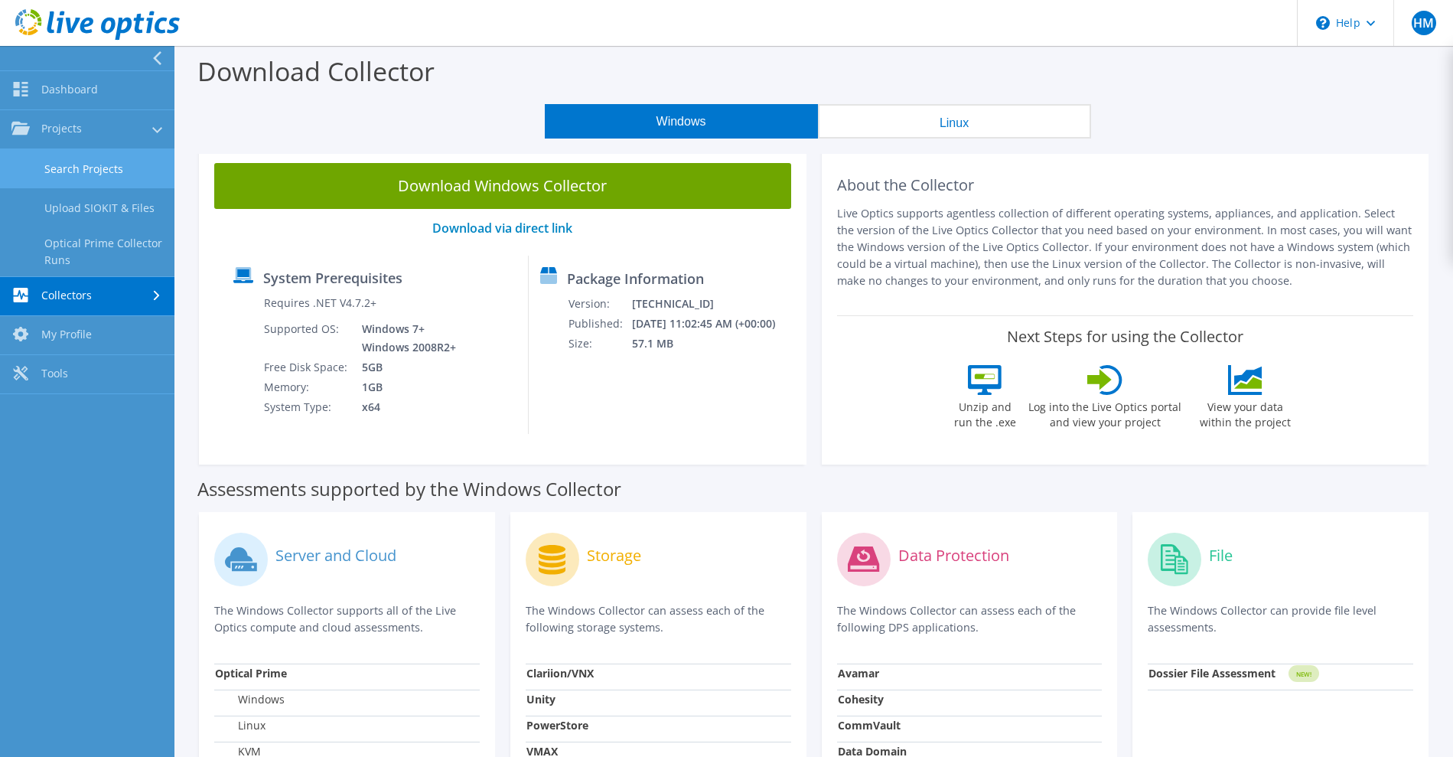
click at [78, 171] on link "Search Projects" at bounding box center [87, 168] width 174 height 39
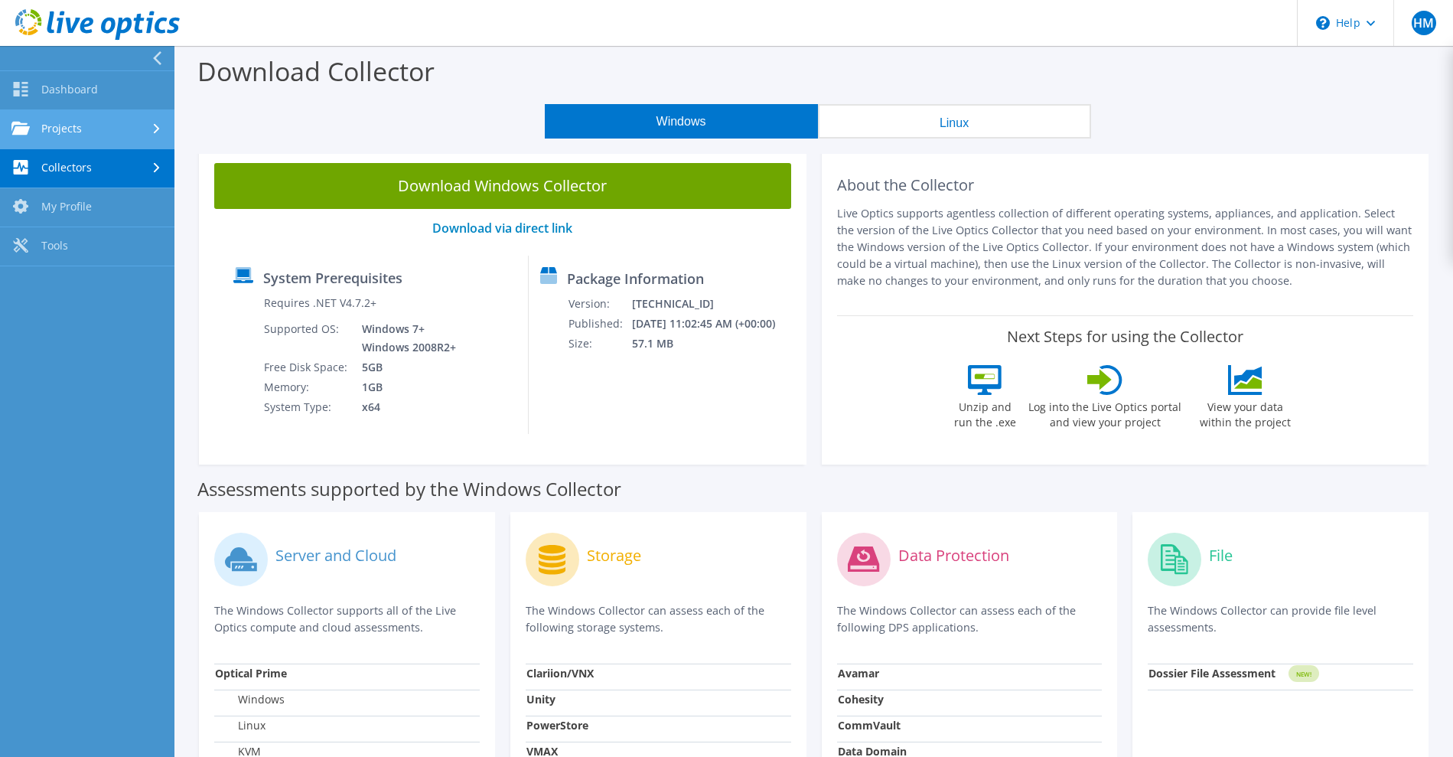
click at [87, 125] on link "Projects" at bounding box center [87, 129] width 174 height 39
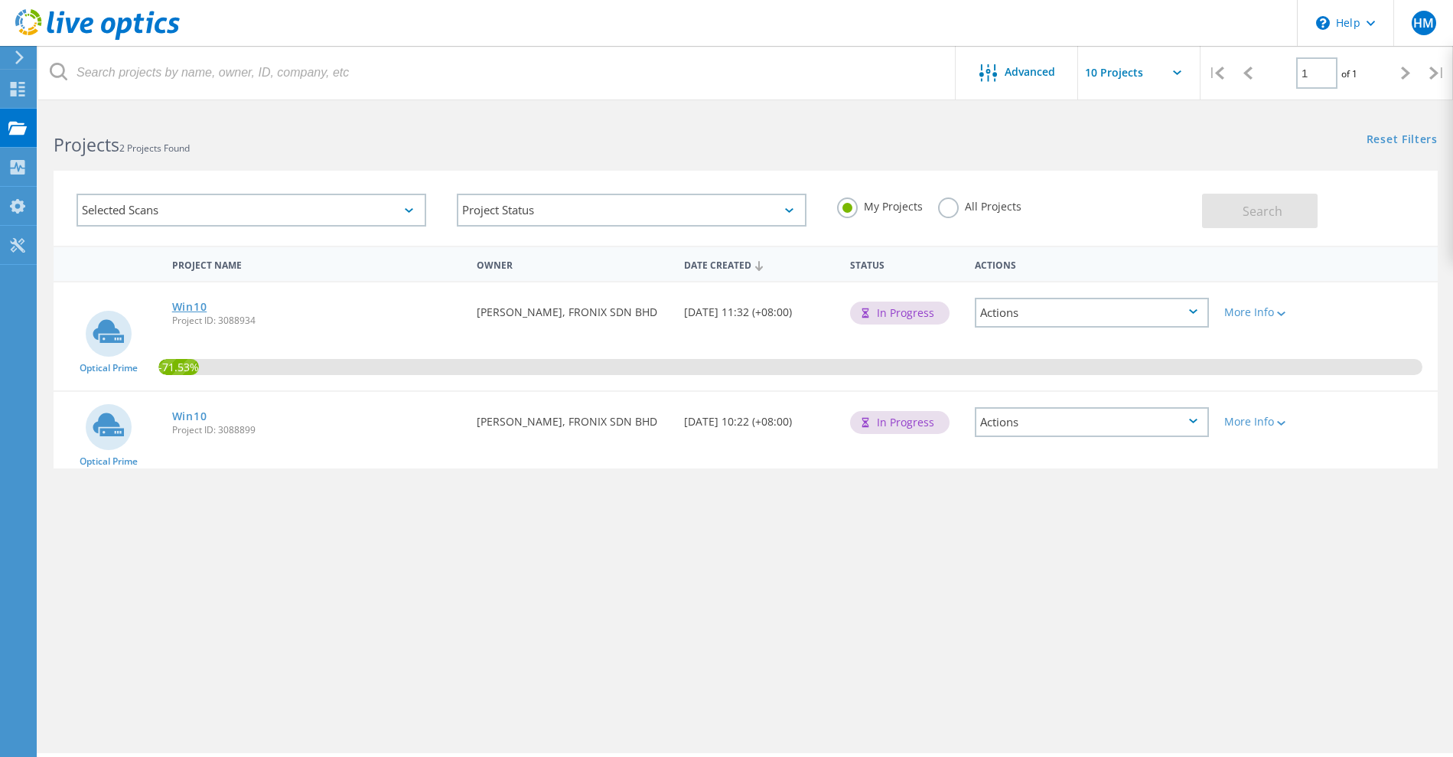
click at [189, 306] on link "Win10" at bounding box center [189, 307] width 35 height 11
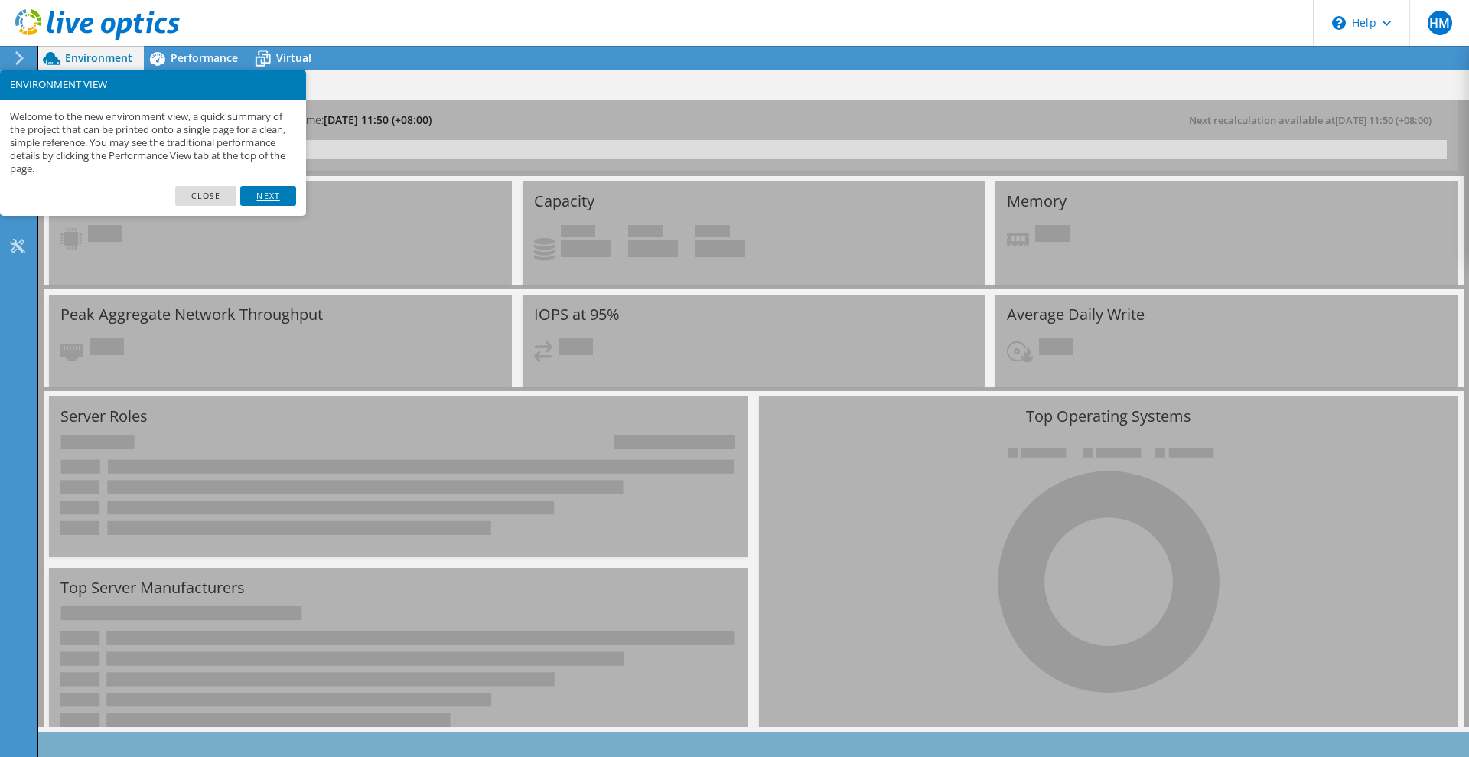
click at [276, 186] on link "Next" at bounding box center [267, 196] width 55 height 20
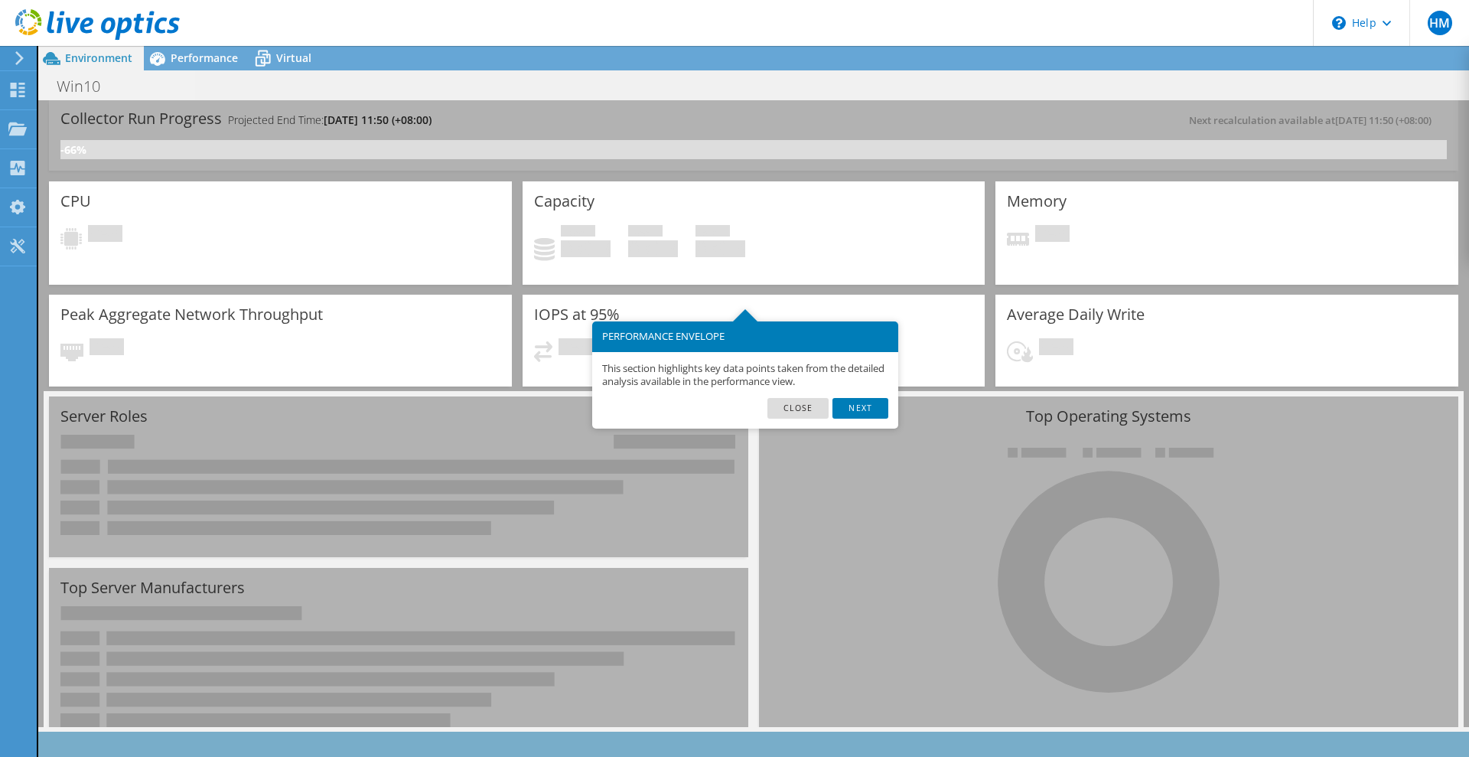
scroll to position [74, 0]
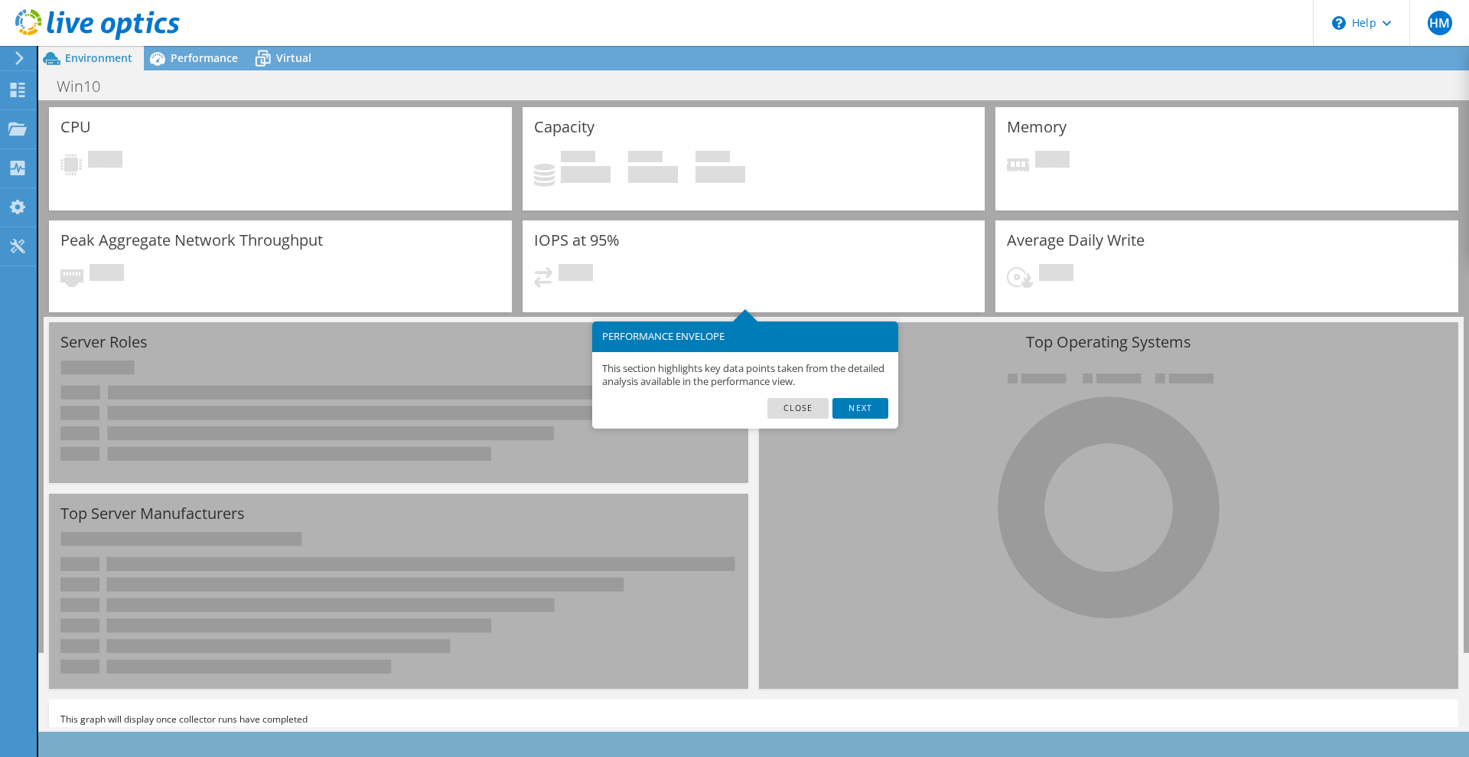
click at [878, 413] on footer "Close Next" at bounding box center [745, 413] width 306 height 31
click at [878, 405] on link "Next" at bounding box center [860, 408] width 55 height 20
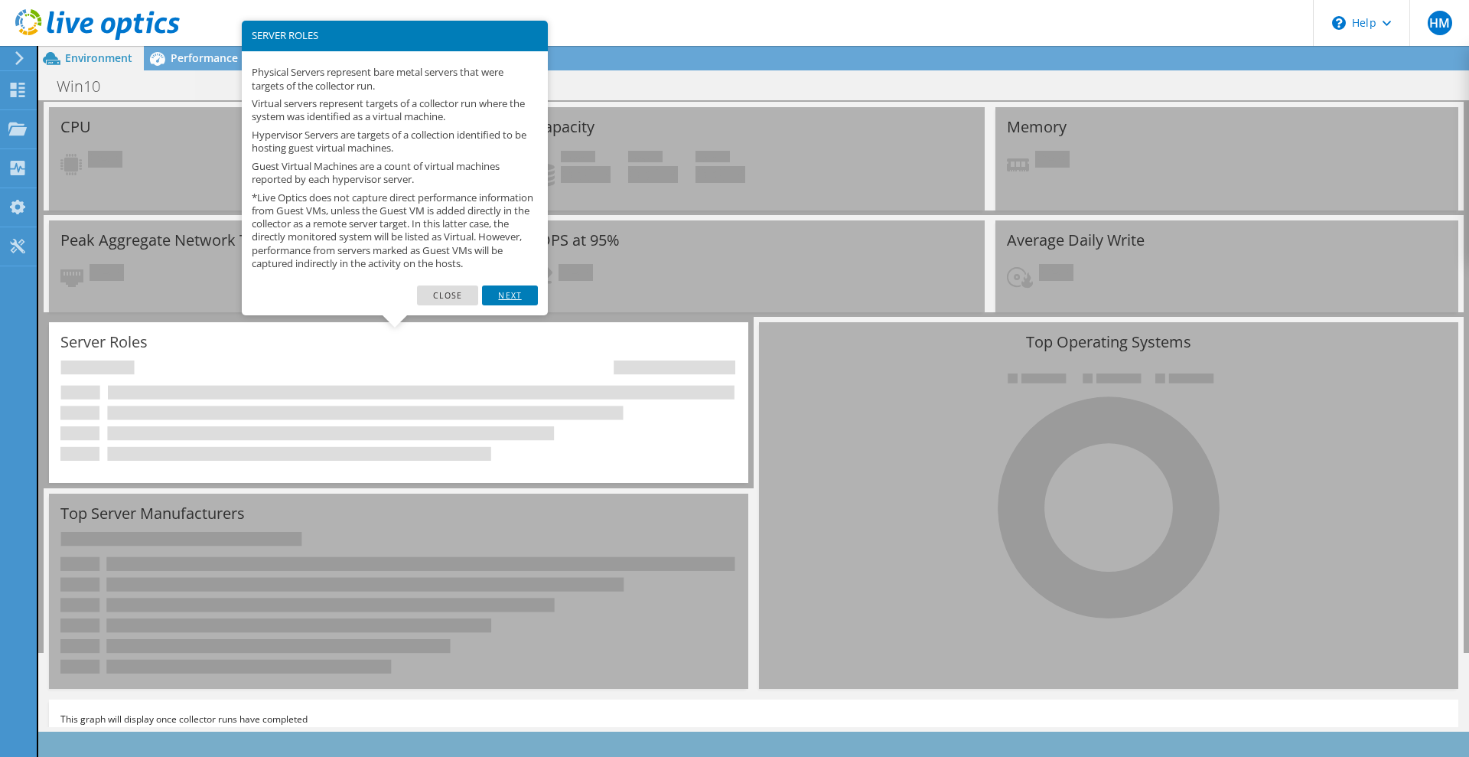
click at [527, 285] on link "Next" at bounding box center [509, 295] width 55 height 20
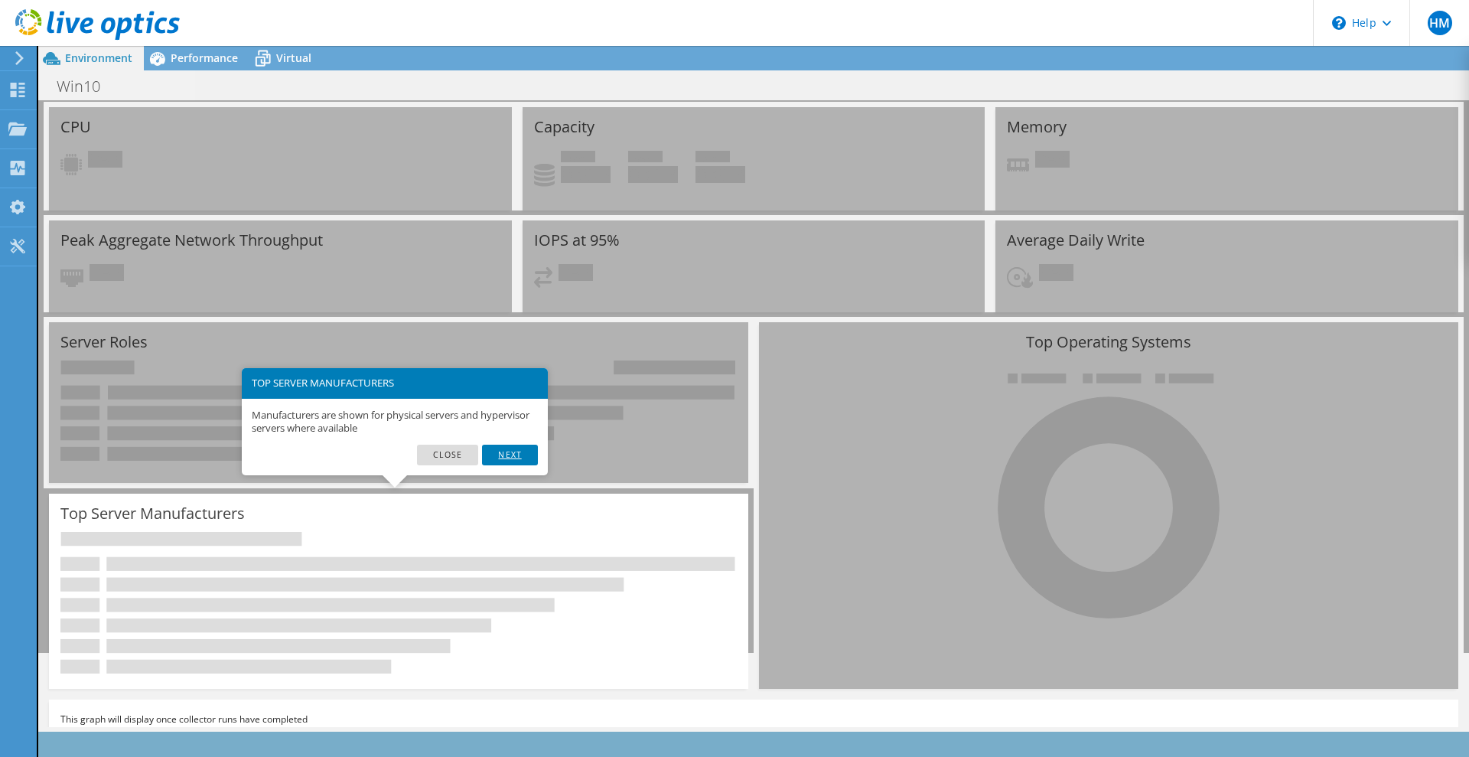
click at [520, 445] on link "Next" at bounding box center [509, 455] width 55 height 20
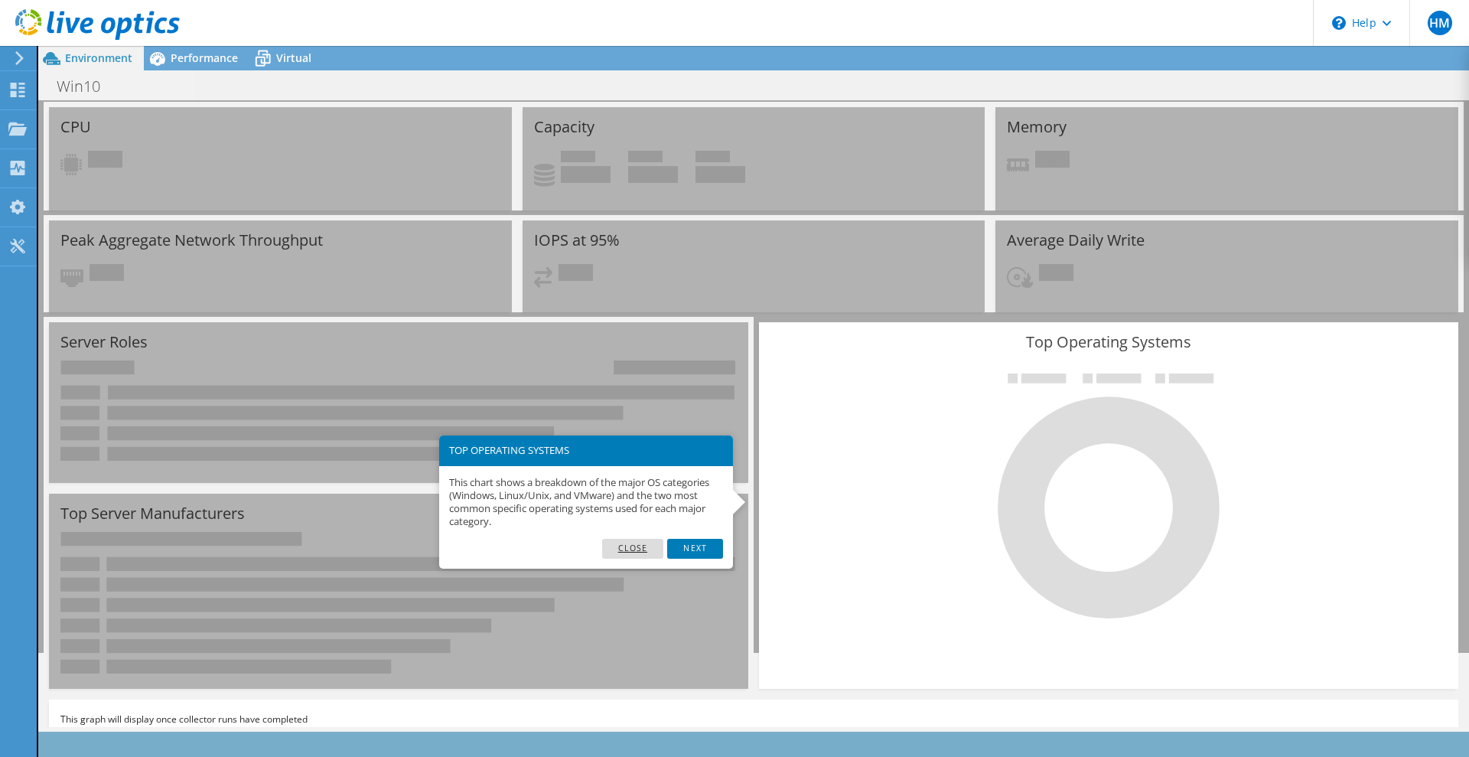
click at [646, 540] on link "Close" at bounding box center [633, 549] width 62 height 20
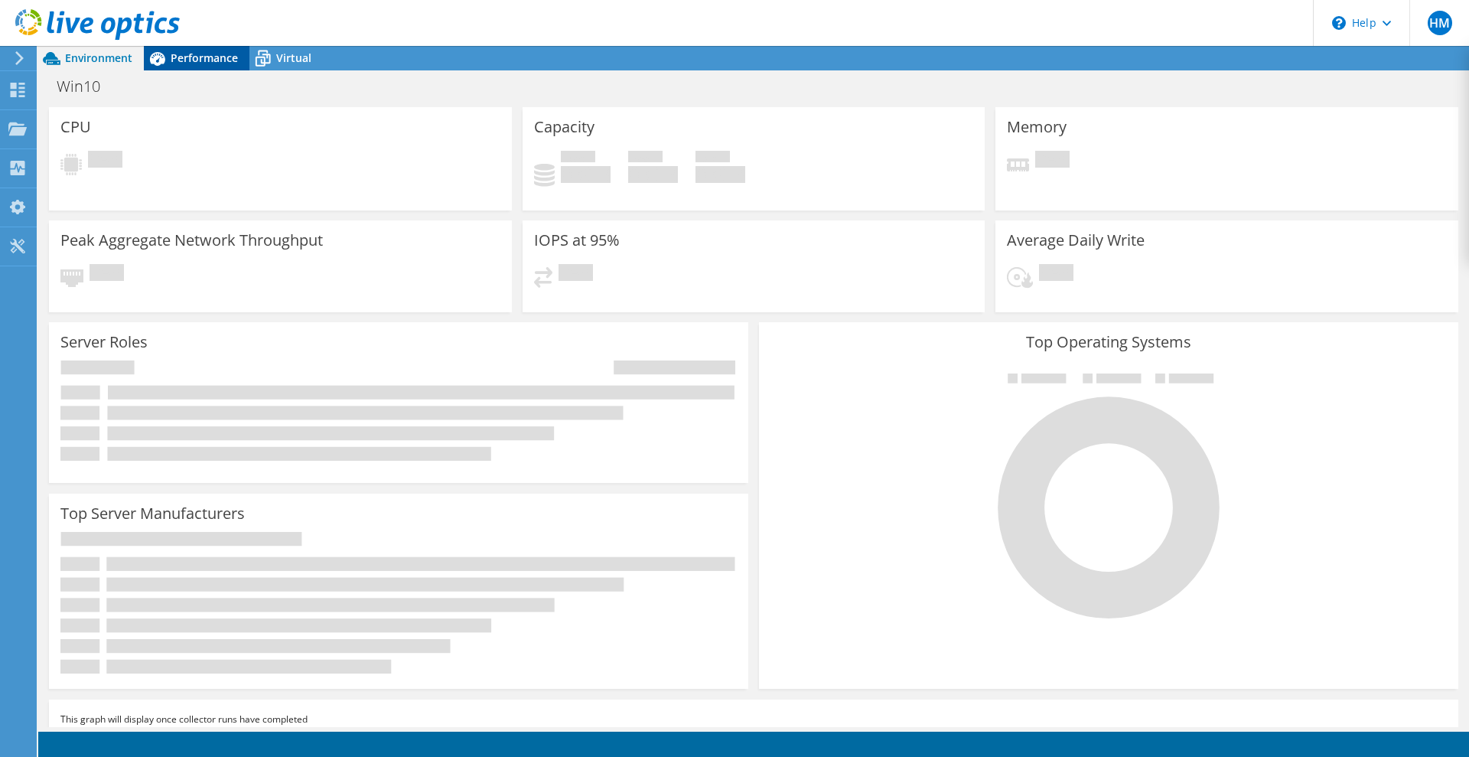
click at [203, 67] on div "Performance" at bounding box center [197, 58] width 106 height 24
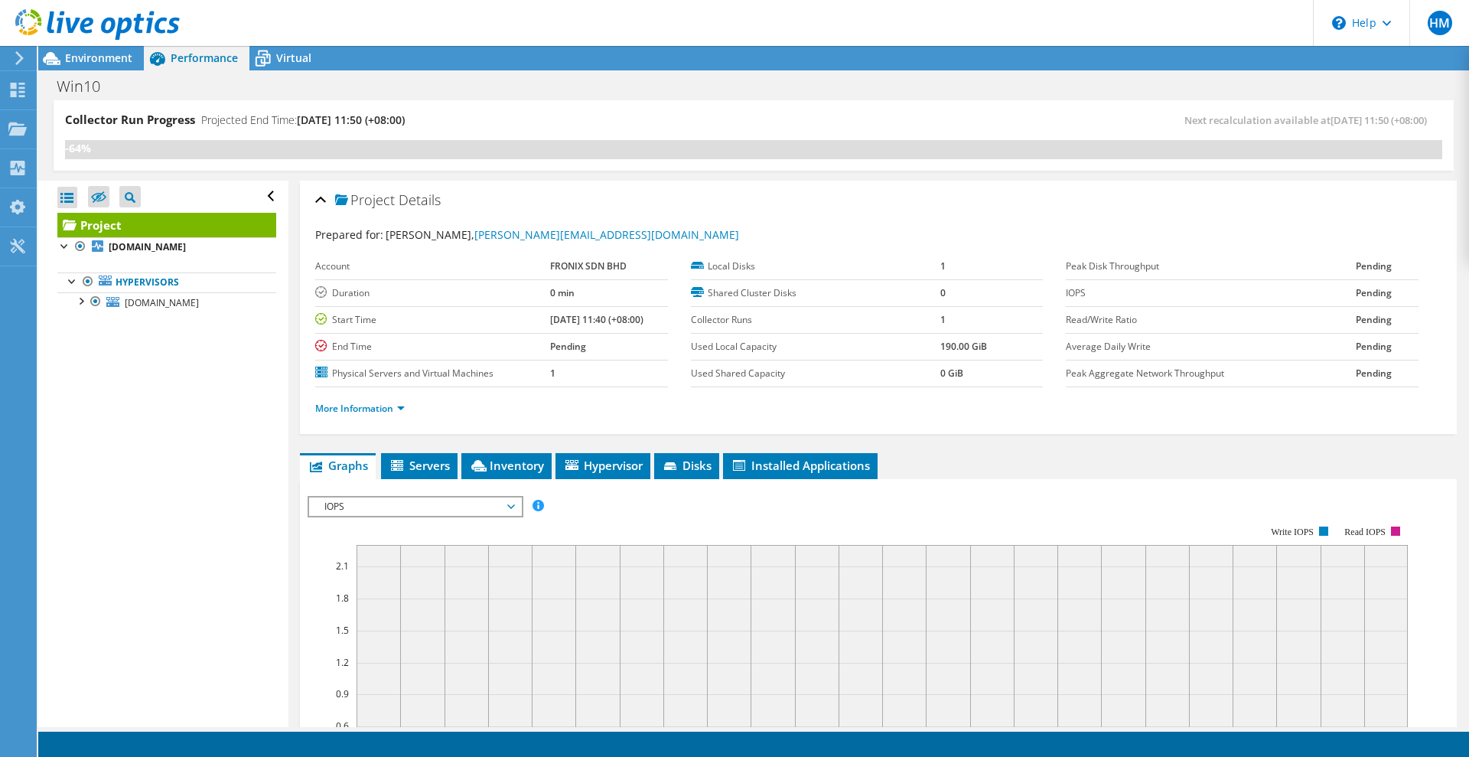
scroll to position [0, 0]
click at [86, 292] on div at bounding box center [80, 299] width 15 height 15
click at [142, 312] on link "[DOMAIN_NAME]" at bounding box center [166, 322] width 219 height 20
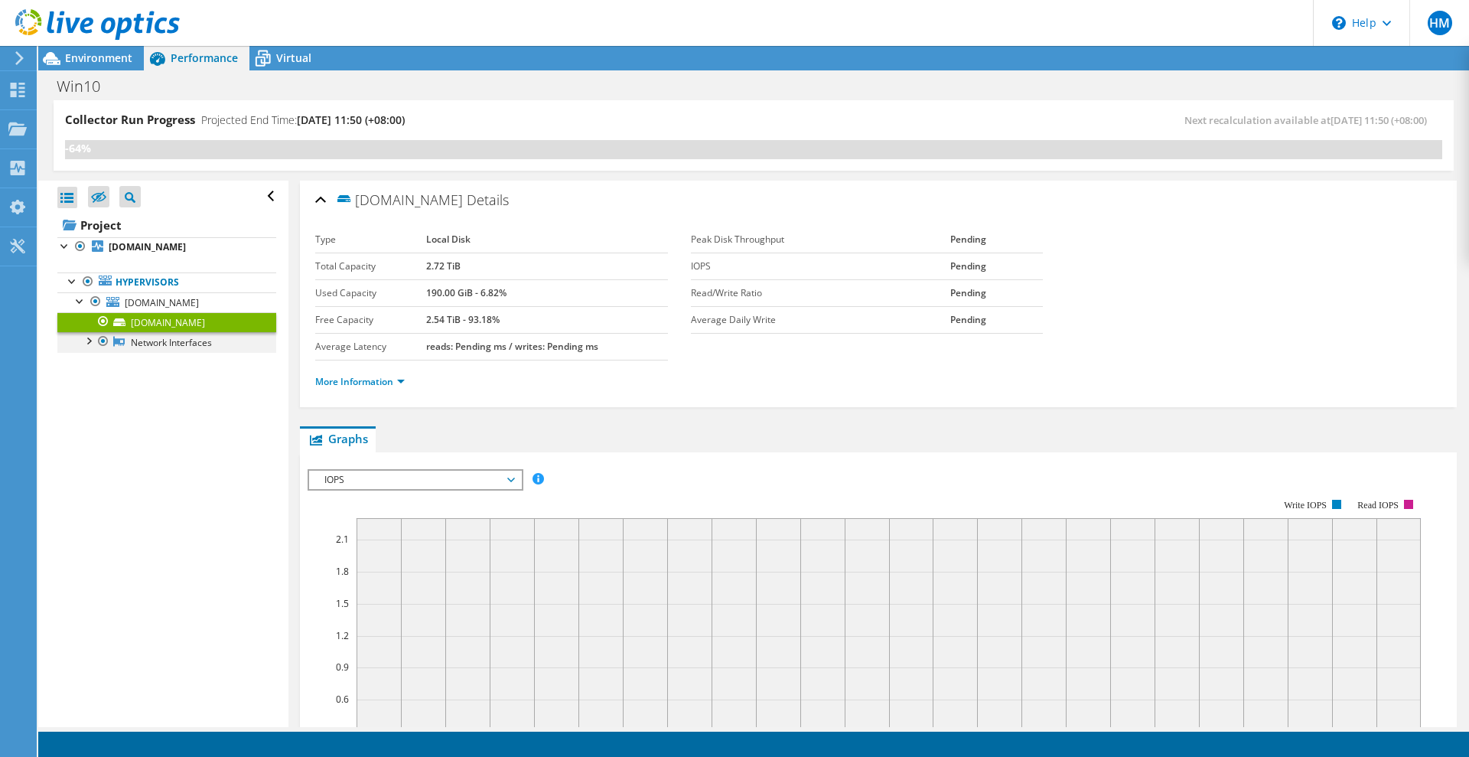
click at [92, 332] on div at bounding box center [87, 339] width 15 height 15
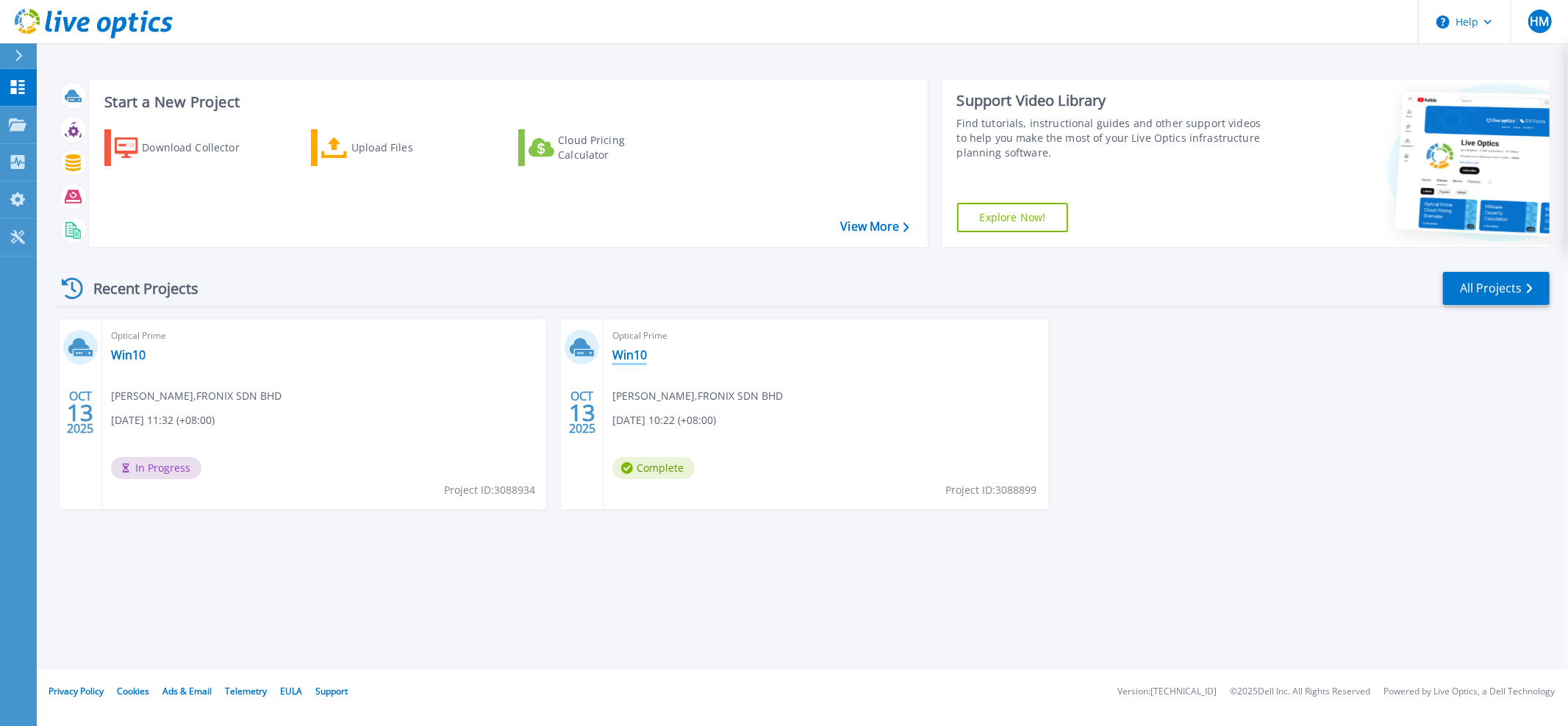
click at [631, 352] on link "Win10" at bounding box center [629, 354] width 35 height 14
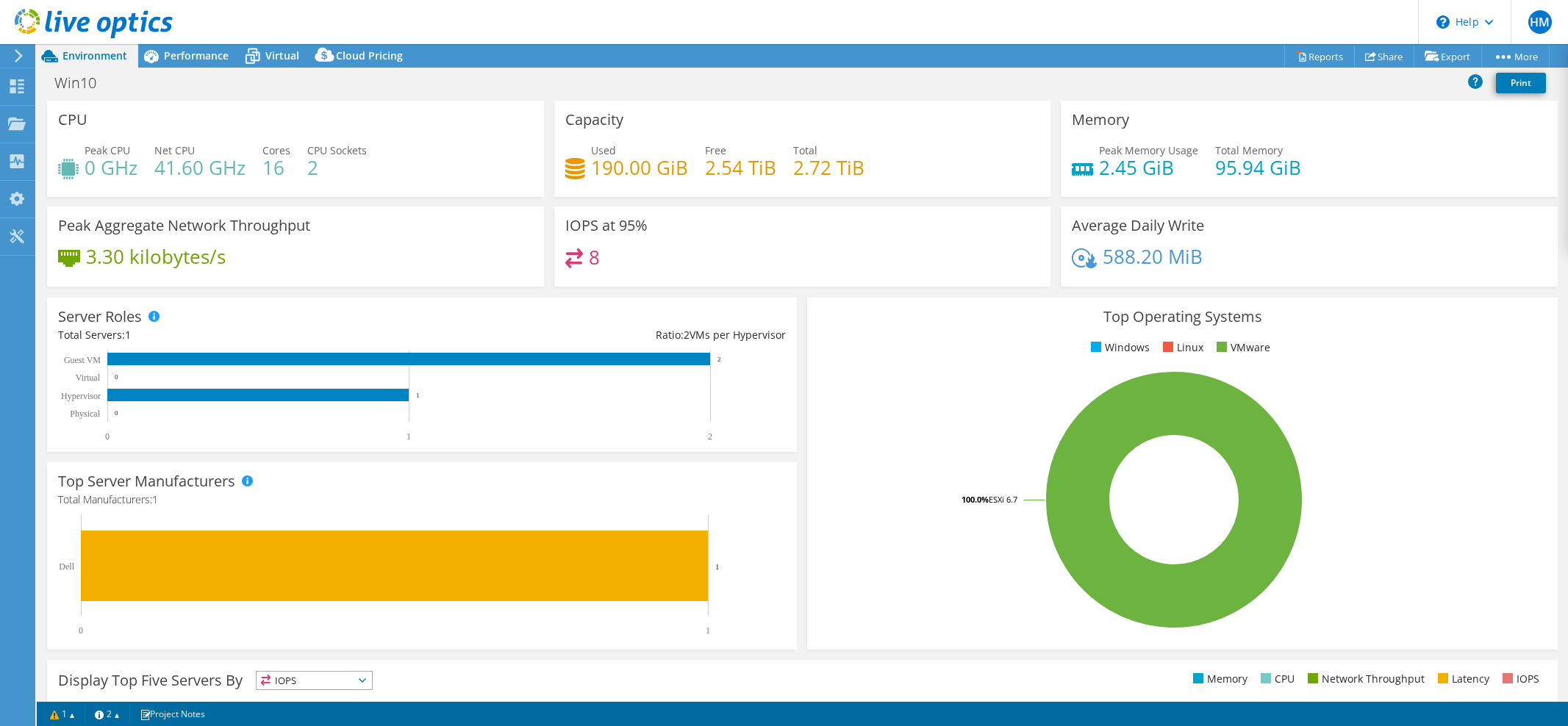
select select "USD"
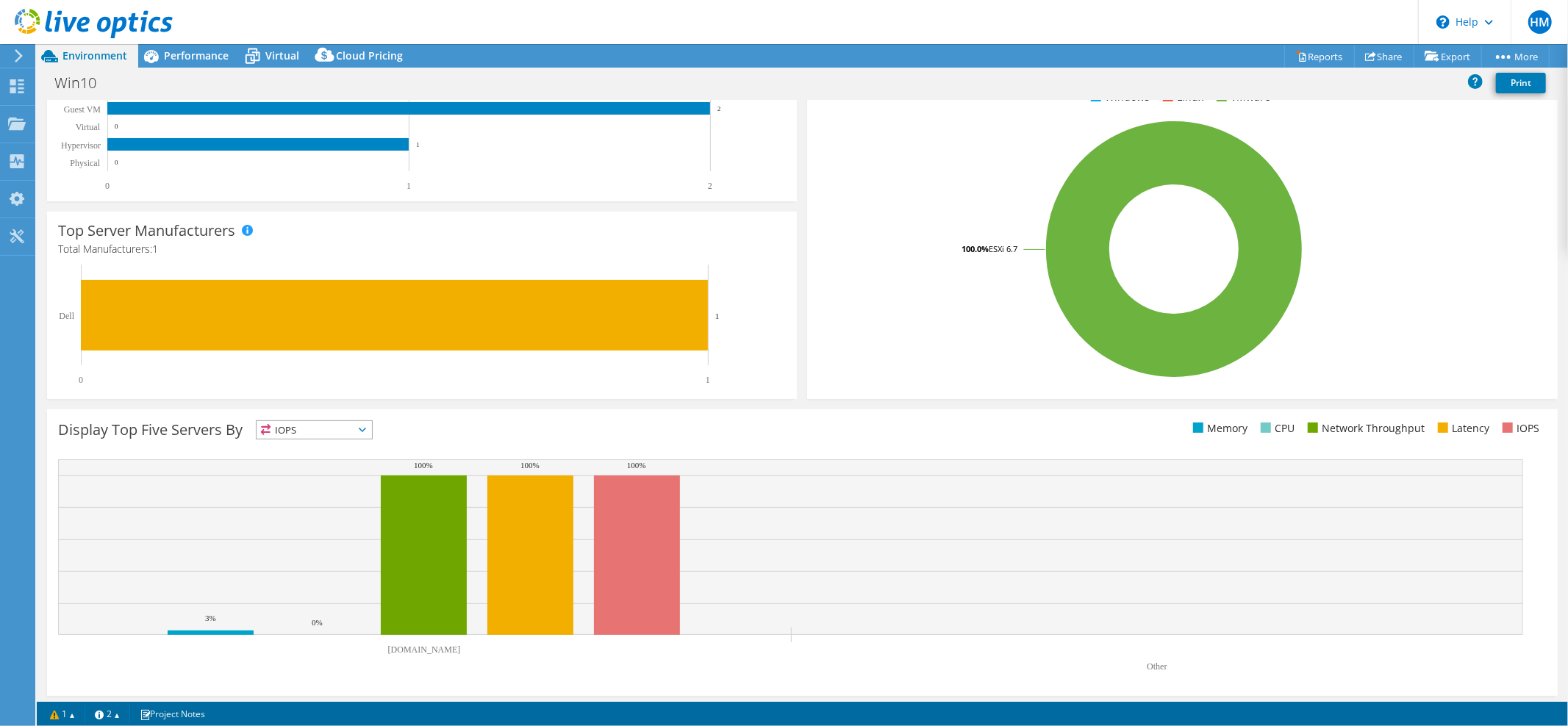
drag, startPoint x: 1243, startPoint y: 278, endPoint x: 1167, endPoint y: 676, distance: 405.2
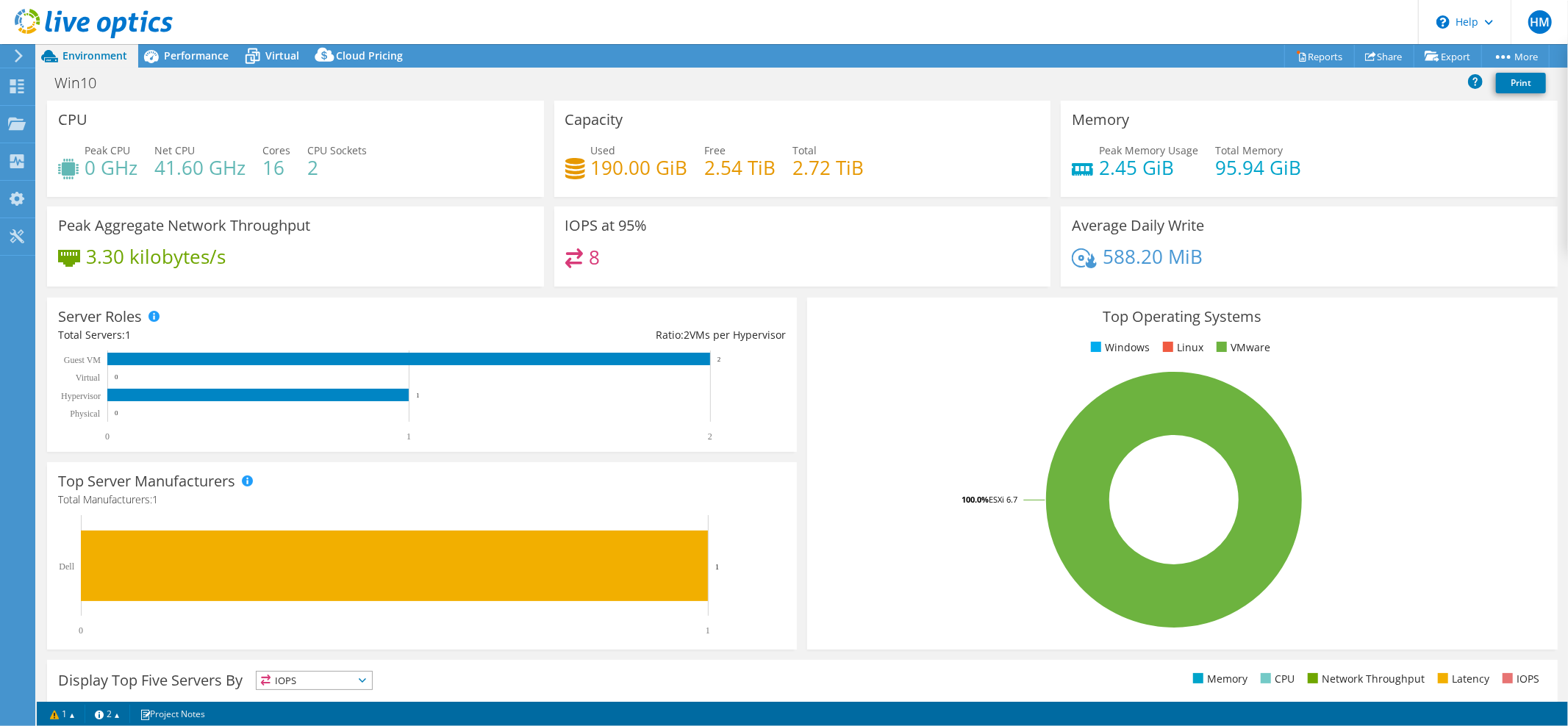
drag, startPoint x: 589, startPoint y: 557, endPoint x: 553, endPoint y: 241, distance: 318.0
click at [271, 58] on span "Virtual" at bounding box center [282, 56] width 34 height 14
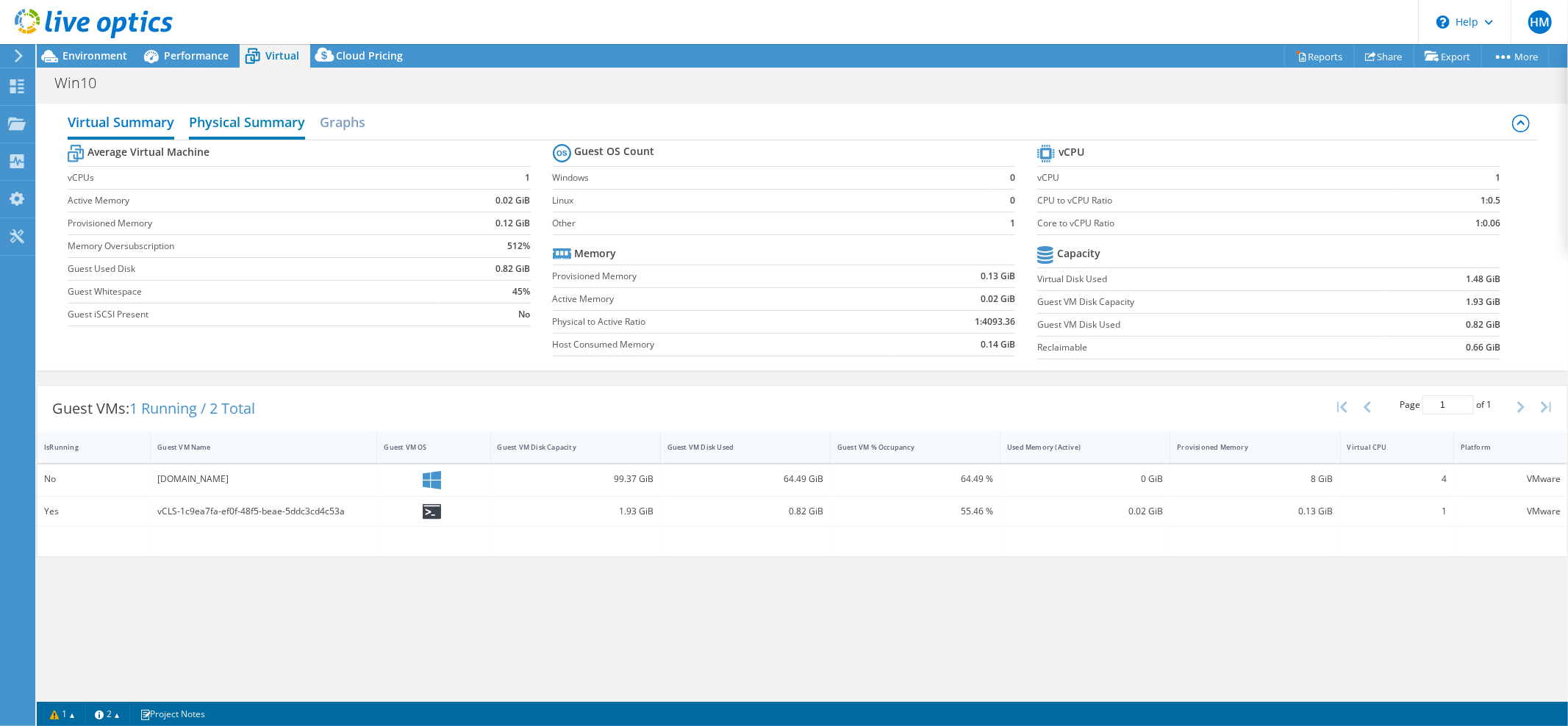
click at [246, 111] on h2 "Physical Summary" at bounding box center [247, 124] width 116 height 33
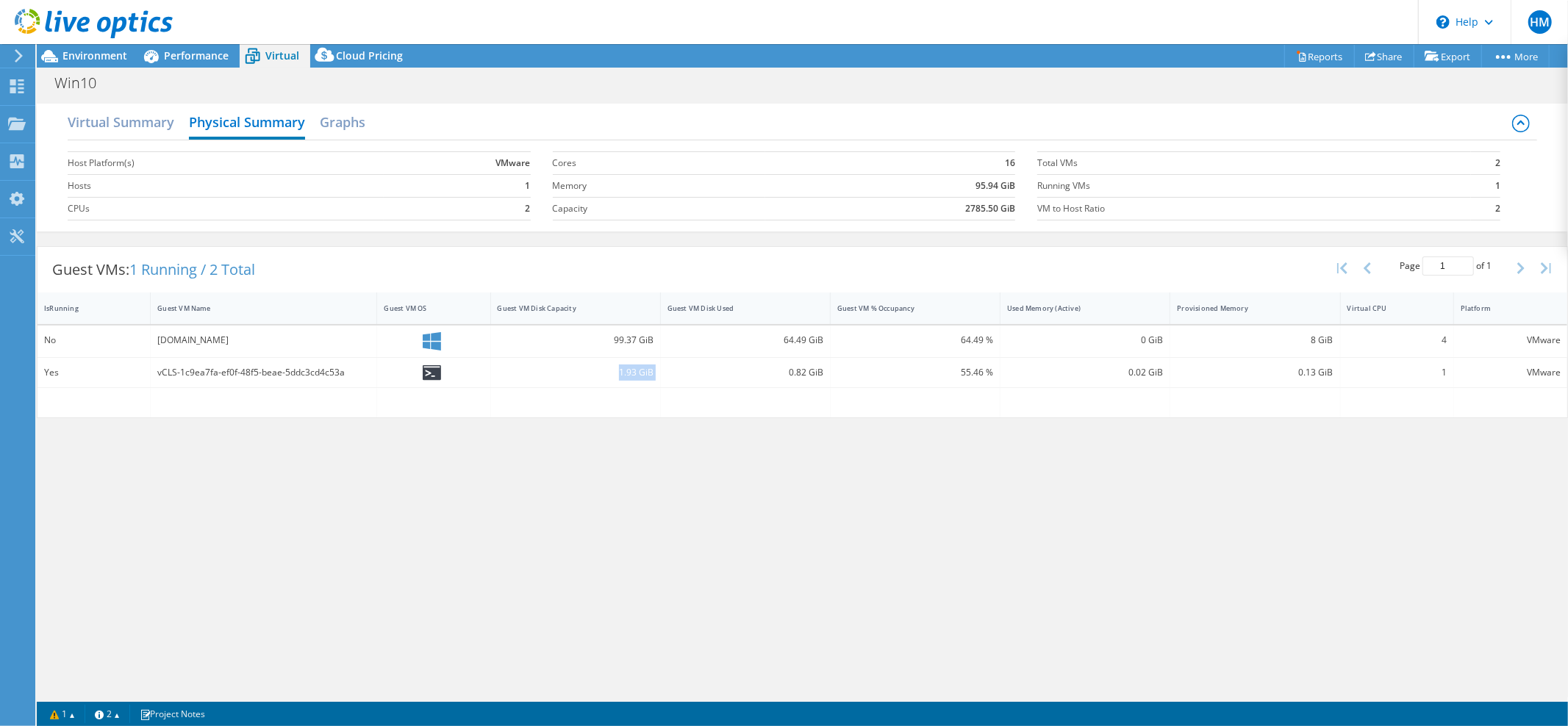
drag, startPoint x: 468, startPoint y: 415, endPoint x: 698, endPoint y: 429, distance: 230.4
click at [490, 357] on div at bounding box center [434, 341] width 113 height 32
drag, startPoint x: 722, startPoint y: 557, endPoint x: 723, endPoint y: 546, distance: 11.0
click at [723, 557] on div "Virtual Summary Physical Summary Graphs Host Platform(s) VMware Hosts 1 CPUs 2 …" at bounding box center [802, 397] width 1531 height 601
click at [333, 127] on h2 "Graphs" at bounding box center [342, 124] width 45 height 33
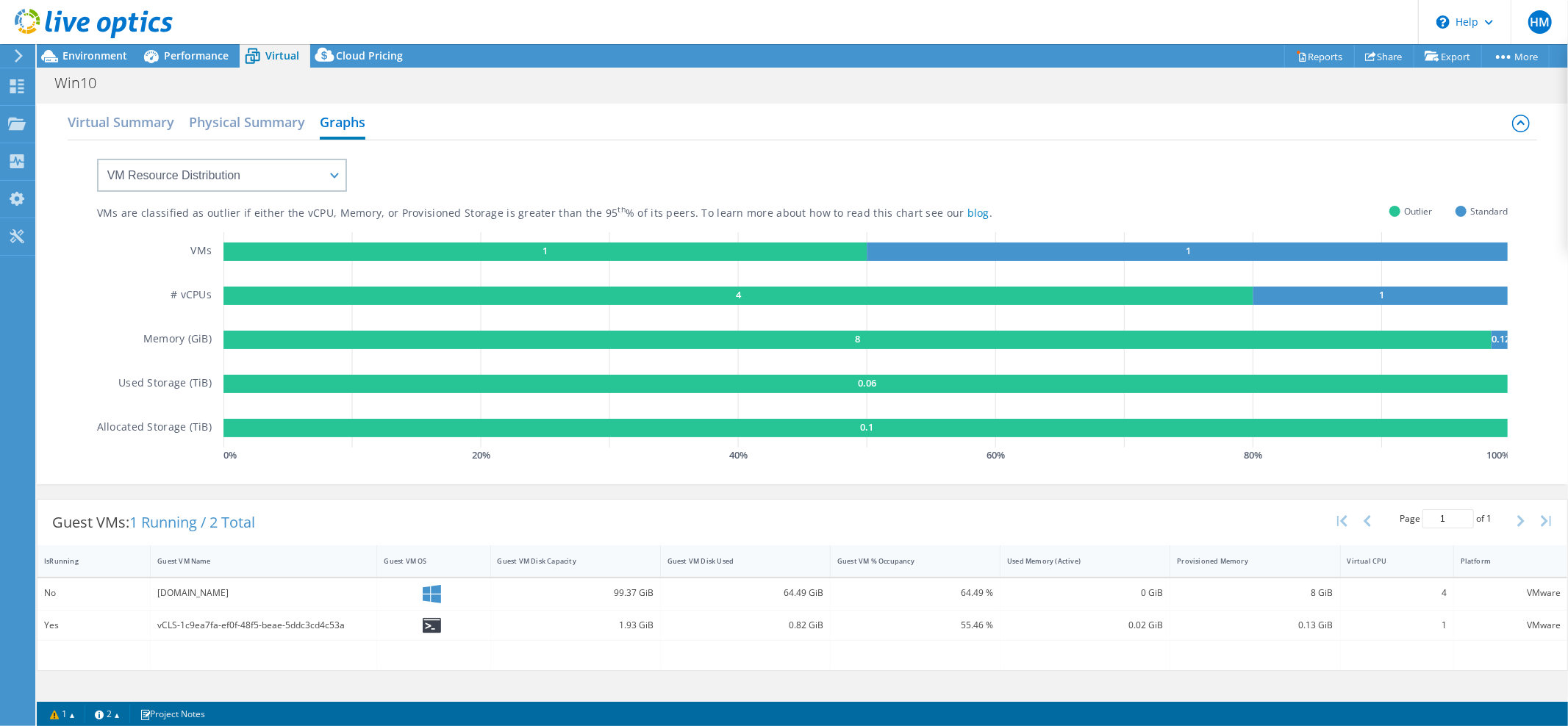
drag, startPoint x: 691, startPoint y: 582, endPoint x: 663, endPoint y: 678, distance: 100.0
drag, startPoint x: 311, startPoint y: 439, endPoint x: 174, endPoint y: 14, distance: 446.5
